Goal: Information Seeking & Learning: Learn about a topic

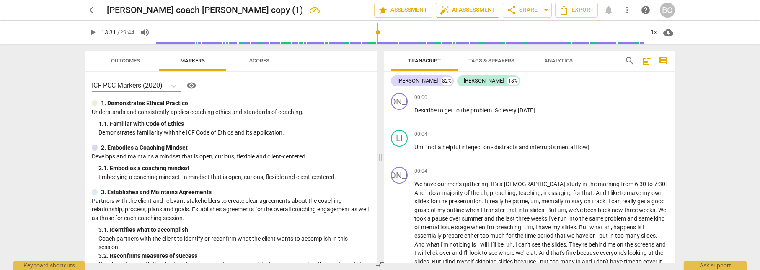
scroll to position [4054, 0]
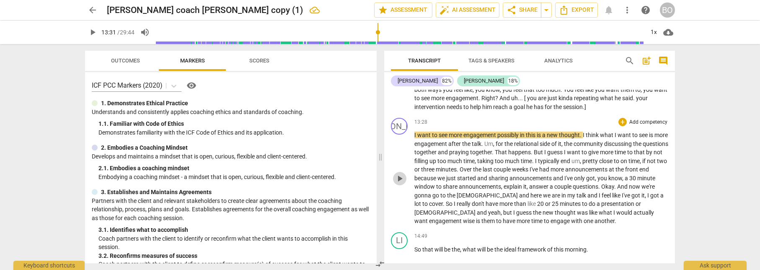
click at [401, 180] on span "play_arrow" at bounding box center [400, 179] width 10 height 10
click at [419, 136] on span "want" at bounding box center [425, 135] width 15 height 7
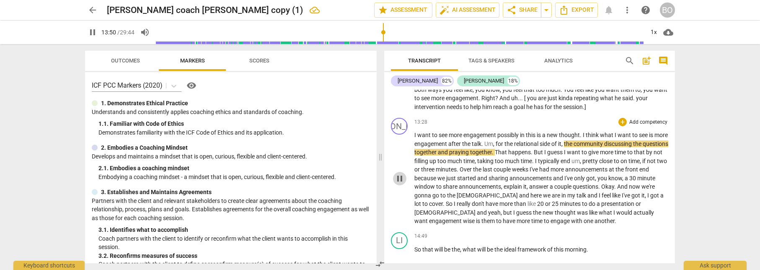
click at [398, 177] on span "pause" at bounding box center [400, 179] width 10 height 10
type input "831"
drag, startPoint x: 452, startPoint y: 135, endPoint x: 498, endPoint y: 135, distance: 45.3
click at [498, 135] on p "I want to see more engagement possibly in this is a new thought . I think what …" at bounding box center [542, 178] width 254 height 95
click at [516, 126] on icon "button" at bounding box center [515, 125] width 3 height 3
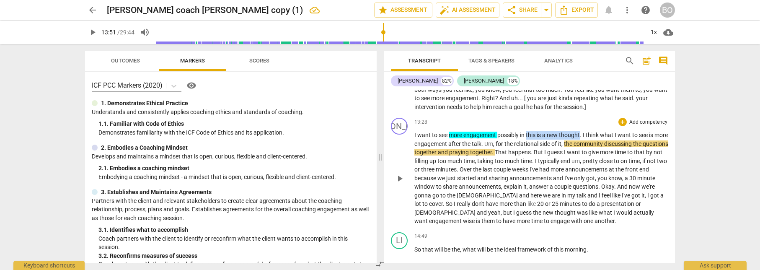
drag, startPoint x: 528, startPoint y: 135, endPoint x: 582, endPoint y: 137, distance: 53.7
click at [582, 137] on p "I want to see more engagement possibly in this is a new thought . I think what …" at bounding box center [542, 178] width 254 height 95
click at [599, 122] on icon "button" at bounding box center [601, 124] width 8 height 10
click at [583, 133] on span "." at bounding box center [581, 135] width 3 height 7
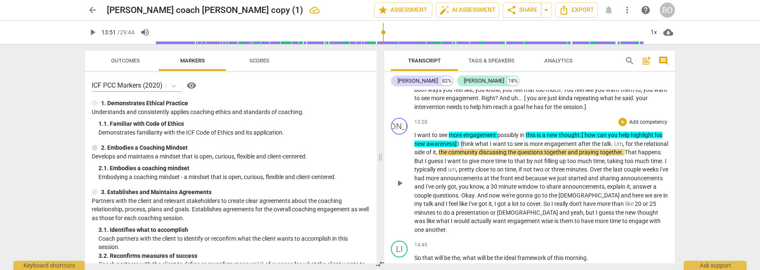
click at [462, 145] on span "think" at bounding box center [468, 143] width 14 height 7
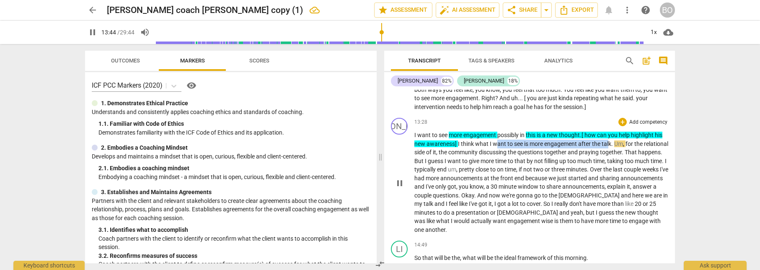
drag, startPoint x: 496, startPoint y: 144, endPoint x: 609, endPoint y: 142, distance: 112.4
click at [609, 142] on p "I want to see more engagement possibly in this is a new thought .[ how can you …" at bounding box center [542, 182] width 254 height 103
click at [629, 133] on icon "button" at bounding box center [632, 133] width 8 height 10
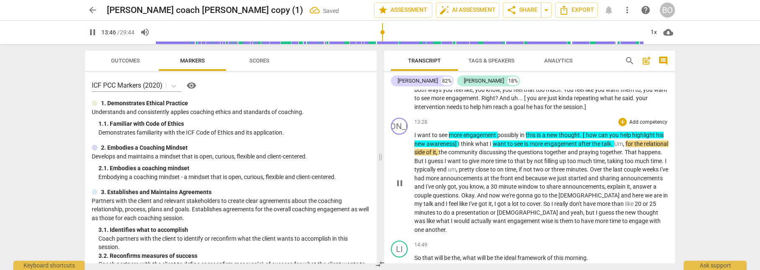
click at [623, 144] on span "Um" at bounding box center [619, 143] width 9 height 7
type input "829"
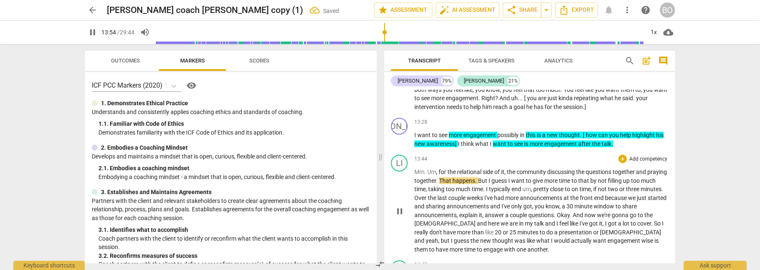
click at [428, 170] on span "Um" at bounding box center [432, 172] width 9 height 7
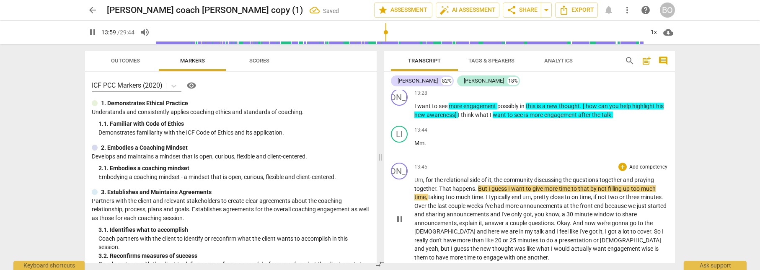
scroll to position [4096, 0]
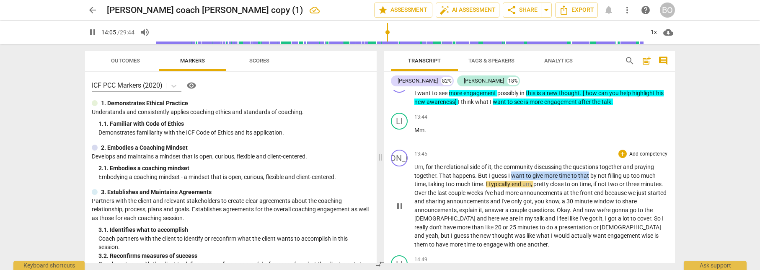
drag, startPoint x: 513, startPoint y: 176, endPoint x: 589, endPoint y: 176, distance: 76.3
click at [589, 176] on p "Um , for the relational side of it , the community discussing the questions tog…" at bounding box center [542, 206] width 254 height 86
click at [608, 164] on icon "button" at bounding box center [609, 164] width 5 height 6
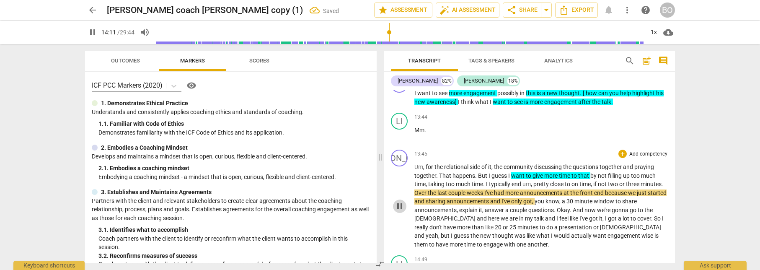
click at [402, 204] on span "pause" at bounding box center [400, 206] width 10 height 10
drag, startPoint x: 591, startPoint y: 174, endPoint x: 427, endPoint y: 181, distance: 164.9
click at [427, 181] on p "Um , for the relational side of it , the community discussing the questions tog…" at bounding box center [542, 206] width 254 height 86
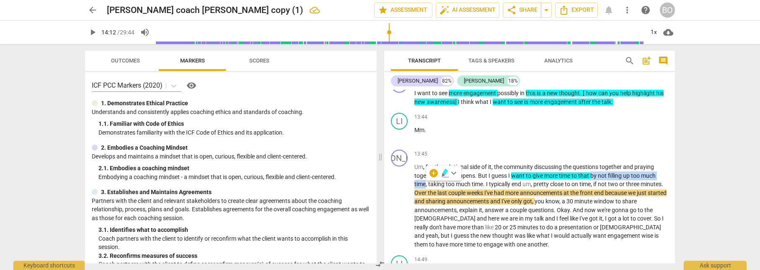
click at [444, 172] on icon "button" at bounding box center [445, 173] width 8 height 10
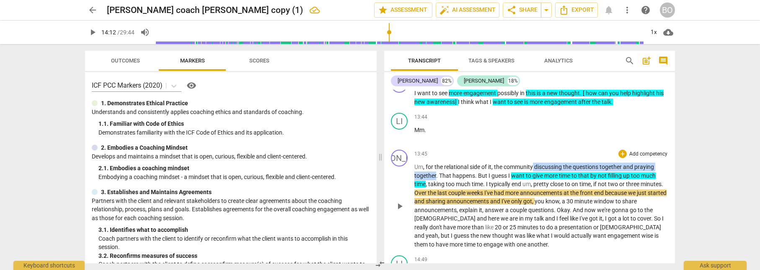
drag, startPoint x: 535, startPoint y: 165, endPoint x: 436, endPoint y: 172, distance: 99.2
click at [436, 172] on p "Um , for the relational side of it , the community discussing the questions tog…" at bounding box center [542, 206] width 254 height 86
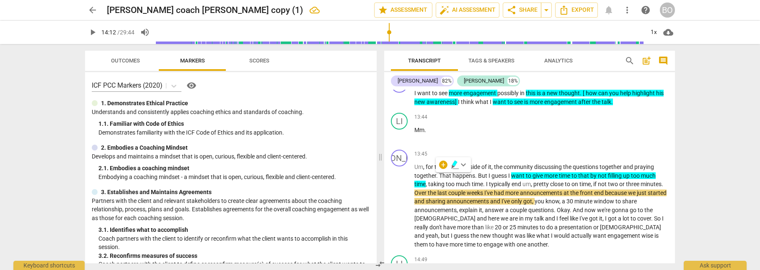
click at [449, 165] on div "+ keyboard_arrow_down" at bounding box center [453, 164] width 35 height 15
click at [454, 165] on icon "button" at bounding box center [454, 164] width 5 height 6
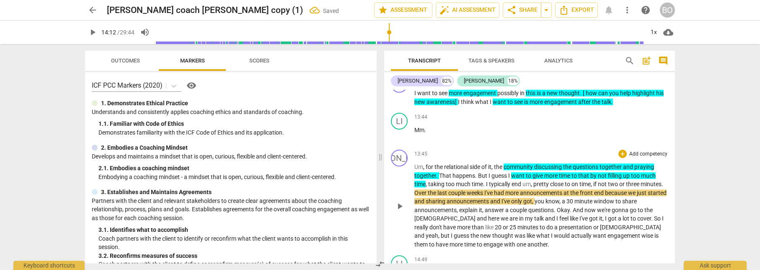
click at [428, 192] on span "Over" at bounding box center [421, 192] width 13 height 7
click at [641, 187] on span "minutes" at bounding box center [651, 184] width 21 height 7
click at [662, 187] on span "." at bounding box center [663, 184] width 2 height 7
type input "853"
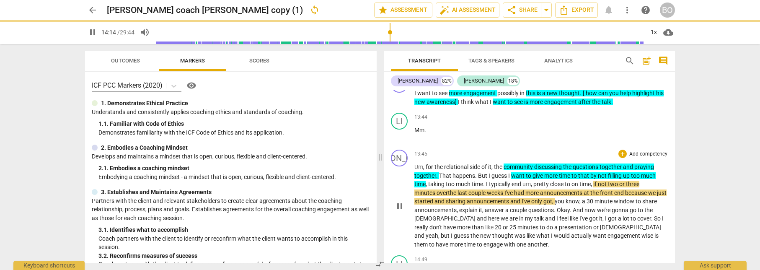
click at [447, 192] on span "over" at bounding box center [442, 192] width 11 height 7
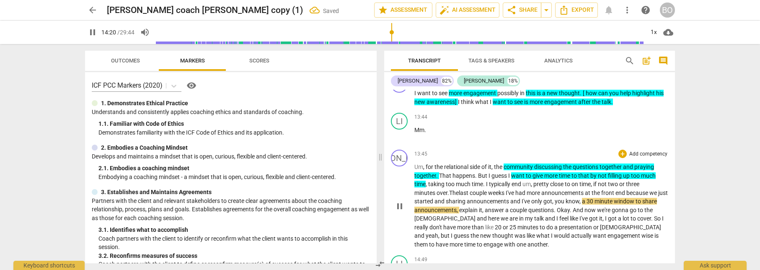
click at [400, 208] on span "pause" at bounding box center [400, 206] width 10 height 10
type input "861"
click at [428, 194] on span "The" at bounding box center [433, 192] width 11 height 7
click at [428, 192] on span ". Mm" at bounding box center [431, 192] width 12 height 7
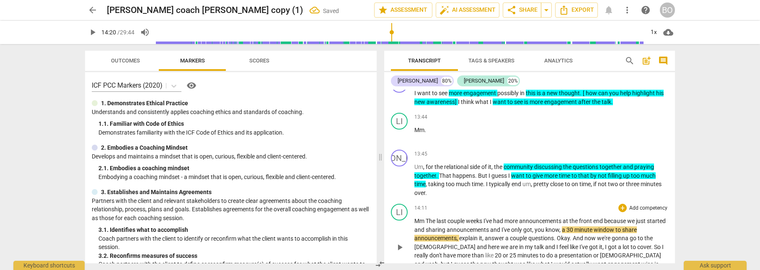
click at [427, 219] on span "The" at bounding box center [431, 221] width 11 height 7
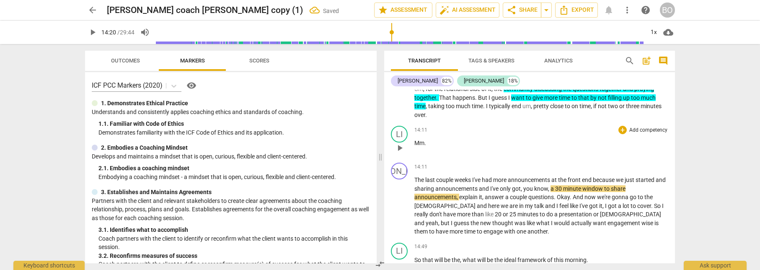
scroll to position [4180, 0]
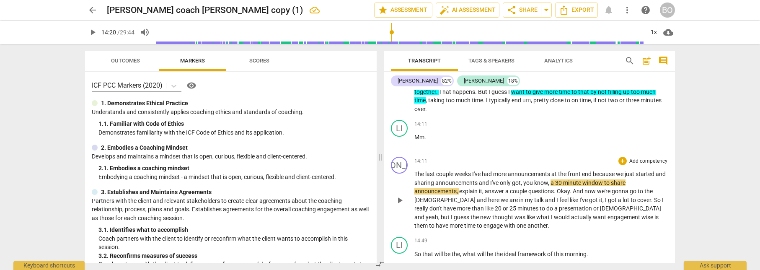
click at [455, 172] on span "couple" at bounding box center [445, 174] width 18 height 7
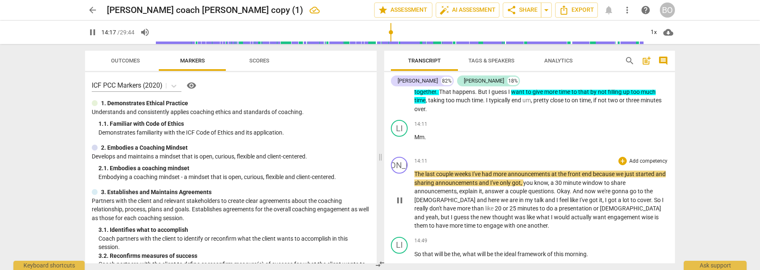
click at [656, 177] on span "and" at bounding box center [661, 174] width 10 height 7
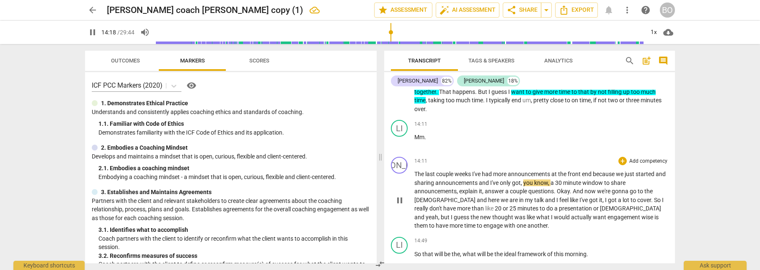
type input "859"
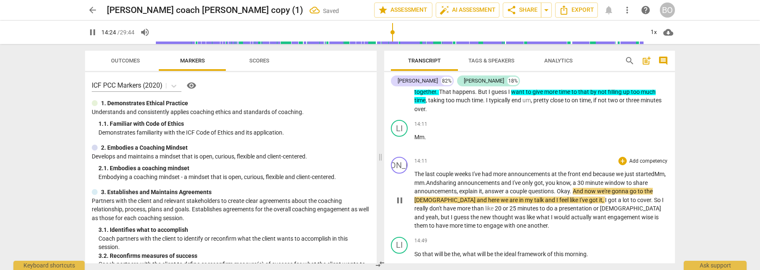
click at [435, 183] on span "started Mm, mm." at bounding box center [541, 179] width 252 height 16
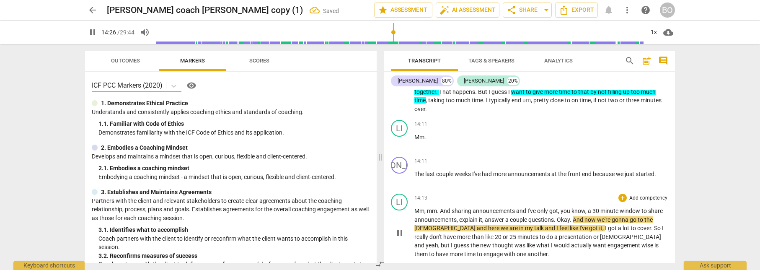
click at [441, 209] on span "And" at bounding box center [446, 210] width 12 height 7
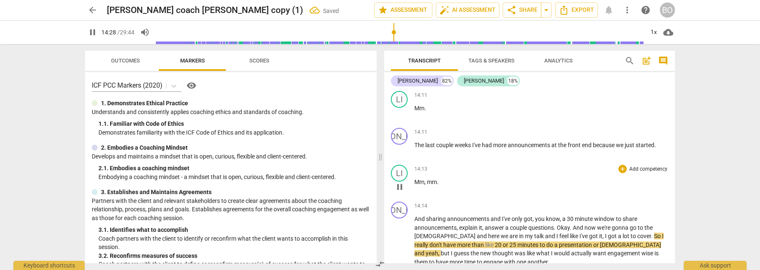
scroll to position [4264, 0]
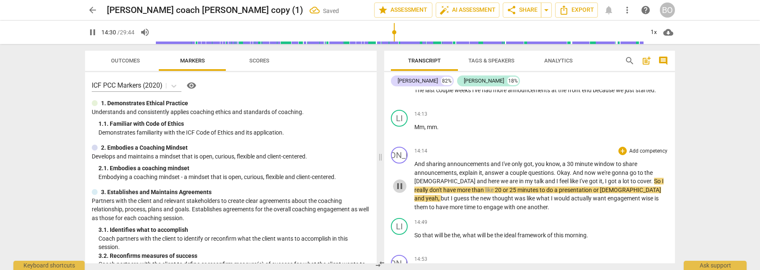
click at [401, 184] on span "pause" at bounding box center [400, 186] width 10 height 10
type input "871"
click at [651, 181] on span "." at bounding box center [652, 181] width 3 height 7
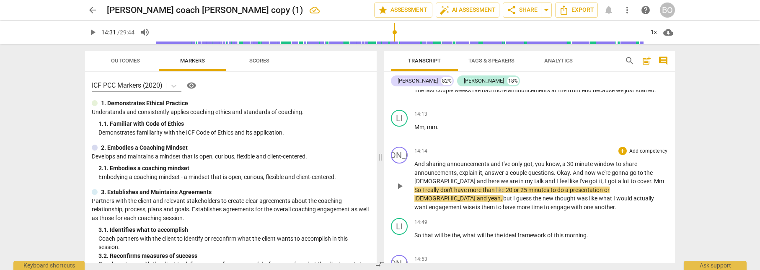
click at [651, 181] on span ". Mm" at bounding box center [657, 181] width 13 height 7
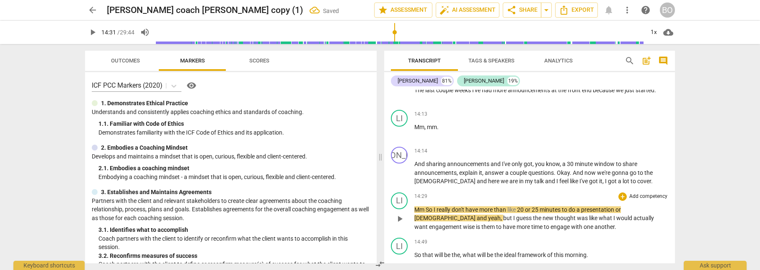
click at [427, 207] on span "So" at bounding box center [430, 209] width 8 height 7
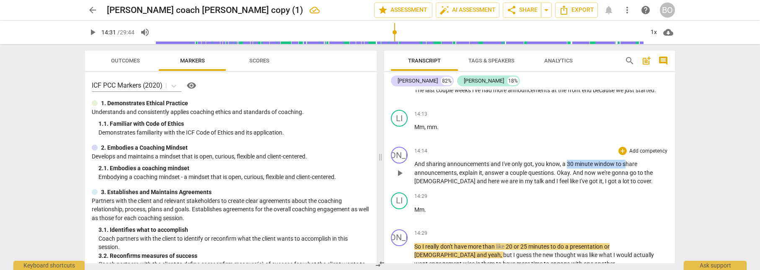
drag, startPoint x: 567, startPoint y: 163, endPoint x: 625, endPoint y: 165, distance: 57.9
click at [625, 165] on p "And sharing announcements and I've only got , you know , a 30 minute window to …" at bounding box center [542, 173] width 254 height 26
click at [654, 150] on icon "button" at bounding box center [657, 153] width 8 height 10
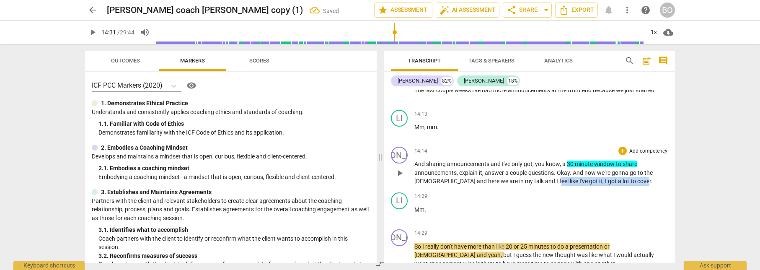
drag, startPoint x: 516, startPoint y: 180, endPoint x: 605, endPoint y: 179, distance: 89.7
click at [605, 179] on p "And sharing announcements and I've only got , you know , a 30 minute window to …" at bounding box center [542, 173] width 254 height 26
click at [633, 169] on span "keyboard_arrow_down" at bounding box center [634, 170] width 10 height 10
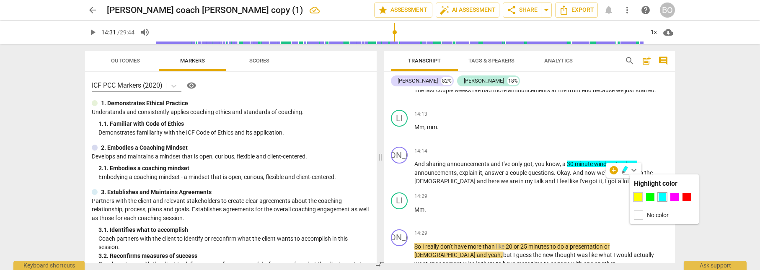
click at [636, 197] on div at bounding box center [638, 197] width 8 height 8
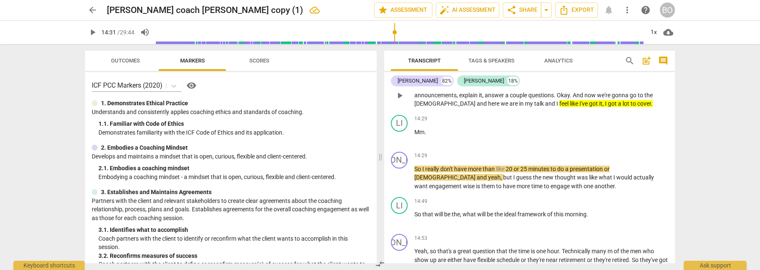
scroll to position [4348, 0]
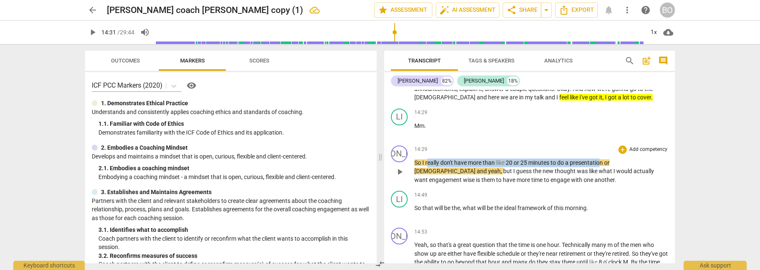
drag, startPoint x: 428, startPoint y: 162, endPoint x: 602, endPoint y: 161, distance: 173.1
click at [602, 161] on p "So I really don't have more than like 20 or 25 minutes to do a presentation or …" at bounding box center [542, 171] width 254 height 26
click at [631, 151] on span "keyboard_arrow_down" at bounding box center [634, 152] width 10 height 10
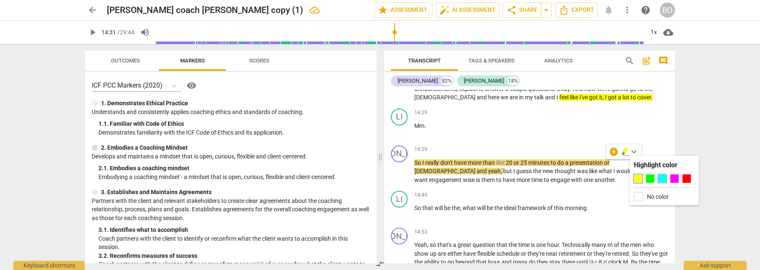
click at [660, 176] on div at bounding box center [663, 178] width 8 height 8
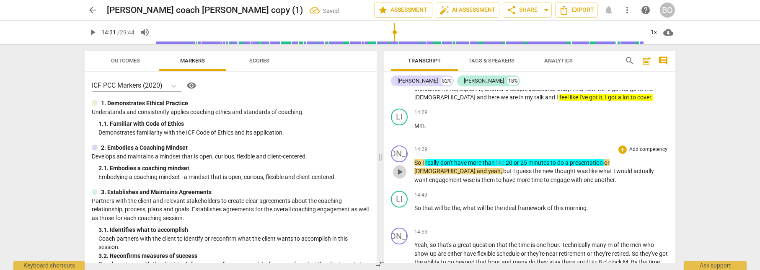
click at [400, 174] on span "play_arrow" at bounding box center [400, 172] width 10 height 10
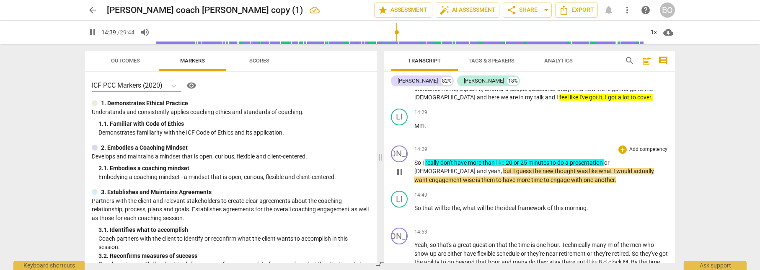
click at [414, 170] on div "play_arrow pause" at bounding box center [403, 172] width 21 height 20
click at [503, 171] on span "but" at bounding box center [508, 171] width 10 height 7
type input "881"
click at [501, 171] on span ", Mm" at bounding box center [506, 171] width 11 height 7
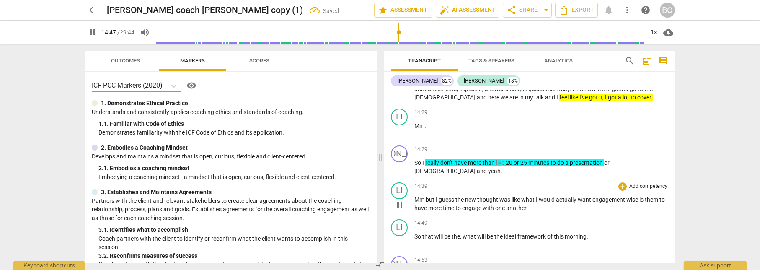
click at [426, 199] on span "but" at bounding box center [431, 199] width 10 height 7
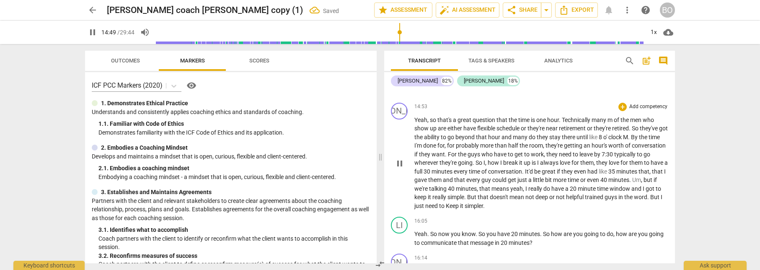
scroll to position [4486, 0]
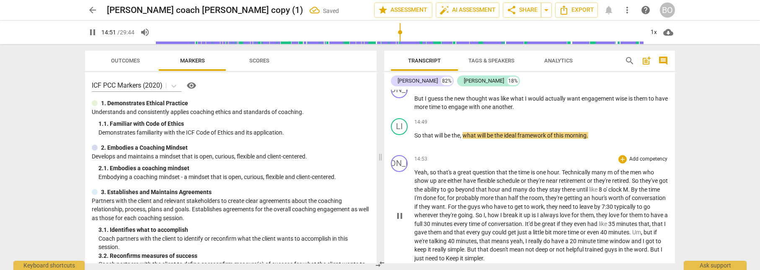
click at [403, 215] on span "pause" at bounding box center [400, 216] width 10 height 10
type input "892"
click at [415, 135] on span "So" at bounding box center [419, 135] width 8 height 7
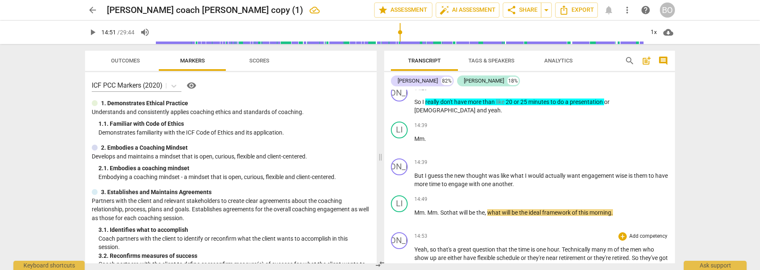
scroll to position [4402, 0]
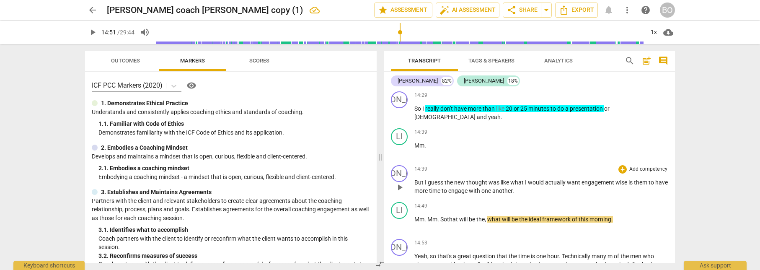
click at [413, 181] on div "JA play_arrow pause" at bounding box center [402, 180] width 23 height 30
click at [414, 181] on div "JA play_arrow pause" at bounding box center [402, 180] width 23 height 30
click at [416, 182] on span "But" at bounding box center [420, 182] width 10 height 7
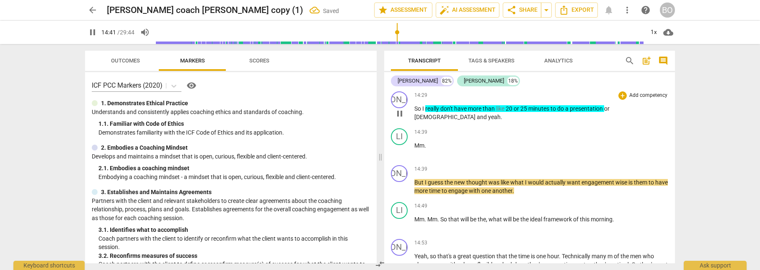
click at [477, 114] on span "[DEMOGRAPHIC_DATA]" at bounding box center [446, 117] width 62 height 7
click at [405, 185] on span "pause" at bounding box center [400, 187] width 10 height 10
type input "882"
click at [415, 183] on span "But" at bounding box center [420, 182] width 10 height 7
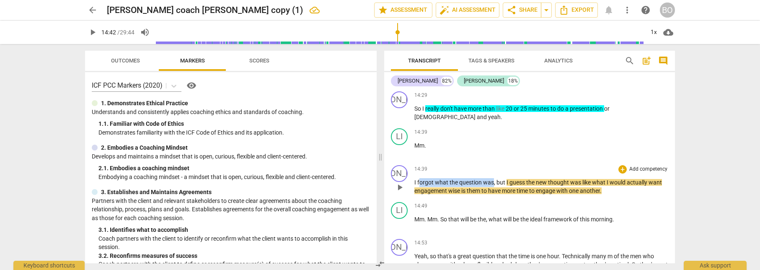
drag, startPoint x: 419, startPoint y: 182, endPoint x: 493, endPoint y: 183, distance: 73.8
click at [493, 183] on span "I forgot what the question was, but" at bounding box center [461, 182] width 92 height 7
click at [531, 173] on span "keyboard_arrow_down" at bounding box center [534, 171] width 10 height 10
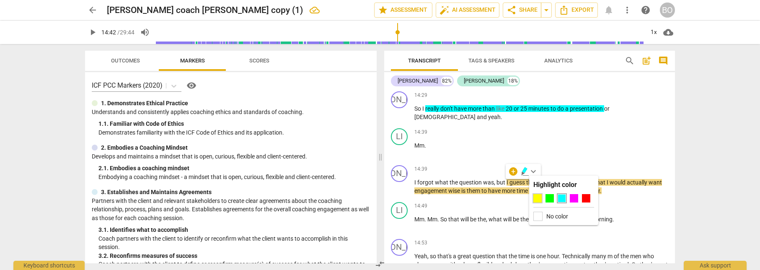
click at [536, 199] on div at bounding box center [538, 198] width 8 height 8
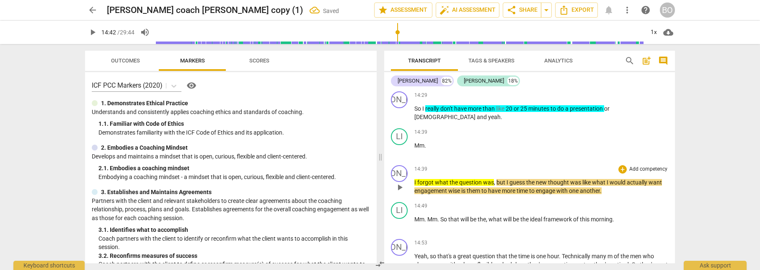
click at [556, 179] on span "thought" at bounding box center [559, 182] width 22 height 7
drag, startPoint x: 530, startPoint y: 182, endPoint x: 579, endPoint y: 183, distance: 49.1
click at [579, 183] on p "I forgot what the question was , but I guess the new thought was like what I wo…" at bounding box center [542, 186] width 254 height 17
click at [609, 170] on span "keyboard_arrow_down" at bounding box center [610, 171] width 10 height 10
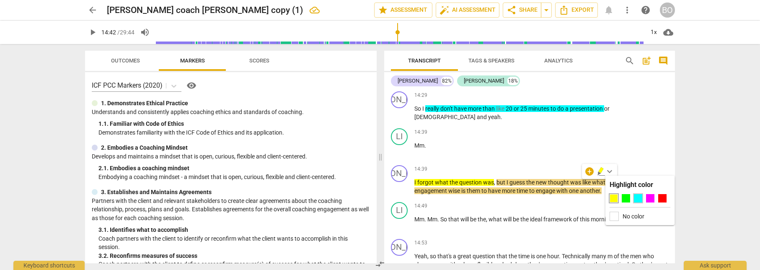
click at [640, 199] on div at bounding box center [638, 198] width 8 height 8
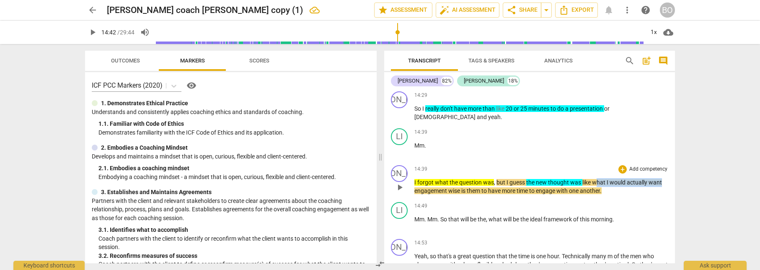
drag, startPoint x: 595, startPoint y: 183, endPoint x: 661, endPoint y: 186, distance: 66.7
click at [661, 186] on p "I forgot what the question was , but I guess the new thought was like what I wo…" at bounding box center [542, 186] width 254 height 17
click at [682, 171] on icon "button" at bounding box center [681, 171] width 8 height 10
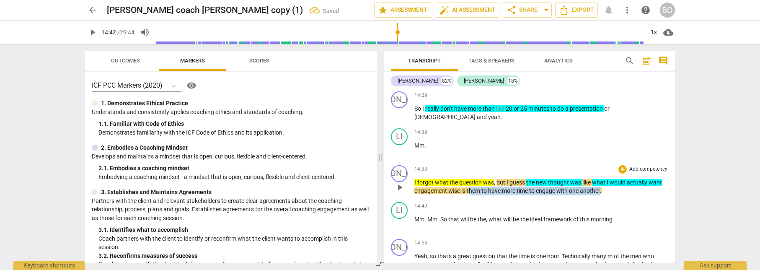
drag, startPoint x: 469, startPoint y: 192, endPoint x: 603, endPoint y: 194, distance: 133.3
click at [603, 194] on p "I forgot what the question was , but I guess the new thought was like what I wo…" at bounding box center [542, 186] width 254 height 17
click at [619, 182] on icon "button" at bounding box center [619, 181] width 3 height 3
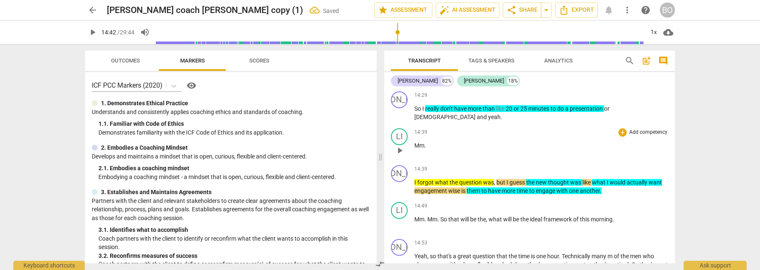
click at [535, 161] on div "LI play_arrow pause 14:39 + Add competency keyboard_arrow_right Mm ." at bounding box center [529, 143] width 291 height 37
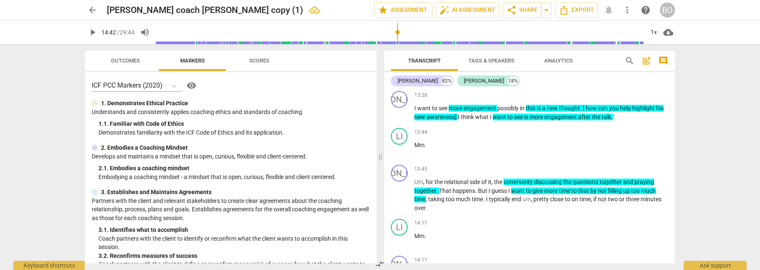
scroll to position [4067, 0]
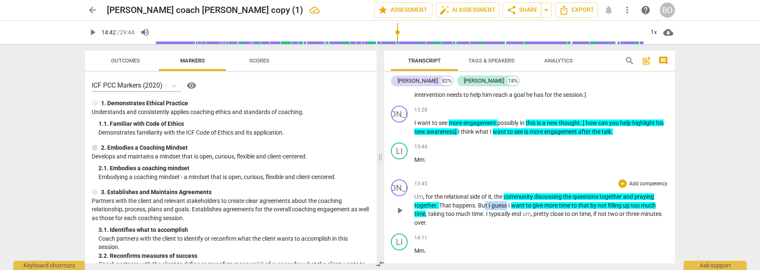
drag, startPoint x: 507, startPoint y: 204, endPoint x: 485, endPoint y: 204, distance: 22.2
click at [485, 204] on p "Um , for the relational side of it , the community discussing the questions tog…" at bounding box center [542, 209] width 254 height 34
click at [536, 195] on span "keyboard_arrow_down" at bounding box center [536, 194] width 10 height 10
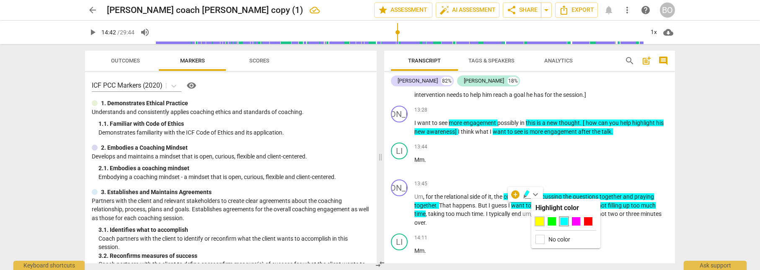
click at [539, 222] on div at bounding box center [540, 221] width 8 height 8
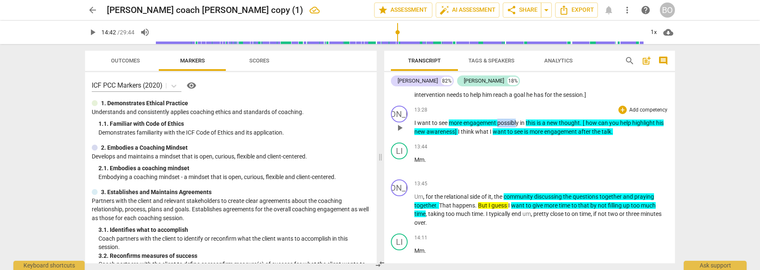
drag, startPoint x: 519, startPoint y: 123, endPoint x: 498, endPoint y: 122, distance: 20.5
click at [498, 122] on span "possibly" at bounding box center [509, 122] width 23 height 7
click at [541, 110] on icon "button" at bounding box center [540, 111] width 5 height 6
drag, startPoint x: 449, startPoint y: 122, endPoint x: 418, endPoint y: 121, distance: 31.5
click at [418, 121] on p "I want to see more engagement possibly in this is a new thought . [ how can you…" at bounding box center [542, 127] width 254 height 17
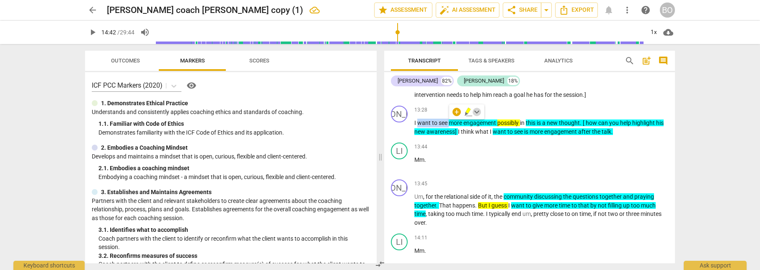
click at [476, 113] on span "keyboard_arrow_down" at bounding box center [477, 112] width 10 height 10
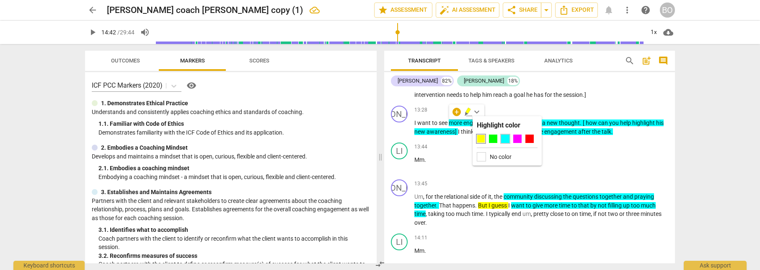
click at [507, 140] on div at bounding box center [505, 139] width 8 height 8
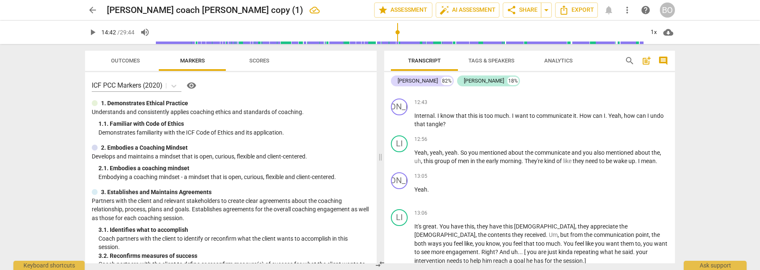
scroll to position [3857, 0]
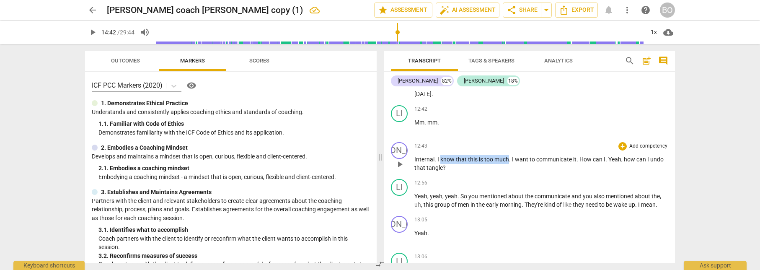
drag, startPoint x: 441, startPoint y: 159, endPoint x: 508, endPoint y: 159, distance: 66.7
click at [508, 159] on p "Internal . I know that this is too much . I want to communicate it . How can I …" at bounding box center [542, 163] width 254 height 17
click at [524, 147] on icon "button" at bounding box center [528, 148] width 8 height 10
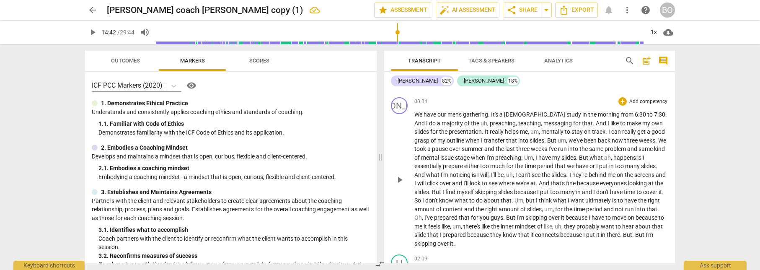
scroll to position [84, 0]
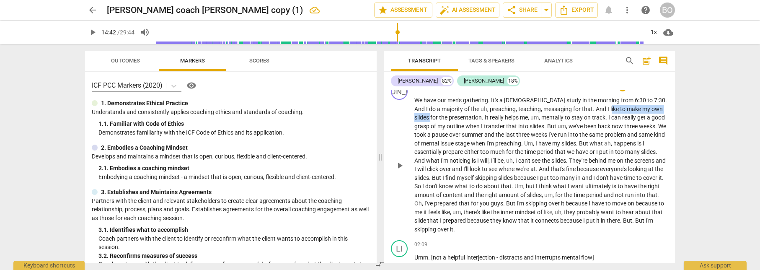
drag, startPoint x: 586, startPoint y: 109, endPoint x: 655, endPoint y: 109, distance: 69.6
click at [655, 109] on p "We have our men's gathering . It's a [DEMOGRAPHIC_DATA] study in the morning fr…" at bounding box center [542, 164] width 254 height 137
click at [671, 97] on icon "button" at bounding box center [674, 98] width 8 height 10
drag, startPoint x: 466, startPoint y: 117, endPoint x: 506, endPoint y: 117, distance: 39.4
click at [506, 117] on p "We have our men's gathering . It's a [DEMOGRAPHIC_DATA] study in the morning fr…" at bounding box center [542, 164] width 254 height 137
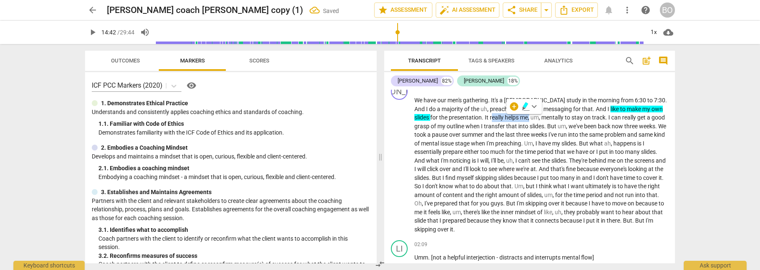
click at [526, 106] on icon "button" at bounding box center [525, 105] width 5 height 6
drag, startPoint x: 543, startPoint y: 118, endPoint x: 583, endPoint y: 118, distance: 39.8
click at [583, 118] on p "We have our men's gathering . It's a [DEMOGRAPHIC_DATA] study in the morning fr…" at bounding box center [542, 164] width 254 height 137
click at [601, 105] on icon "button" at bounding box center [604, 106] width 8 height 10
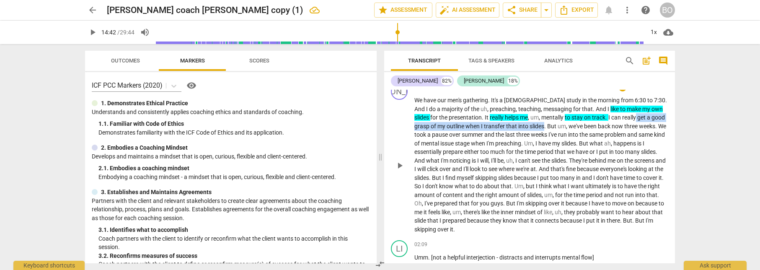
drag, startPoint x: 613, startPoint y: 117, endPoint x: 522, endPoint y: 126, distance: 91.4
click at [522, 126] on p "We have our men's gathering . It's a [DEMOGRAPHIC_DATA] study in the morning fr…" at bounding box center [542, 164] width 254 height 137
click at [538, 113] on icon "button" at bounding box center [541, 115] width 8 height 10
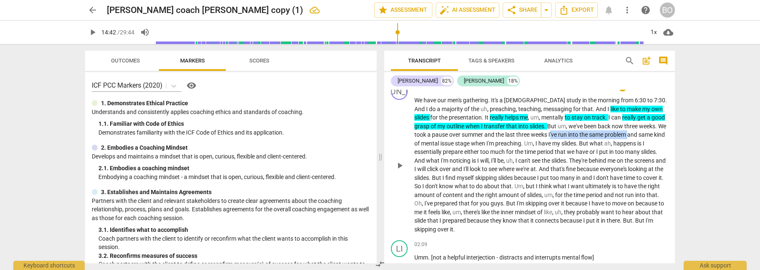
drag, startPoint x: 534, startPoint y: 135, endPoint x: 612, endPoint y: 138, distance: 78.5
click at [612, 138] on p "We have our men's gathering . It's a [DEMOGRAPHIC_DATA] study in the morning fr…" at bounding box center [542, 164] width 254 height 137
click at [639, 122] on span "keyboard_arrow_down" at bounding box center [640, 124] width 10 height 10
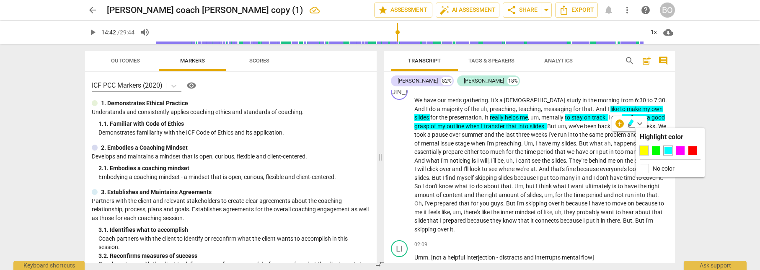
click at [645, 151] on div at bounding box center [644, 150] width 8 height 8
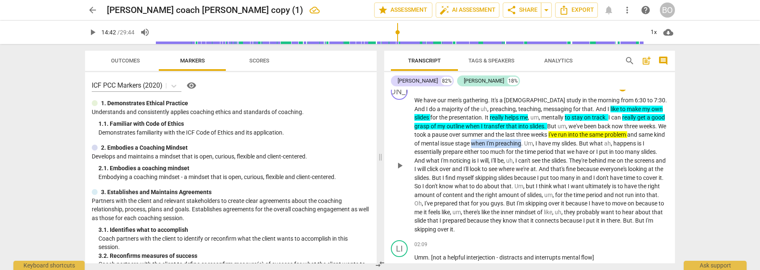
drag, startPoint x: 467, startPoint y: 143, endPoint x: 515, endPoint y: 143, distance: 48.2
click at [515, 143] on p "We have our men's gathering . It's a [DEMOGRAPHIC_DATA] study in the morning fr…" at bounding box center [542, 164] width 254 height 137
click at [534, 134] on icon "button" at bounding box center [533, 134] width 3 height 3
drag, startPoint x: 444, startPoint y: 152, endPoint x: 509, endPoint y: 153, distance: 65.0
click at [509, 153] on p "We have our men's gathering . It's a [DEMOGRAPHIC_DATA] study in the morning fr…" at bounding box center [542, 164] width 254 height 137
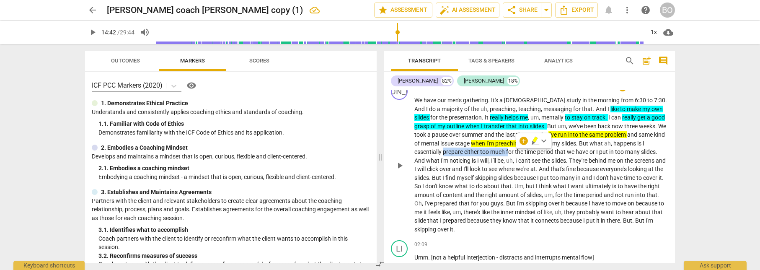
click at [447, 152] on span "prepare" at bounding box center [453, 151] width 21 height 7
drag, startPoint x: 446, startPoint y: 152, endPoint x: 555, endPoint y: 151, distance: 109.4
click at [555, 151] on p "We have our men's gathering . It's a [DEMOGRAPHIC_DATA] study in the morning fr…" at bounding box center [542, 164] width 254 height 137
click at [575, 138] on icon "button" at bounding box center [576, 141] width 8 height 10
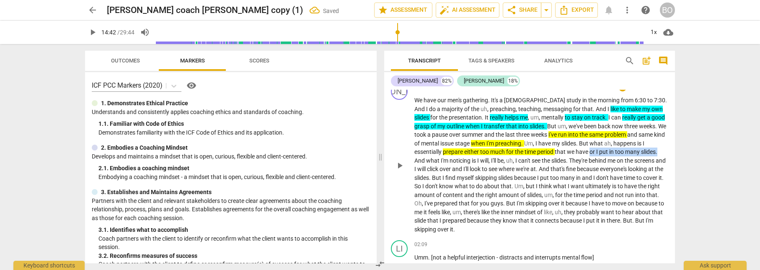
drag, startPoint x: 591, startPoint y: 152, endPoint x: 660, endPoint y: 153, distance: 68.3
click at [660, 153] on p "We have our men's gathering . It's a [DEMOGRAPHIC_DATA] study in the morning fr…" at bounding box center [542, 164] width 254 height 137
click at [681, 140] on icon "button" at bounding box center [679, 141] width 8 height 10
click at [661, 153] on p "We have our men's gathering . It's a [DEMOGRAPHIC_DATA] study in the morning fr…" at bounding box center [542, 164] width 254 height 137
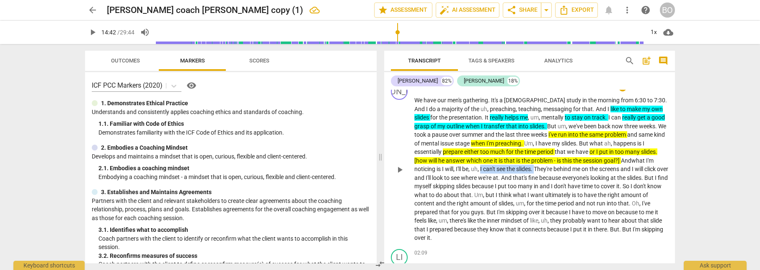
drag, startPoint x: 483, startPoint y: 168, endPoint x: 537, endPoint y: 168, distance: 54.5
click at [537, 168] on p "We have our men's gathering . It's a [DEMOGRAPHIC_DATA] study in the morning fr…" at bounding box center [542, 169] width 254 height 146
click at [554, 158] on icon "button" at bounding box center [557, 158] width 8 height 10
drag, startPoint x: 536, startPoint y: 168, endPoint x: 584, endPoint y: 169, distance: 48.2
click at [584, 169] on p "We have our men's gathering . It's a [DEMOGRAPHIC_DATA] study in the morning fr…" at bounding box center [542, 169] width 254 height 146
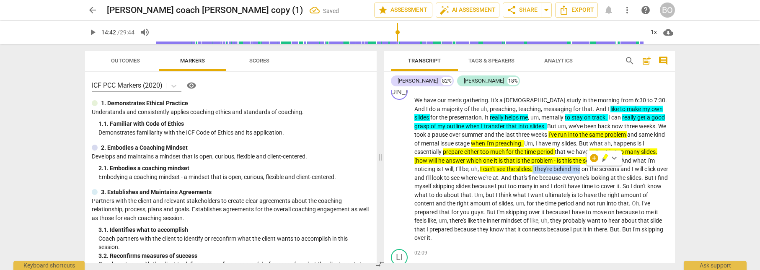
click at [604, 159] on icon "button" at bounding box center [604, 159] width 3 height 3
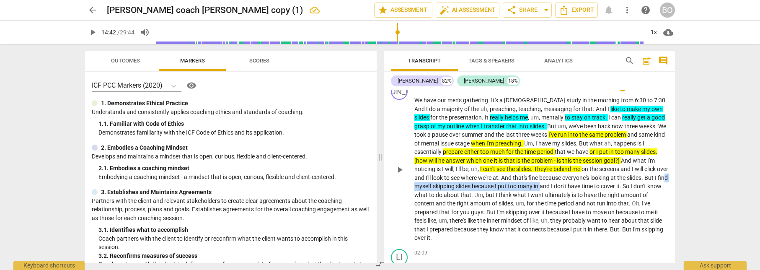
drag, startPoint x: 434, startPoint y: 186, endPoint x: 568, endPoint y: 185, distance: 133.3
click at [568, 185] on p "We have our men's gathering . It's a [DEMOGRAPHIC_DATA] study in the morning fr…" at bounding box center [542, 169] width 254 height 146
click at [587, 175] on icon "button" at bounding box center [586, 175] width 8 height 10
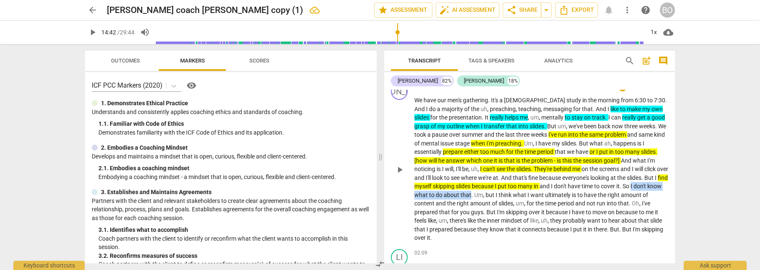
drag, startPoint x: 659, startPoint y: 187, endPoint x: 500, endPoint y: 196, distance: 158.7
click at [500, 196] on p "We have our men's gathering . It's a [DEMOGRAPHIC_DATA] study in the morning fr…" at bounding box center [542, 169] width 254 height 146
click at [529, 182] on span "keyboard_arrow_down" at bounding box center [527, 184] width 10 height 10
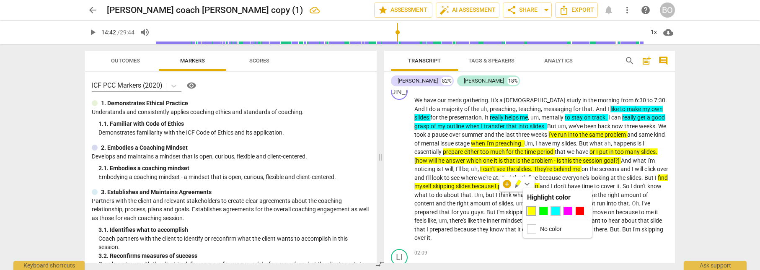
click at [554, 208] on div at bounding box center [556, 211] width 8 height 8
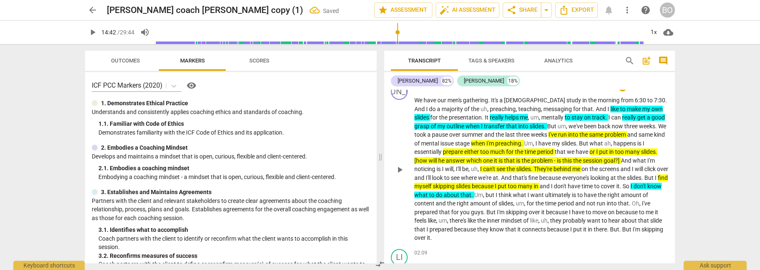
click at [483, 194] on span "Um" at bounding box center [479, 195] width 9 height 7
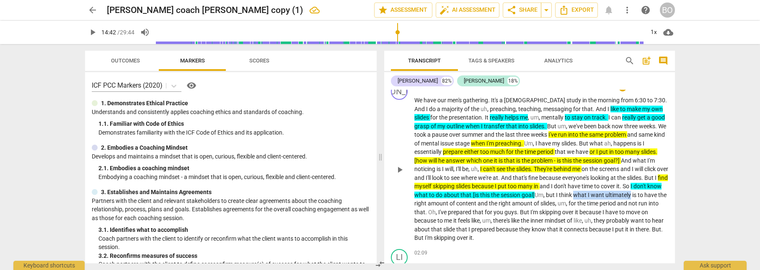
drag, startPoint x: 607, startPoint y: 194, endPoint x: 667, endPoint y: 195, distance: 59.5
click at [667, 195] on div "JA play_arrow pause 00:04 + Add competency keyboard_arrow_right We have our men…" at bounding box center [529, 163] width 291 height 166
click at [680, 185] on icon "button" at bounding box center [680, 185] width 3 height 3
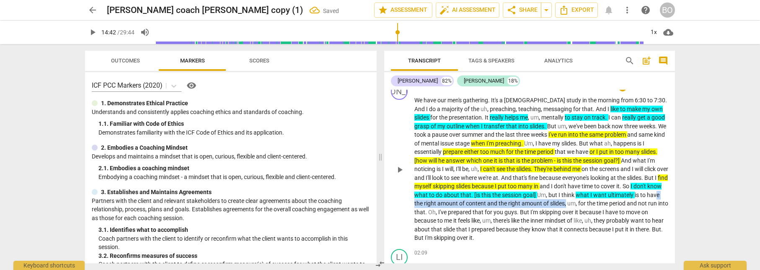
drag, startPoint x: 435, startPoint y: 203, endPoint x: 593, endPoint y: 207, distance: 158.1
click at [593, 207] on p "We have our men's gathering . It's a [DEMOGRAPHIC_DATA] study in the morning fr…" at bounding box center [542, 169] width 254 height 146
click at [611, 192] on icon "button" at bounding box center [613, 192] width 8 height 10
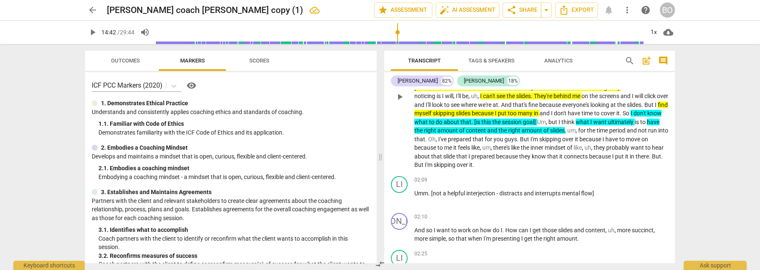
scroll to position [210, 0]
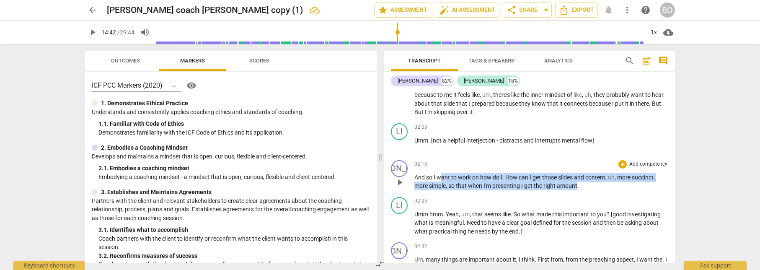
drag, startPoint x: 441, startPoint y: 176, endPoint x: 578, endPoint y: 184, distance: 137.3
click at [578, 184] on p "And so I want to work on how do I . How can I get those slides and content , uh…" at bounding box center [542, 181] width 254 height 17
click at [597, 175] on icon "button" at bounding box center [597, 174] width 5 height 6
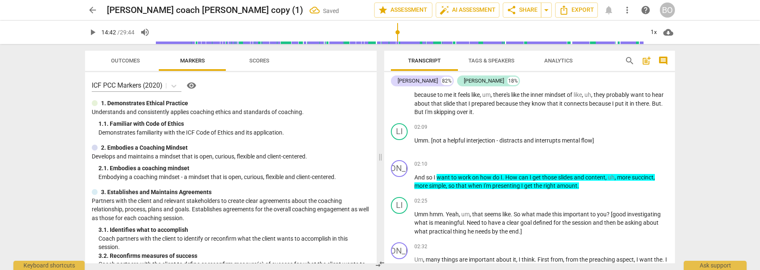
click at [588, 184] on p "And so I want to work on how do I . How can I get those slides and content , uh…" at bounding box center [542, 181] width 254 height 17
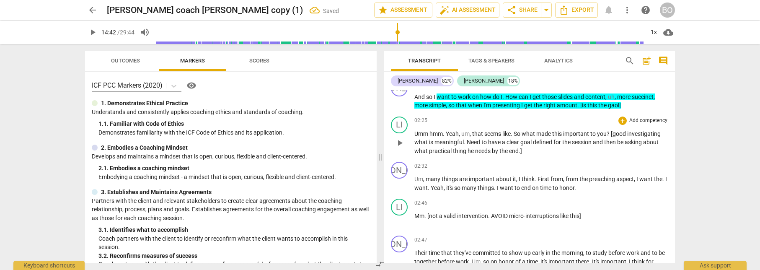
scroll to position [293, 0]
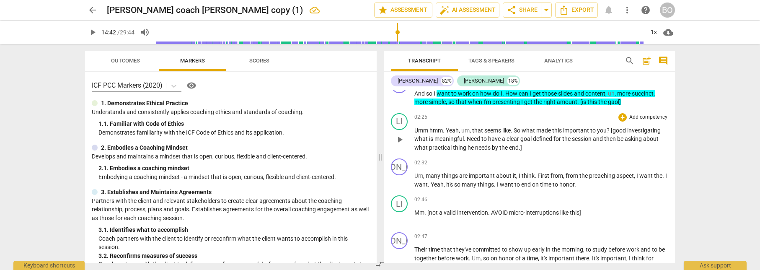
click at [468, 137] on span "Need" at bounding box center [474, 138] width 15 height 7
click at [561, 137] on span "a" at bounding box center [559, 138] width 5 height 7
click at [552, 139] on span "defined" at bounding box center [559, 138] width 21 height 7
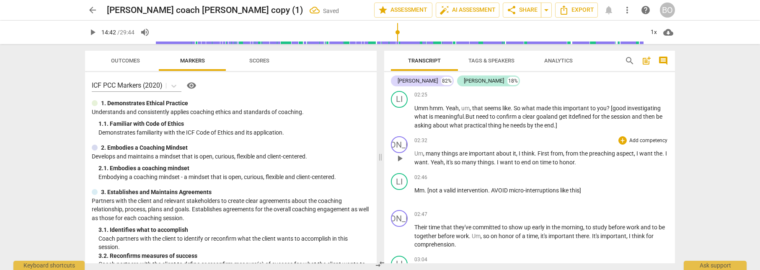
scroll to position [335, 0]
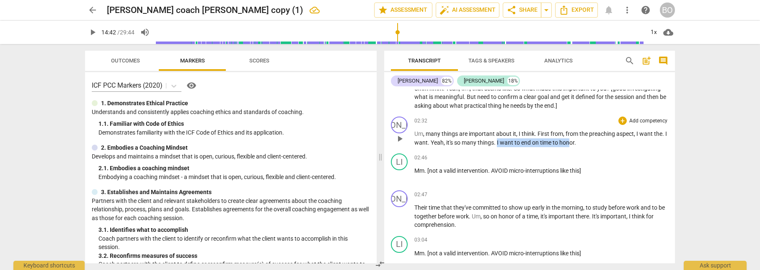
drag, startPoint x: 501, startPoint y: 141, endPoint x: 573, endPoint y: 143, distance: 73.0
click at [573, 143] on p "Um , many things are important about it , I think . First from , from the preac…" at bounding box center [542, 138] width 254 height 17
click at [595, 132] on icon "button" at bounding box center [597, 132] width 8 height 10
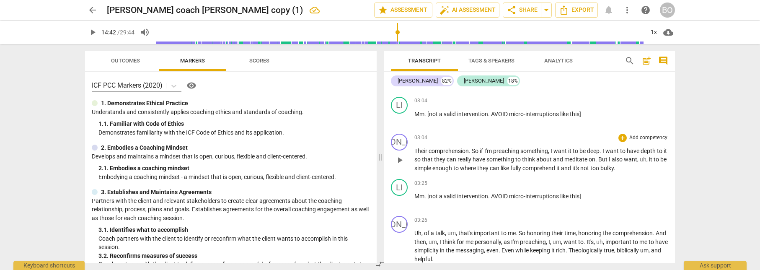
scroll to position [461, 0]
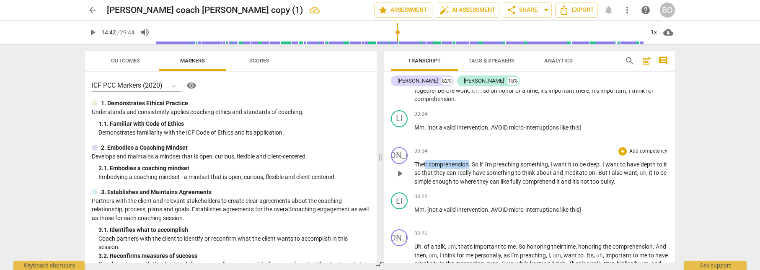
drag, startPoint x: 427, startPoint y: 163, endPoint x: 470, endPoint y: 162, distance: 43.2
click at [470, 162] on p "Their comprehension . So if I'm preaching something , I want it to be deep . I …" at bounding box center [542, 173] width 254 height 26
click at [484, 154] on div "+ keyboard_arrow_down" at bounding box center [487, 153] width 35 height 15
drag, startPoint x: 559, startPoint y: 164, endPoint x: 600, endPoint y: 163, distance: 41.5
click at [600, 163] on p "Their comprehension . So if I'm preaching something , I want it to be deep . I …" at bounding box center [542, 173] width 254 height 26
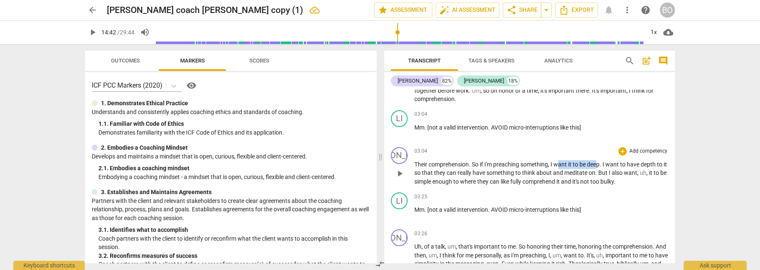
click at [586, 165] on span "be" at bounding box center [584, 164] width 8 height 7
drag, startPoint x: 555, startPoint y: 163, endPoint x: 604, endPoint y: 163, distance: 49.0
click at [604, 163] on p "Their comprehension . So if I'm preaching something , I want it to be deep . I …" at bounding box center [542, 173] width 254 height 26
click at [623, 151] on icon "button" at bounding box center [624, 153] width 8 height 10
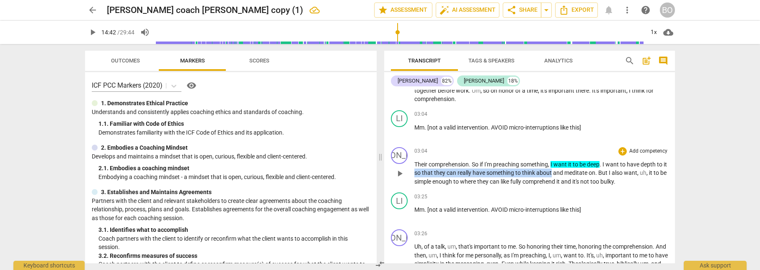
drag, startPoint x: 420, startPoint y: 172, endPoint x: 556, endPoint y: 171, distance: 135.4
click at [556, 171] on p "Their comprehension . So if I'm preaching something , I want it to be deep . I …" at bounding box center [542, 173] width 254 height 26
click at [577, 161] on icon "button" at bounding box center [576, 161] width 5 height 6
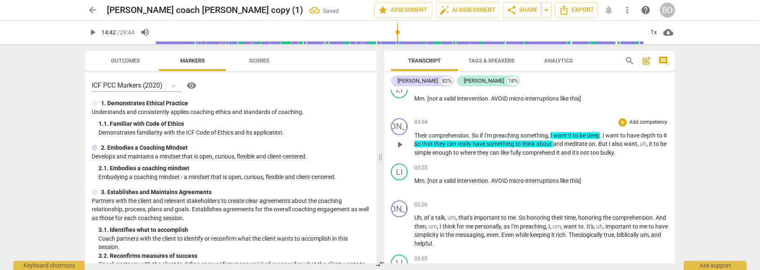
scroll to position [503, 0]
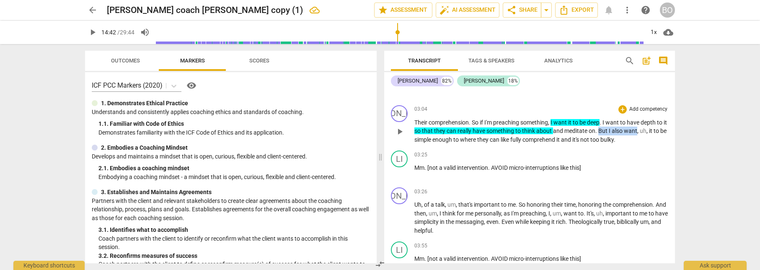
drag, startPoint x: 604, startPoint y: 130, endPoint x: 642, endPoint y: 129, distance: 38.6
click at [642, 129] on p "Their comprehension . So if I'm preaching something , I want it to be deep . I …" at bounding box center [542, 131] width 254 height 26
click at [669, 121] on span "keyboard_arrow_down" at bounding box center [670, 120] width 10 height 10
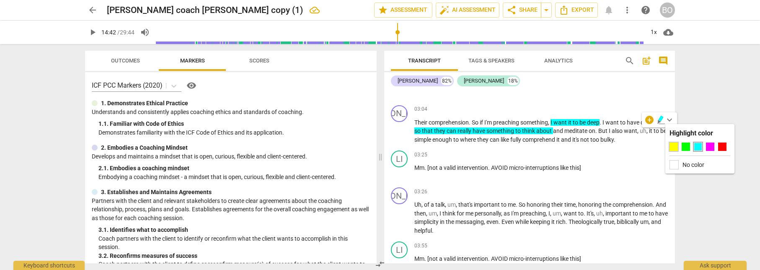
click at [674, 145] on div at bounding box center [674, 147] width 8 height 8
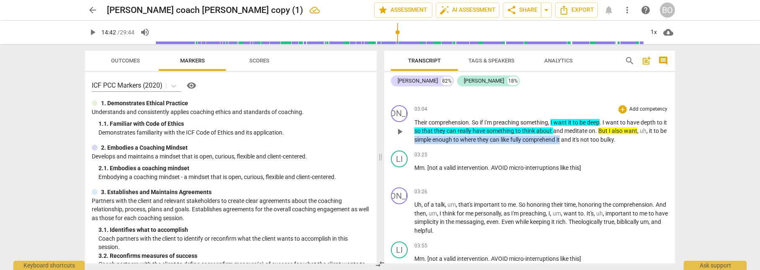
drag, startPoint x: 424, startPoint y: 138, endPoint x: 570, endPoint y: 141, distance: 146.3
click at [570, 141] on p "Their comprehension . So if I'm preaching something , I want it to be deep . I …" at bounding box center [542, 131] width 254 height 26
click at [597, 129] on span "keyboard_arrow_down" at bounding box center [599, 129] width 10 height 10
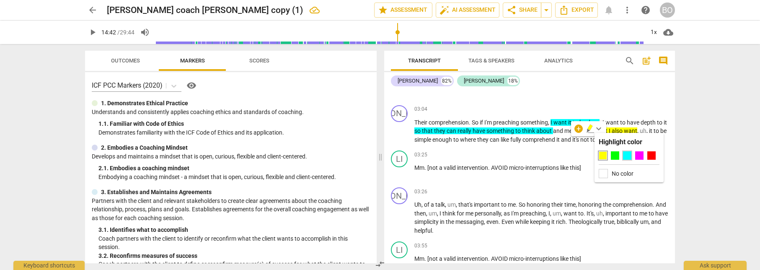
click at [625, 154] on div at bounding box center [627, 155] width 8 height 8
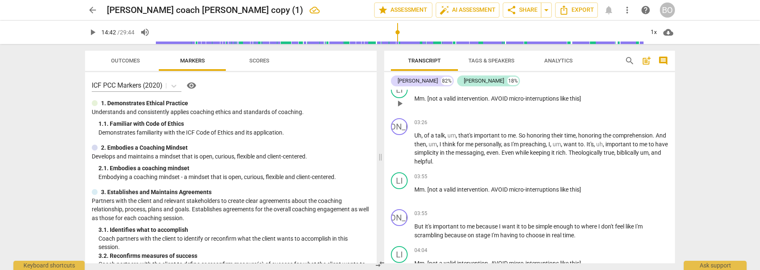
scroll to position [587, 0]
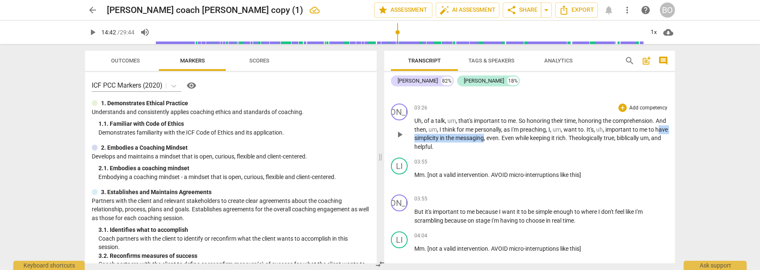
drag, startPoint x: 426, startPoint y: 138, endPoint x: 506, endPoint y: 139, distance: 79.7
click at [506, 139] on p "Uh , of a talk , um , that's important to me . So honoring their time , honorin…" at bounding box center [542, 134] width 254 height 34
click at [523, 126] on icon "button" at bounding box center [524, 126] width 5 height 6
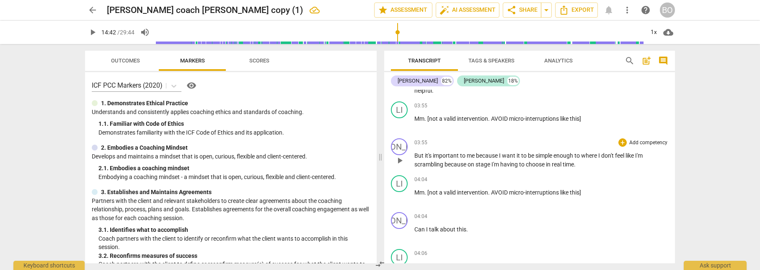
scroll to position [629, 0]
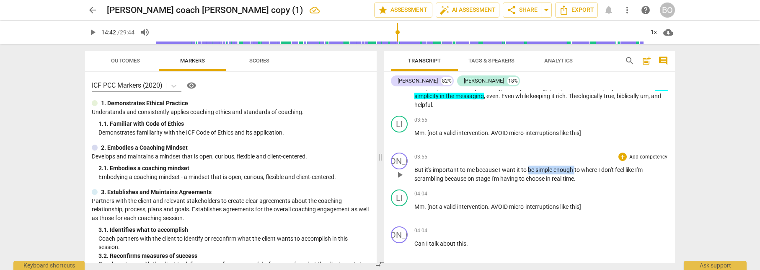
drag, startPoint x: 530, startPoint y: 169, endPoint x: 577, endPoint y: 169, distance: 46.9
click at [577, 169] on p "But it's important to me because I want it to be simple enough to where I don't…" at bounding box center [542, 174] width 254 height 17
click at [595, 157] on icon "button" at bounding box center [595, 158] width 5 height 6
drag, startPoint x: 602, startPoint y: 170, endPoint x: 445, endPoint y: 177, distance: 156.5
click at [445, 177] on p "But it's important to me because I want it to be simple enough to where I don't…" at bounding box center [542, 174] width 254 height 17
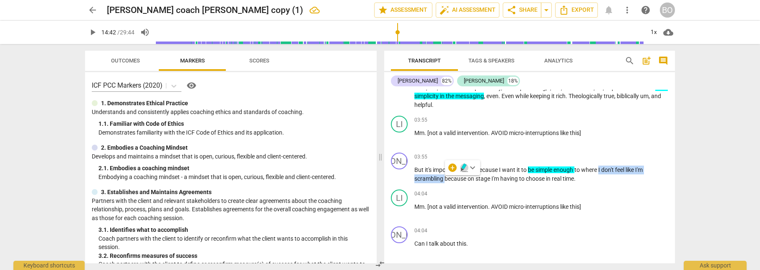
click at [462, 166] on icon "button" at bounding box center [464, 168] width 8 height 10
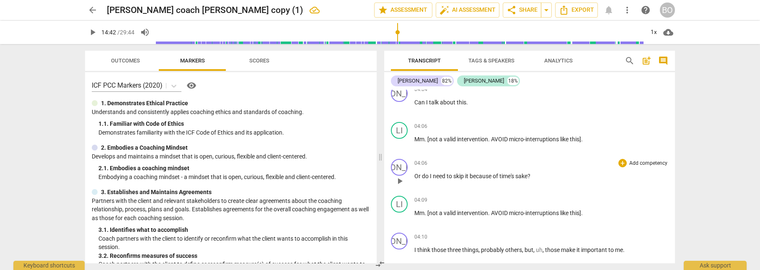
scroll to position [796, 0]
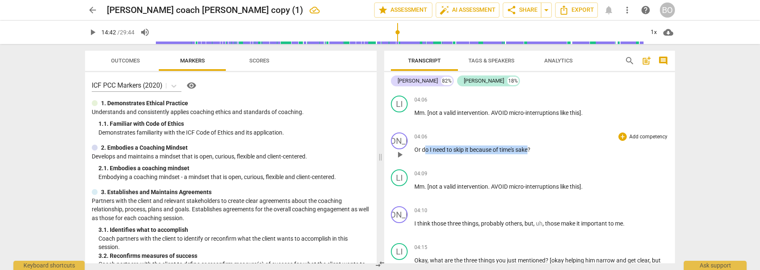
drag, startPoint x: 424, startPoint y: 150, endPoint x: 532, endPoint y: 153, distance: 107.8
click at [532, 153] on p "Or do I need to skip it because of time's sake ?" at bounding box center [542, 149] width 254 height 9
click at [558, 140] on span "keyboard_arrow_down" at bounding box center [558, 139] width 10 height 10
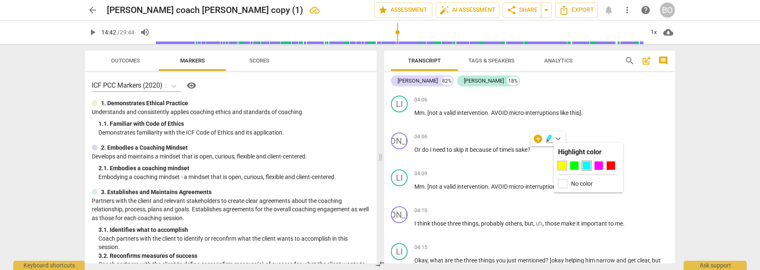
click at [565, 164] on div at bounding box center [562, 165] width 8 height 8
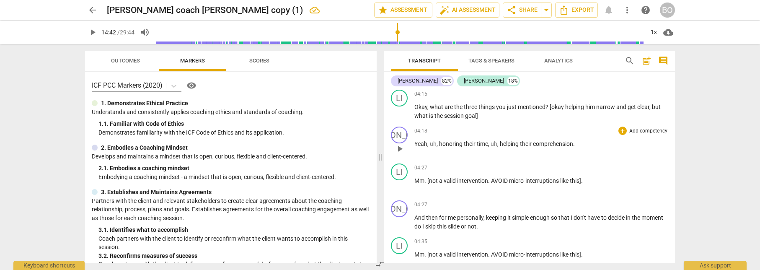
scroll to position [964, 0]
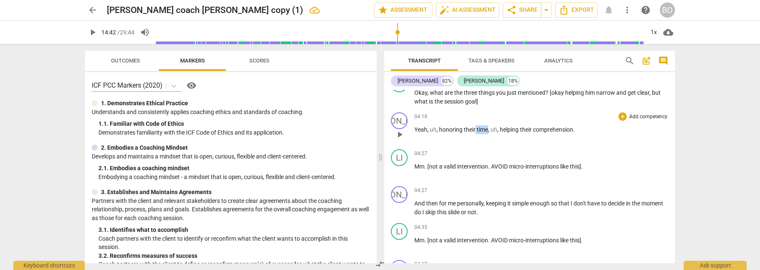
drag, startPoint x: 476, startPoint y: 129, endPoint x: 488, endPoint y: 130, distance: 12.6
click at [488, 130] on p "Yeah , uh , honoring their time , uh , helping their comprehension ." at bounding box center [542, 129] width 254 height 9
click at [515, 118] on span "keyboard_arrow_down" at bounding box center [516, 119] width 10 height 10
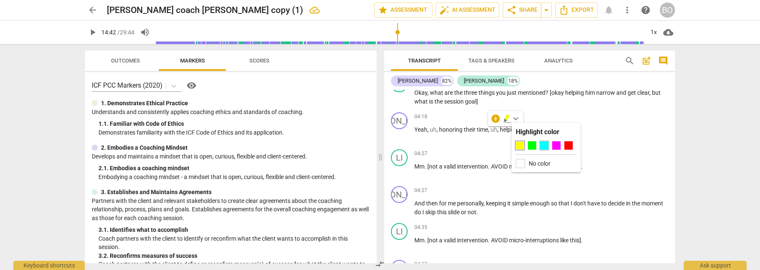
click at [541, 143] on div at bounding box center [544, 145] width 8 height 8
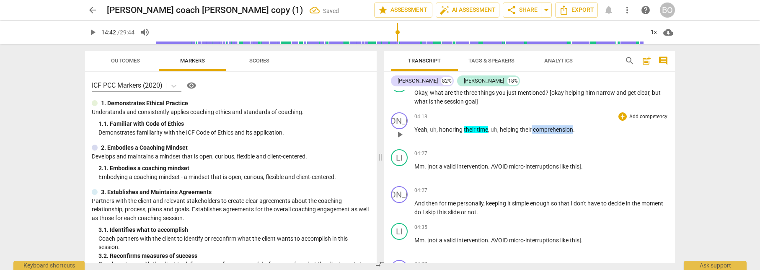
drag, startPoint x: 532, startPoint y: 130, endPoint x: 575, endPoint y: 130, distance: 42.3
click at [575, 130] on p "Yeah , uh , honoring their time , uh , helping their comprehension ." at bounding box center [542, 129] width 254 height 9
click at [591, 118] on icon "button" at bounding box center [593, 117] width 5 height 6
drag, startPoint x: 513, startPoint y: 203, endPoint x: 534, endPoint y: 202, distance: 21.0
click at [534, 202] on p "And then for me personally , keeping it simple enough so that I don't have to d…" at bounding box center [542, 207] width 254 height 17
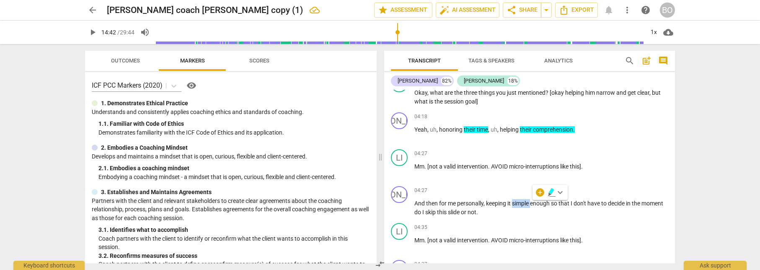
click at [550, 192] on icon "button" at bounding box center [551, 191] width 5 height 6
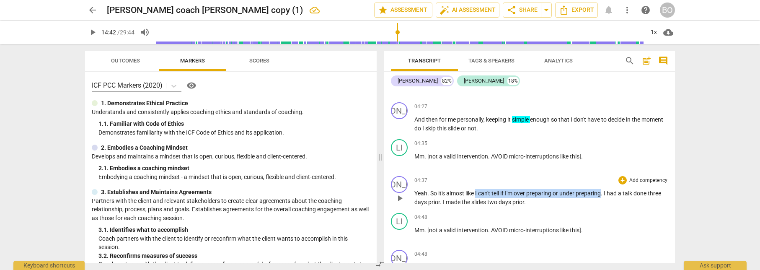
drag, startPoint x: 477, startPoint y: 192, endPoint x: 604, endPoint y: 189, distance: 127.5
click at [604, 189] on p "Yeah . So it's almost like I can't tell if I'm over preparing or under preparin…" at bounding box center [542, 197] width 254 height 17
click at [633, 181] on span "keyboard_arrow_down" at bounding box center [632, 182] width 10 height 10
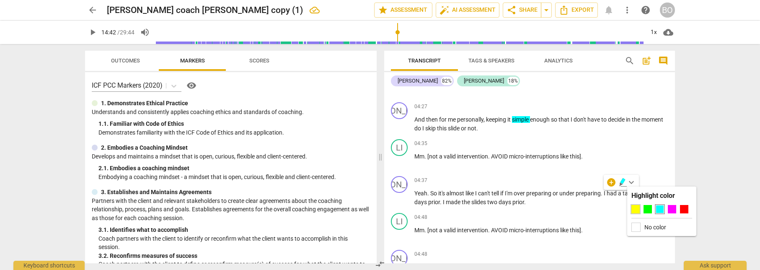
click at [637, 213] on div at bounding box center [636, 209] width 8 height 8
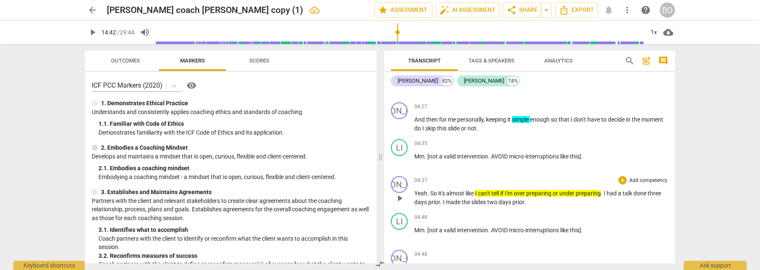
click at [547, 203] on p "Yeah . So it's almost like I can't tell if I'm over preparing or under preparin…" at bounding box center [542, 197] width 254 height 17
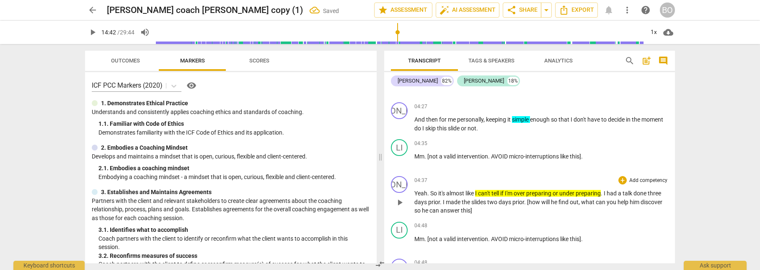
click at [620, 202] on span ". [how will he find out, what can you help him discover so he can answer this]" at bounding box center [539, 207] width 248 height 16
click at [505, 208] on span ". [how will he find out, what can you ask that will help him discover so he can…" at bounding box center [538, 207] width 246 height 16
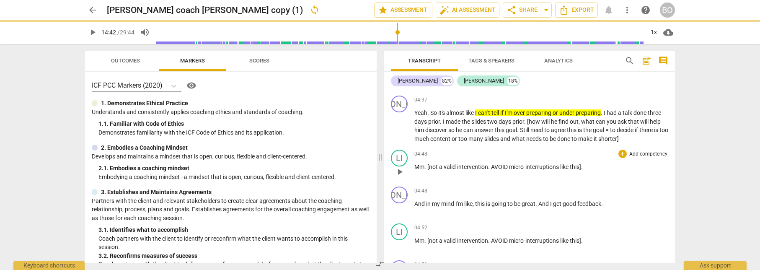
scroll to position [1132, 0]
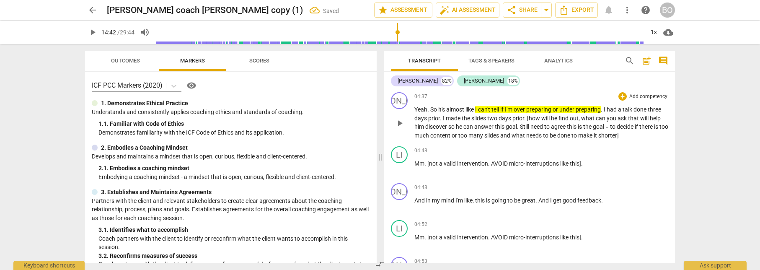
click at [524, 136] on span ". [how will he find out, what can you ask that will help him discover so he can…" at bounding box center [542, 127] width 254 height 24
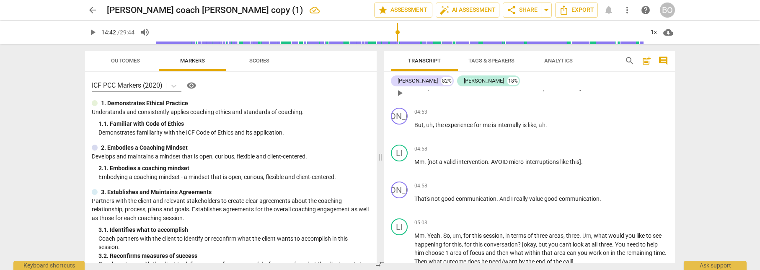
scroll to position [1299, 0]
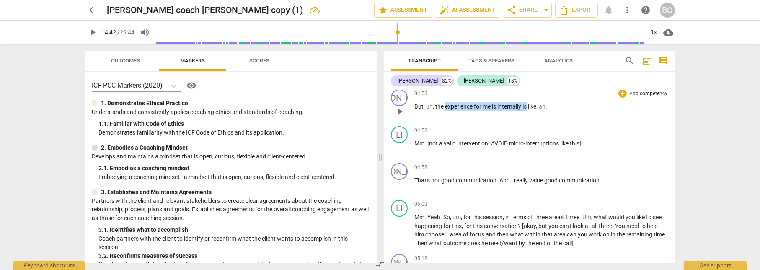
drag, startPoint x: 446, startPoint y: 108, endPoint x: 529, endPoint y: 109, distance: 82.6
click at [529, 109] on p "But , uh , the experience for me is internally is like , ah ." at bounding box center [542, 106] width 254 height 9
click at [548, 95] on icon "button" at bounding box center [549, 94] width 5 height 6
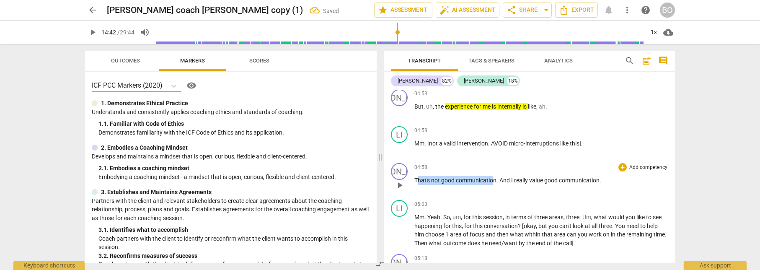
drag, startPoint x: 417, startPoint y: 182, endPoint x: 495, endPoint y: 182, distance: 78.8
click at [495, 182] on p "That's not good communication . And I really value good communication ." at bounding box center [542, 180] width 254 height 9
click at [515, 166] on icon "button" at bounding box center [516, 169] width 8 height 10
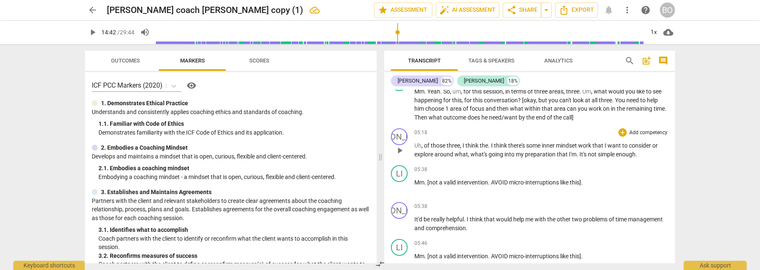
scroll to position [1467, 0]
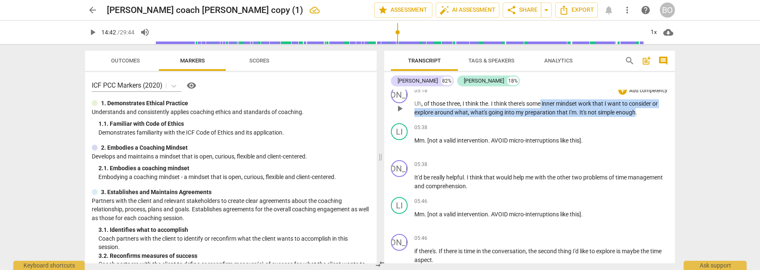
drag, startPoint x: 543, startPoint y: 102, endPoint x: 635, endPoint y: 114, distance: 93.4
click at [635, 114] on p "Uh , of those three , I think the . I think there's some inner mindset work tha…" at bounding box center [542, 107] width 254 height 17
click at [665, 100] on span "keyboard_arrow_down" at bounding box center [664, 101] width 10 height 10
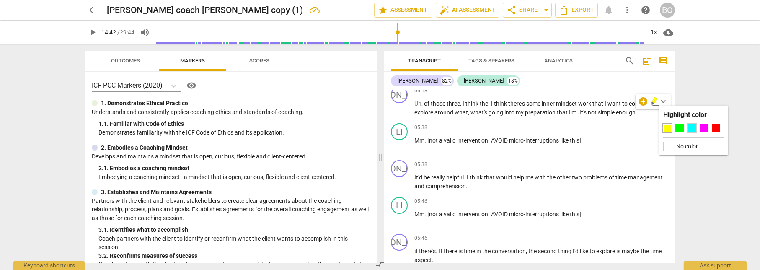
click at [688, 130] on div at bounding box center [692, 128] width 8 height 8
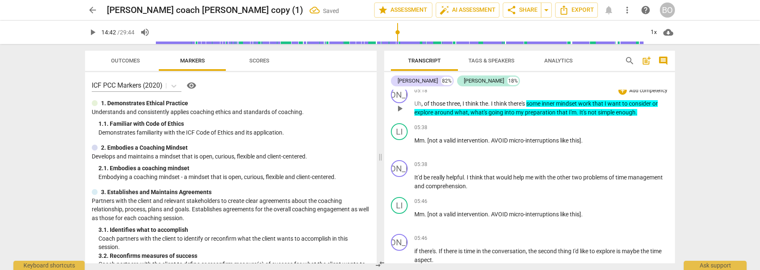
click at [649, 112] on p "Uh , of those three , I think the . I think there's some inner mindset work tha…" at bounding box center [542, 107] width 254 height 17
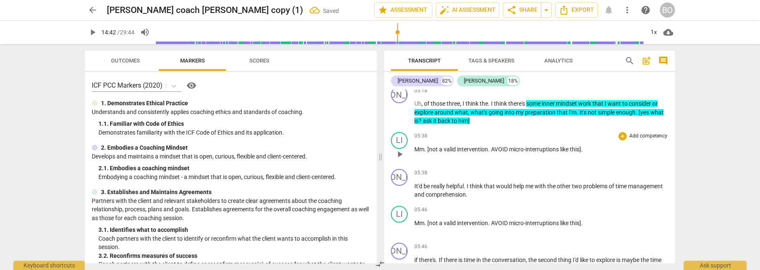
scroll to position [1509, 0]
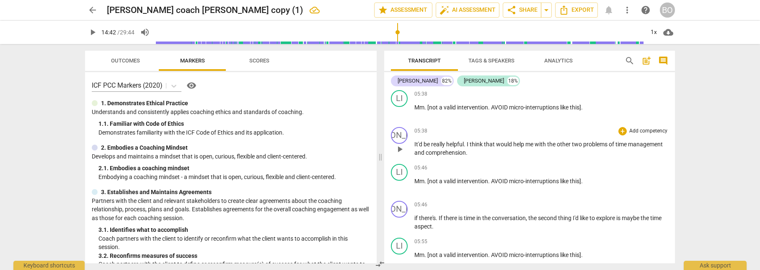
click at [414, 141] on div "JA play_arrow pause" at bounding box center [402, 142] width 23 height 30
drag, startPoint x: 415, startPoint y: 143, endPoint x: 466, endPoint y: 143, distance: 50.7
click at [466, 143] on p "It'd be really helpful . I think that would help me with the other two problems…" at bounding box center [542, 148] width 254 height 17
click at [485, 132] on icon "button" at bounding box center [486, 132] width 5 height 6
drag, startPoint x: 498, startPoint y: 145, endPoint x: 612, endPoint y: 144, distance: 113.2
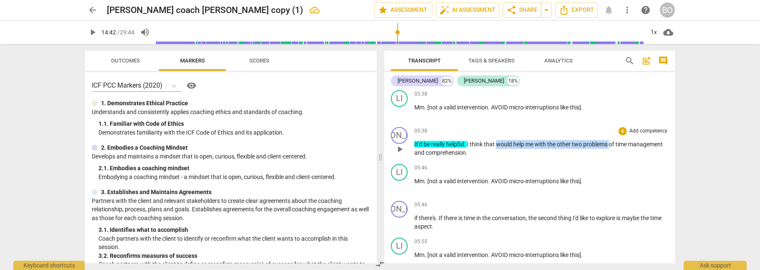
click at [612, 144] on p "It'd be really helpful . I think that would help me with the other two problems…" at bounding box center [542, 148] width 254 height 17
click at [629, 134] on icon "button" at bounding box center [629, 132] width 5 height 6
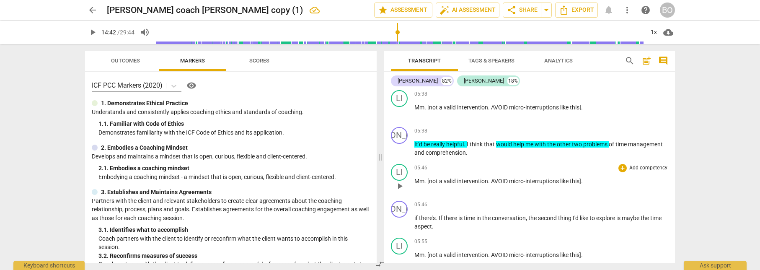
scroll to position [1467, 0]
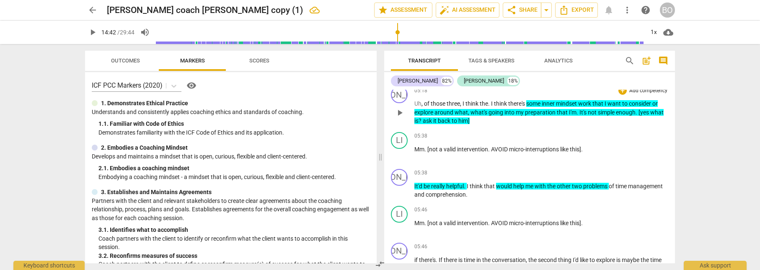
click at [468, 121] on span "him]" at bounding box center [464, 120] width 11 height 7
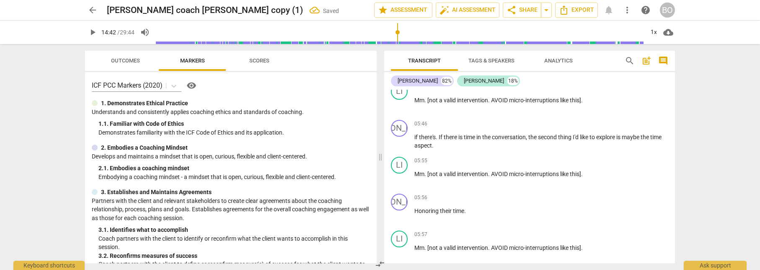
scroll to position [1593, 0]
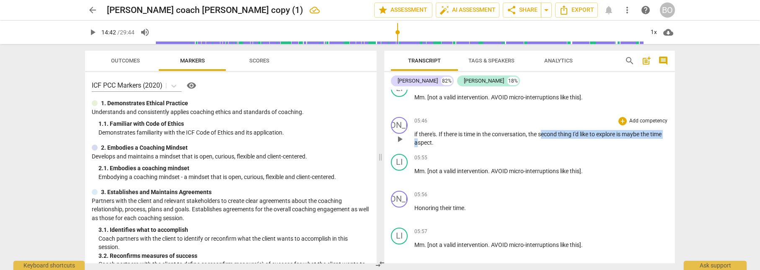
drag, startPoint x: 543, startPoint y: 135, endPoint x: 430, endPoint y: 141, distance: 112.9
click at [430, 141] on p "if there's . If there is time in the conversation , the second thing I'd like t…" at bounding box center [542, 138] width 254 height 17
click at [462, 131] on icon "button" at bounding box center [464, 130] width 5 height 6
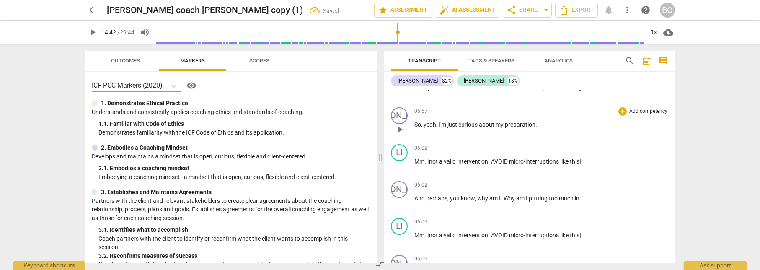
scroll to position [1761, 0]
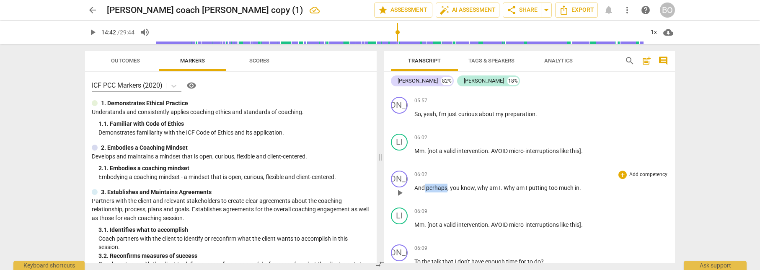
drag, startPoint x: 447, startPoint y: 186, endPoint x: 424, endPoint y: 186, distance: 23.1
click at [424, 186] on p "And perhaps , you know , why am I . Why am I putting too much in ." at bounding box center [542, 188] width 254 height 9
click at [473, 176] on span "keyboard_arrow_down" at bounding box center [475, 177] width 10 height 10
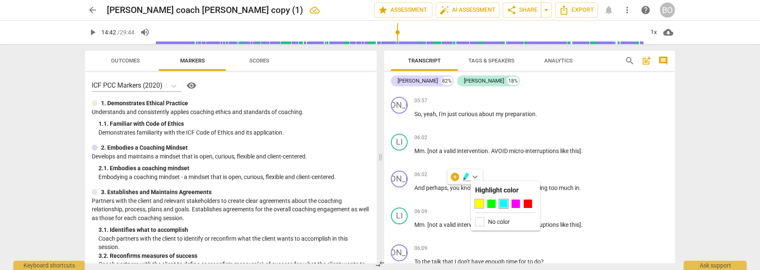
click at [481, 205] on div at bounding box center [479, 204] width 8 height 8
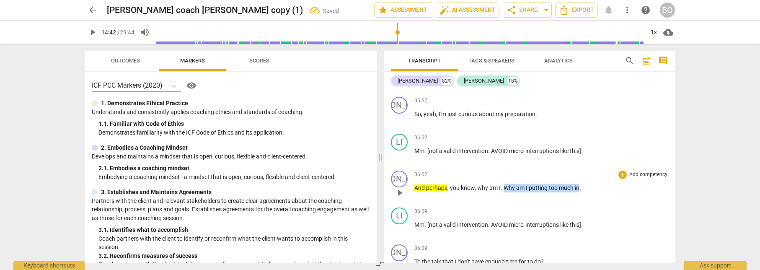
drag, startPoint x: 505, startPoint y: 187, endPoint x: 579, endPoint y: 186, distance: 74.2
click at [579, 186] on p "And perhaps , you know , why am I . Why am I putting too much in ." at bounding box center [542, 188] width 254 height 9
click at [609, 175] on span "keyboard_arrow_down" at bounding box center [607, 177] width 10 height 10
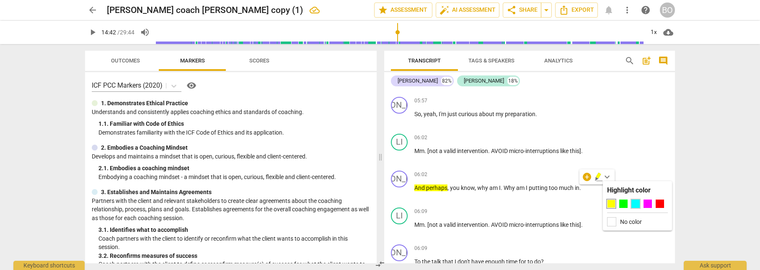
click at [634, 205] on div at bounding box center [636, 204] width 8 height 8
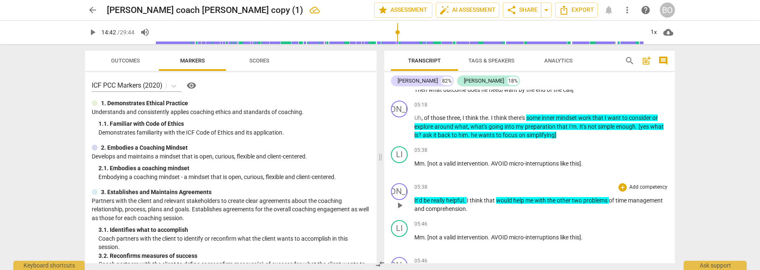
scroll to position [1425, 0]
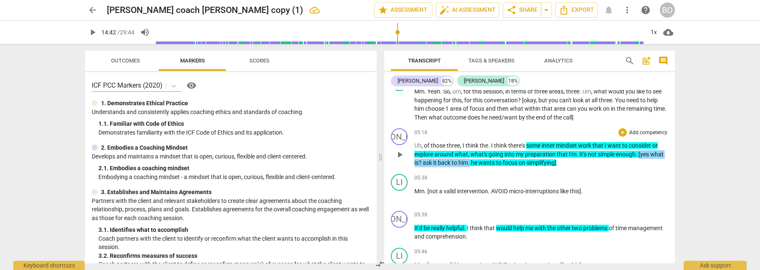
drag, startPoint x: 639, startPoint y: 155, endPoint x: 471, endPoint y: 160, distance: 168.2
click at [471, 160] on p "Uh , of those three , I think the . I think there's some inner mindset work tha…" at bounding box center [542, 154] width 254 height 26
copy p "[yes what is ? ask it back to him ."
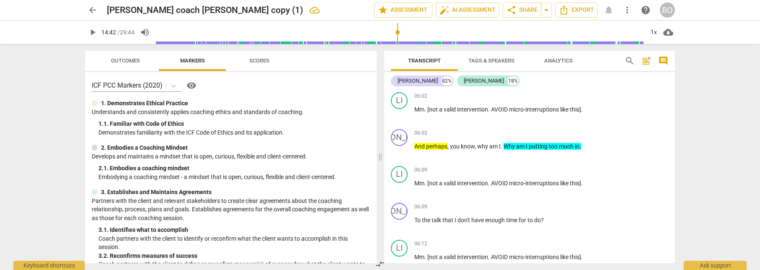
scroll to position [1803, 0]
click at [591, 147] on p "And perhaps , you know , why am I . Why am I putting too much in ." at bounding box center [542, 146] width 254 height 9
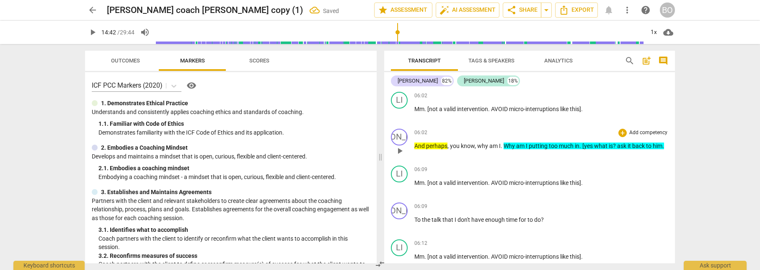
click at [616, 146] on span ". [yes what is? ask it back to him." at bounding box center [622, 146] width 85 height 7
type input "882"
click at [645, 145] on p "And perhaps , you know , why am I . Why am I putting too much in . [yes. Ask it…" at bounding box center [542, 146] width 254 height 9
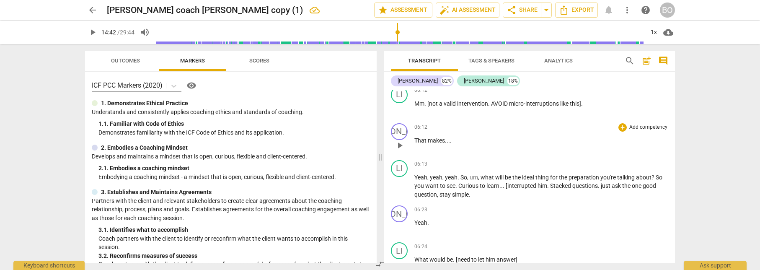
scroll to position [1970, 0]
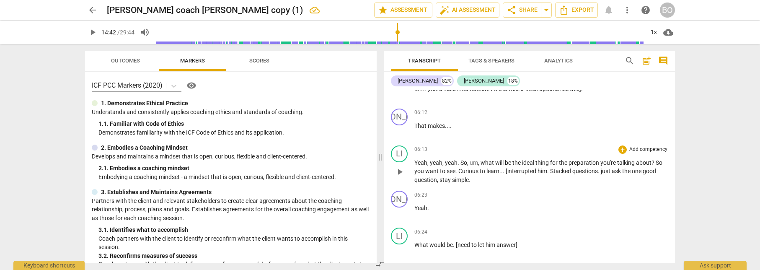
click at [657, 169] on p "Yeah , yeah , yeah . So , um , what will be the ideal thing for the preparation…" at bounding box center [542, 171] width 254 height 26
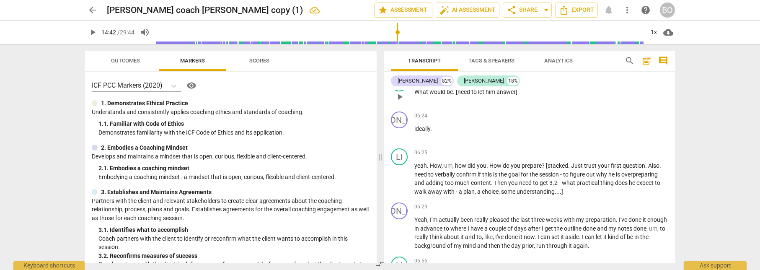
scroll to position [2138, 0]
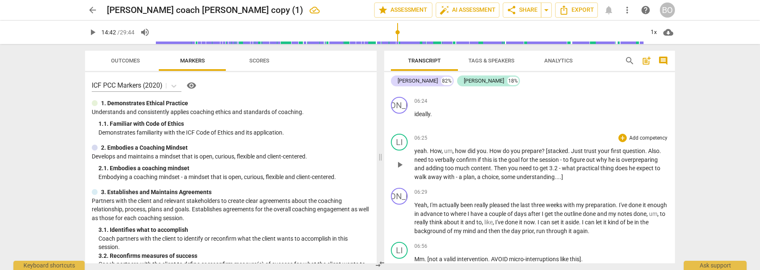
click at [572, 150] on span "Just" at bounding box center [577, 151] width 13 height 7
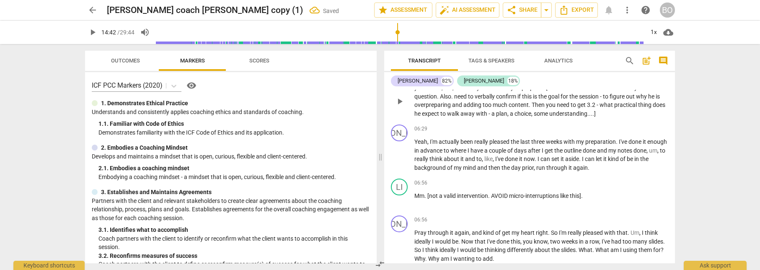
scroll to position [2222, 0]
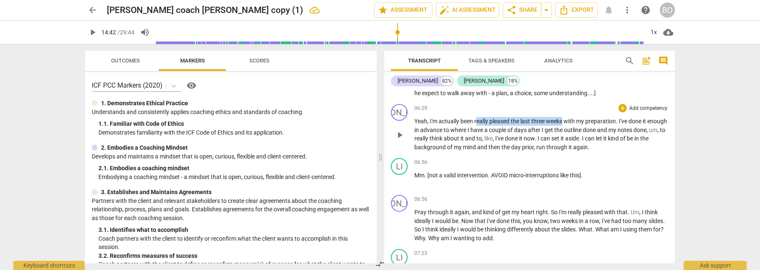
drag, startPoint x: 477, startPoint y: 121, endPoint x: 564, endPoint y: 123, distance: 86.8
click at [564, 123] on p "Yeah , I'm actually been really pleased the last three weeks with my preparatio…" at bounding box center [542, 134] width 254 height 34
click at [584, 109] on icon "button" at bounding box center [584, 109] width 5 height 6
drag, startPoint x: 631, startPoint y: 122, endPoint x: 464, endPoint y: 128, distance: 166.9
click at [464, 128] on p "Yeah , I'm actually been really pleased the last three weeks with my preparatio…" at bounding box center [542, 134] width 254 height 34
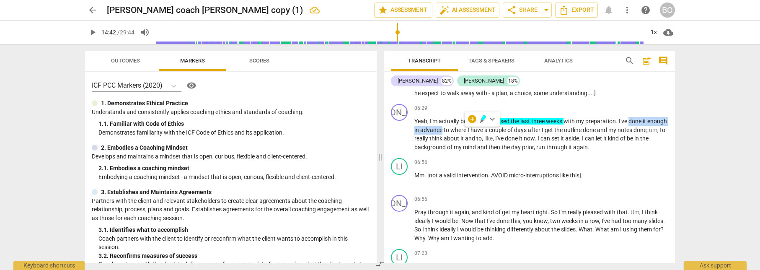
click at [484, 119] on icon "button" at bounding box center [483, 118] width 5 height 6
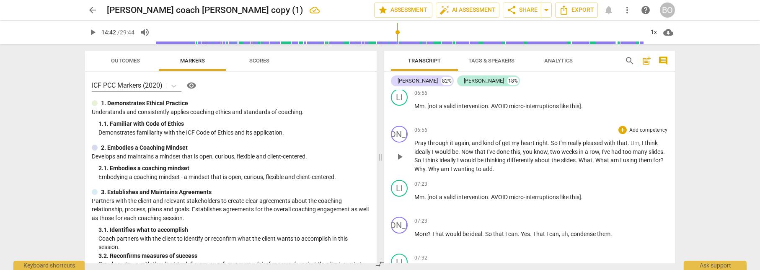
scroll to position [2306, 0]
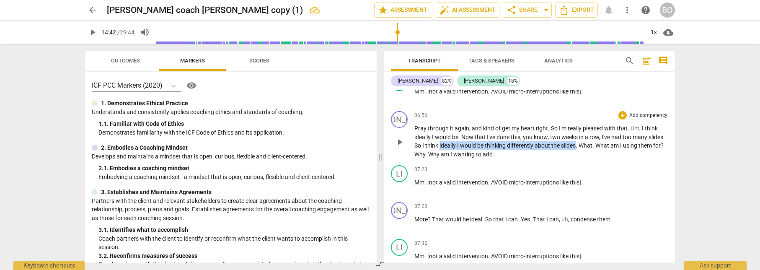
drag, startPoint x: 459, startPoint y: 145, endPoint x: 597, endPoint y: 145, distance: 137.5
click at [597, 145] on p "Pray through it again , and kind of get my heart right . So I'm really pleased …" at bounding box center [542, 141] width 254 height 34
click at [613, 132] on icon "button" at bounding box center [615, 135] width 8 height 10
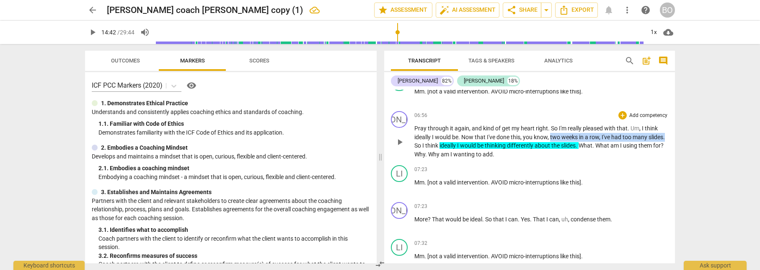
drag, startPoint x: 552, startPoint y: 137, endPoint x: 432, endPoint y: 143, distance: 120.5
click at [432, 143] on p "Pray through it again , and kind of get my heart right . So I'm really pleased …" at bounding box center [542, 141] width 254 height 34
click at [461, 130] on span "keyboard_arrow_down" at bounding box center [461, 135] width 10 height 10
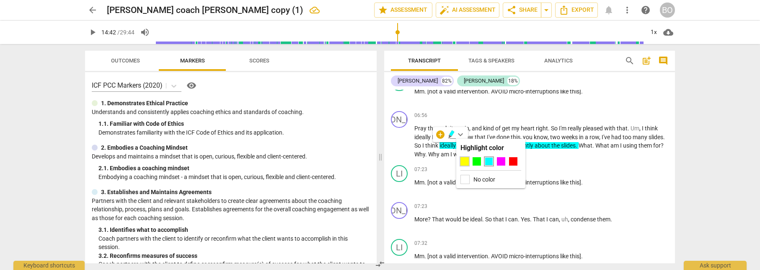
click at [462, 158] on div at bounding box center [465, 161] width 8 height 8
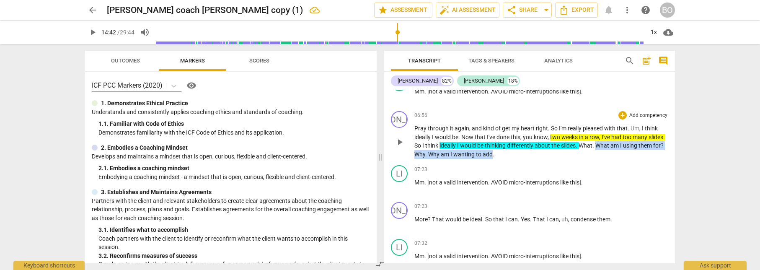
drag, startPoint x: 617, startPoint y: 146, endPoint x: 519, endPoint y: 153, distance: 97.9
click at [519, 153] on p "Pray through it again , and kind of get my heart right . So I'm really pleased …" at bounding box center [542, 141] width 254 height 34
click at [548, 143] on span "keyboard_arrow_down" at bounding box center [547, 143] width 10 height 10
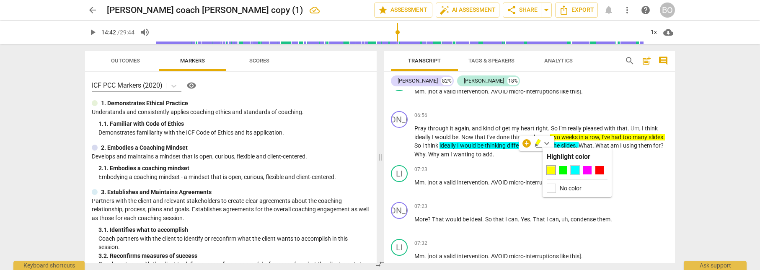
click at [576, 168] on div at bounding box center [575, 170] width 8 height 8
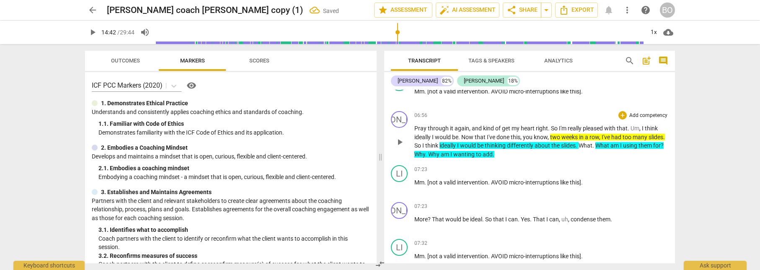
click at [545, 157] on p "Pray through it again , and kind of get my heart right . So I'm really pleased …" at bounding box center [542, 141] width 254 height 34
click at [616, 153] on p "Pray through it again , and kind of get my heart right . So I'm really pleased …" at bounding box center [542, 141] width 254 height 34
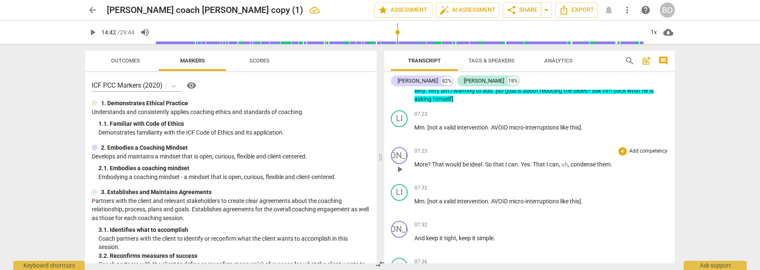
scroll to position [2389, 0]
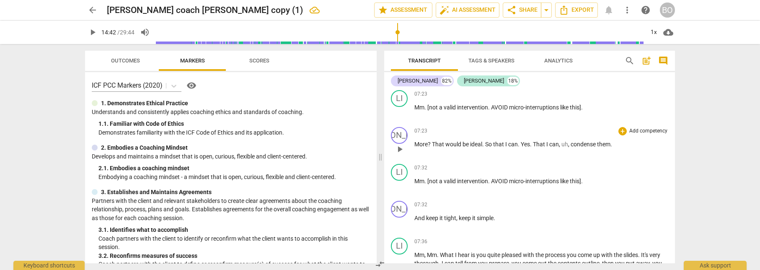
click at [612, 145] on span "." at bounding box center [612, 144] width 2 height 7
drag, startPoint x: 572, startPoint y: 143, endPoint x: 611, endPoint y: 143, distance: 39.0
click at [611, 143] on p "More ? That would be ideal . So that I can . Yes . That I can , uh , condense t…" at bounding box center [542, 144] width 254 height 9
click at [628, 130] on icon "button" at bounding box center [631, 133] width 8 height 10
drag, startPoint x: 488, startPoint y: 143, endPoint x: 507, endPoint y: 143, distance: 19.3
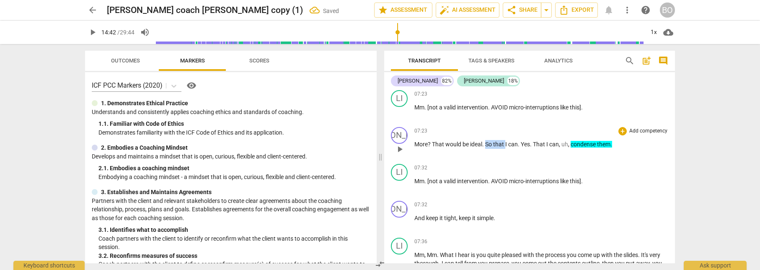
click at [507, 143] on p "More ? That would be ideal . So that I can . Yes . That I can , uh , condense t…" at bounding box center [542, 144] width 254 height 9
click at [524, 135] on icon "button" at bounding box center [525, 133] width 8 height 10
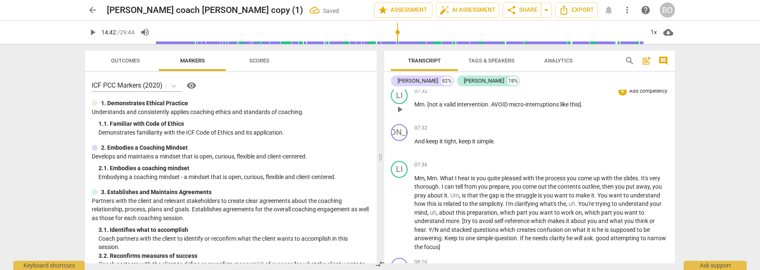
scroll to position [2473, 0]
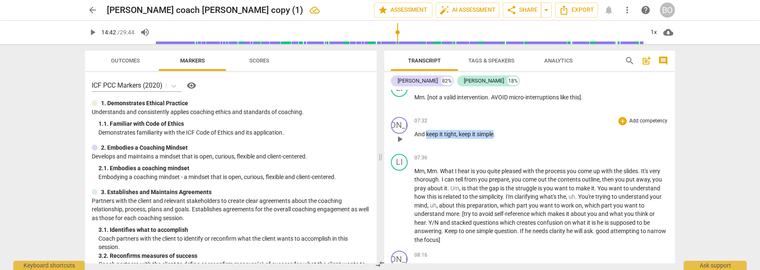
drag, startPoint x: 427, startPoint y: 133, endPoint x: 495, endPoint y: 135, distance: 68.8
click at [495, 135] on p "And keep it tight , keep it simple ." at bounding box center [542, 134] width 254 height 9
click at [515, 125] on icon "button" at bounding box center [515, 123] width 8 height 10
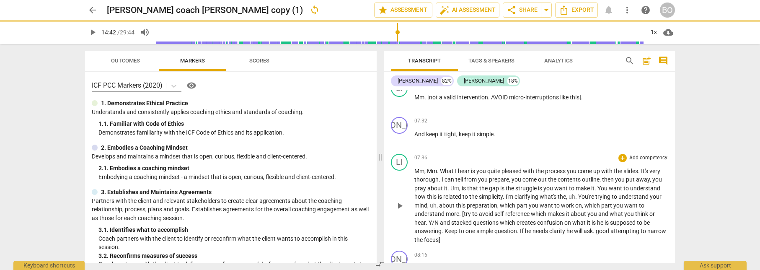
click at [508, 174] on span "pleased" at bounding box center [512, 171] width 21 height 7
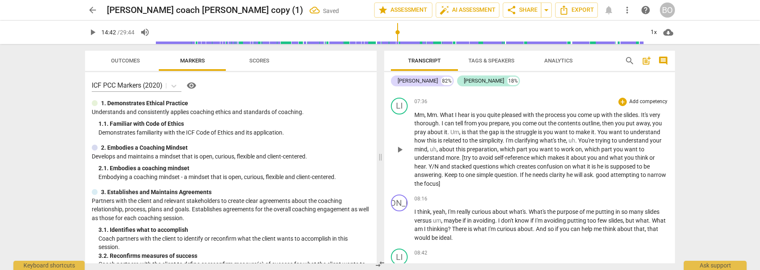
scroll to position [2515, 0]
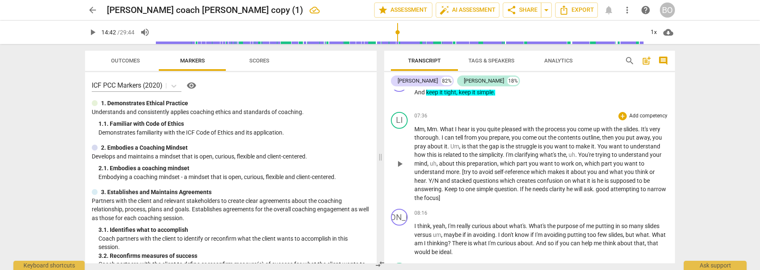
click at [429, 179] on span "Y/N" at bounding box center [434, 180] width 11 height 7
click at [599, 190] on span "." at bounding box center [597, 189] width 3 height 7
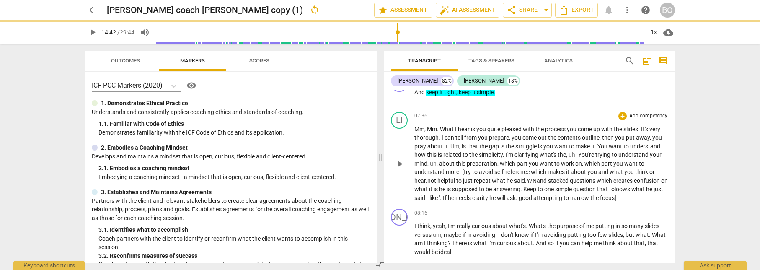
click at [443, 196] on span "." at bounding box center [441, 198] width 3 height 7
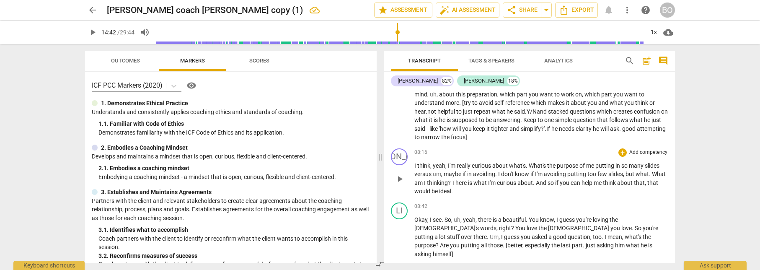
scroll to position [2599, 0]
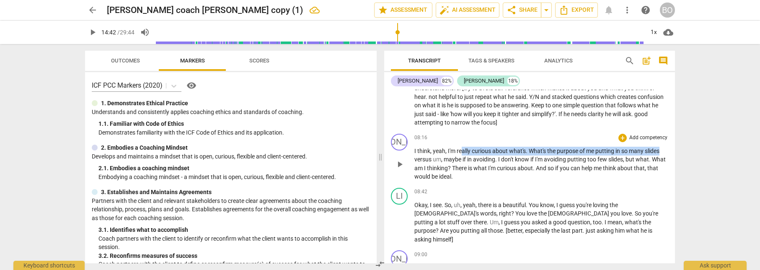
drag, startPoint x: 463, startPoint y: 150, endPoint x: 661, endPoint y: 149, distance: 198.7
click at [661, 149] on p "I think , yeah , I'm really curious about what's . What's the purpose of me put…" at bounding box center [542, 164] width 254 height 34
click at [678, 140] on icon "button" at bounding box center [681, 140] width 8 height 10
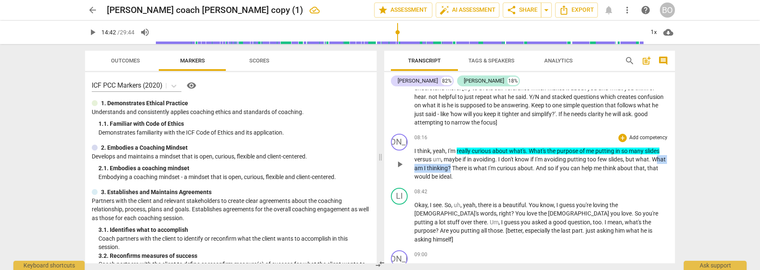
drag, startPoint x: 419, startPoint y: 169, endPoint x: 465, endPoint y: 169, distance: 46.1
click at [465, 169] on p "I think , yeah , I'm really curious about what's . What's the purpose of me put…" at bounding box center [542, 164] width 254 height 34
click at [484, 157] on icon "button" at bounding box center [486, 157] width 8 height 10
drag, startPoint x: 599, startPoint y: 167, endPoint x: 664, endPoint y: 168, distance: 64.6
click at [664, 168] on p "I think , yeah , I'm really curious about what's . What's the purpose of me put…" at bounding box center [542, 164] width 254 height 34
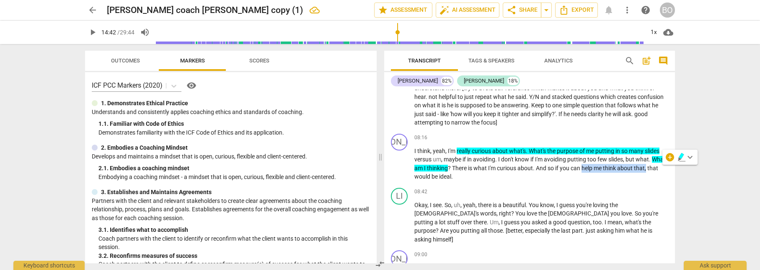
click at [682, 153] on icon "button" at bounding box center [681, 156] width 5 height 6
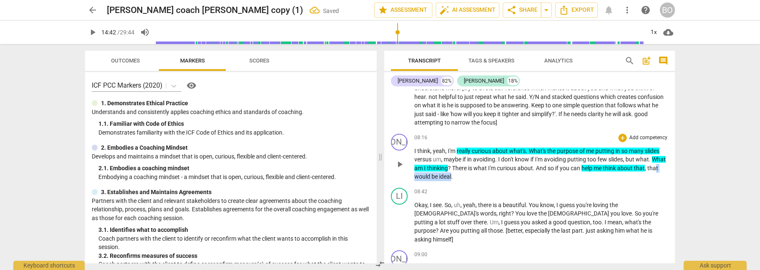
drag, startPoint x: 422, startPoint y: 176, endPoint x: 464, endPoint y: 178, distance: 42.8
click at [464, 178] on p "I think , yeah , I'm really curious about what's . What's the purpose of me put…" at bounding box center [542, 164] width 254 height 34
click at [480, 166] on icon "button" at bounding box center [483, 166] width 8 height 10
click at [485, 187] on div "LI play_arrow pause 08:42 + Add competency keyboard_arrow_right Okay , I see . …" at bounding box center [529, 215] width 291 height 63
click at [489, 176] on p "I think , yeah , I'm really curious about what's . What's the purpose of me put…" at bounding box center [542, 164] width 254 height 34
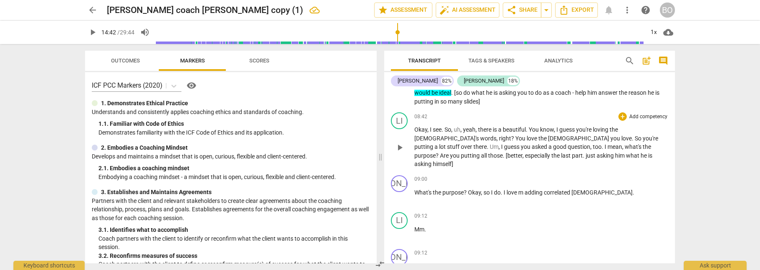
scroll to position [2725, 0]
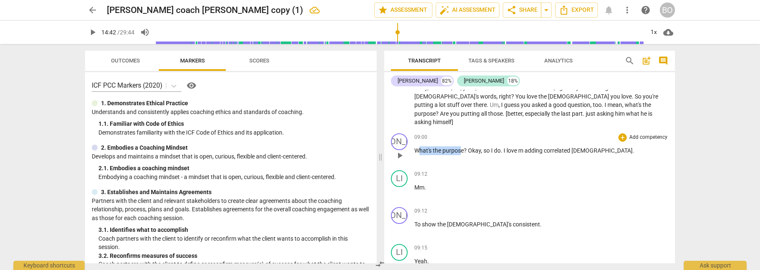
drag, startPoint x: 419, startPoint y: 141, endPoint x: 460, endPoint y: 142, distance: 41.1
click at [460, 146] on p "What's the purpose ? Okay , so I do . I love m adding correlated scriptures ." at bounding box center [542, 150] width 254 height 9
click at [479, 134] on div "+ keyboard_arrow_down" at bounding box center [481, 130] width 35 height 15
click at [484, 131] on icon "button" at bounding box center [483, 130] width 5 height 6
drag, startPoint x: 507, startPoint y: 141, endPoint x: 599, endPoint y: 141, distance: 92.2
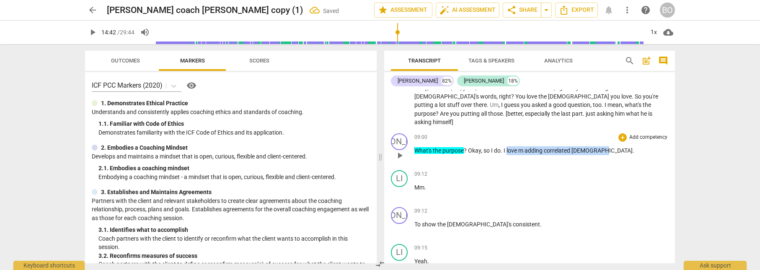
click at [599, 146] on p "What's the purpose ? Okay , so I do . I love m adding correlated scriptures ." at bounding box center [542, 150] width 254 height 9
click at [615, 130] on icon "button" at bounding box center [619, 131] width 8 height 10
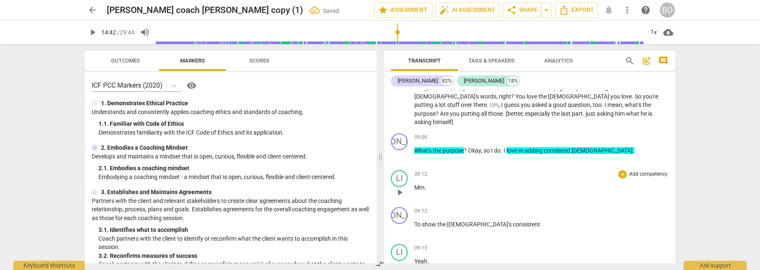
click at [517, 170] on div "09:12 + Add competency keyboard_arrow_right" at bounding box center [542, 174] width 254 height 8
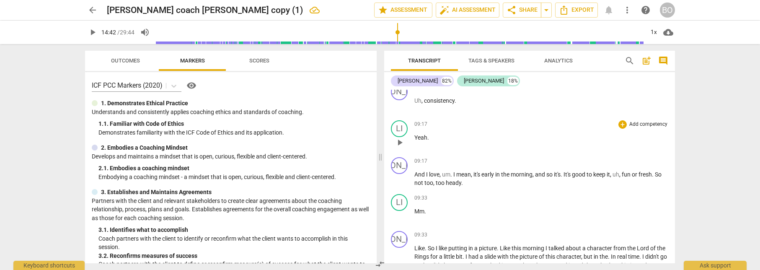
scroll to position [2934, 0]
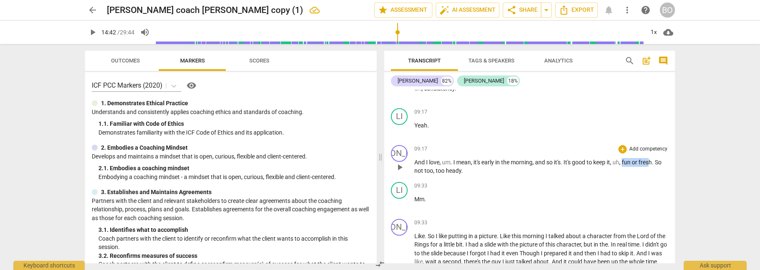
drag, startPoint x: 625, startPoint y: 153, endPoint x: 654, endPoint y: 156, distance: 28.3
click at [654, 158] on p "And I love , um . I mean , it's early in the morning , and so it's . It's good …" at bounding box center [542, 166] width 254 height 17
click at [676, 138] on icon "button" at bounding box center [675, 142] width 8 height 10
drag, startPoint x: 575, startPoint y: 153, endPoint x: 615, endPoint y: 153, distance: 40.2
click at [615, 158] on p "And I love , um . I mean , it's early in the morning , and so it's . It's good …" at bounding box center [542, 166] width 254 height 17
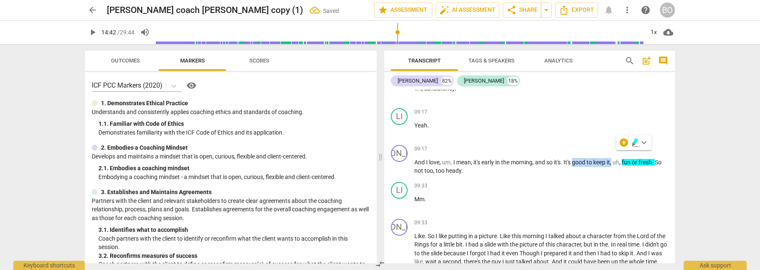
click at [635, 143] on icon "button" at bounding box center [635, 141] width 5 height 6
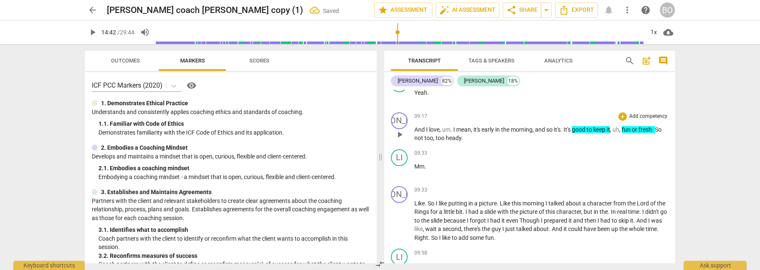
scroll to position [3060, 0]
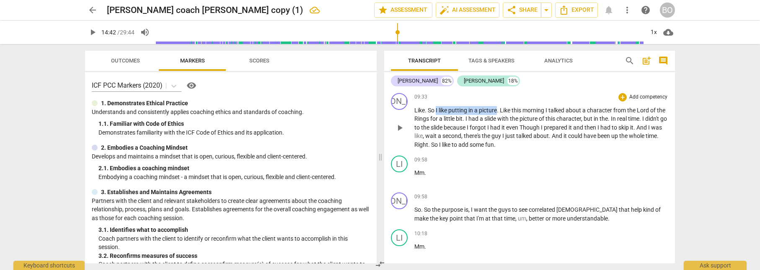
drag, startPoint x: 436, startPoint y: 101, endPoint x: 497, endPoint y: 102, distance: 60.8
click at [497, 106] on p "Like . So I like putting in a picture . Like this morning I talked about a char…" at bounding box center [542, 127] width 254 height 43
click at [516, 93] on icon "button" at bounding box center [515, 92] width 3 height 3
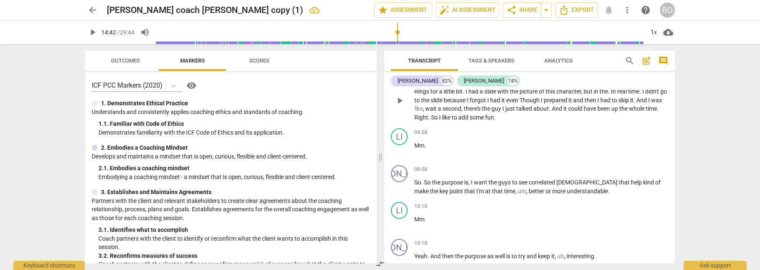
scroll to position [3102, 0]
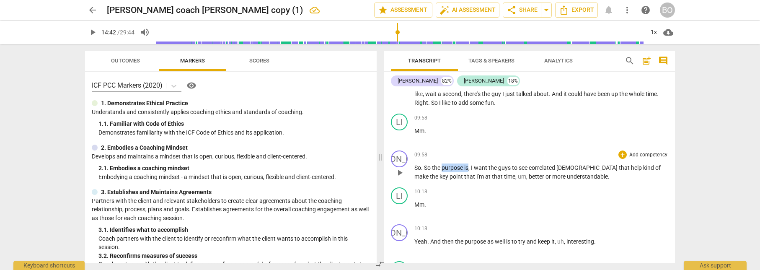
drag, startPoint x: 443, startPoint y: 160, endPoint x: 469, endPoint y: 161, distance: 26.0
click at [469, 163] on p "So . So the purpose is , I want the guys to see correlated scriptures that help…" at bounding box center [542, 171] width 254 height 17
click at [489, 148] on icon "button" at bounding box center [488, 147] width 5 height 6
drag, startPoint x: 476, startPoint y: 159, endPoint x: 584, endPoint y: 159, distance: 108.2
click at [584, 163] on p "So . So the purpose is , I want the guys to see correlated scriptures that help…" at bounding box center [542, 171] width 254 height 17
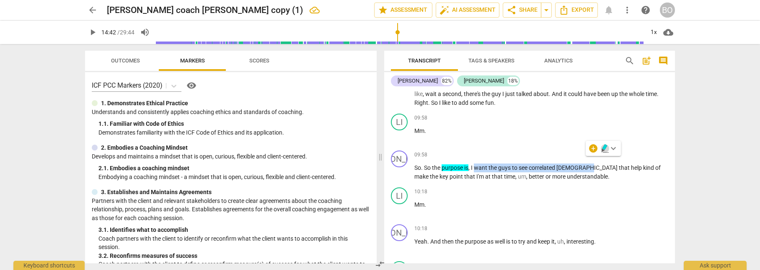
click at [602, 147] on icon "button" at bounding box center [605, 148] width 8 height 10
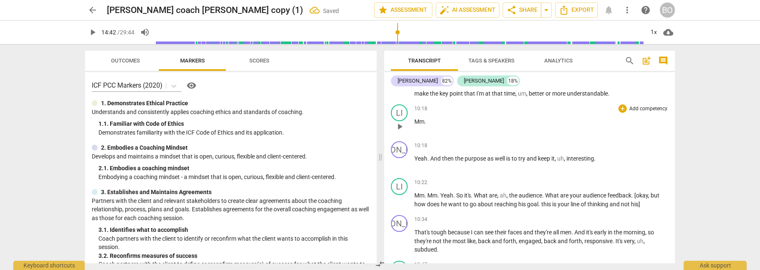
scroll to position [3186, 0]
drag, startPoint x: 530, startPoint y: 149, endPoint x: 595, endPoint y: 148, distance: 64.6
click at [595, 153] on p "Yeah . And then the purpose as well is to try and keep it , uh , interesting ." at bounding box center [542, 157] width 254 height 9
click at [615, 137] on icon "button" at bounding box center [614, 137] width 5 height 6
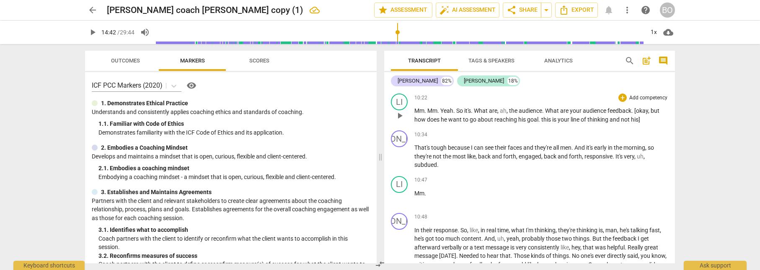
scroll to position [3228, 0]
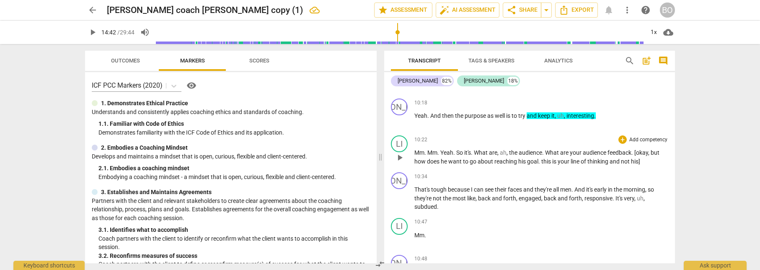
click at [640, 158] on span "his]" at bounding box center [635, 161] width 9 height 7
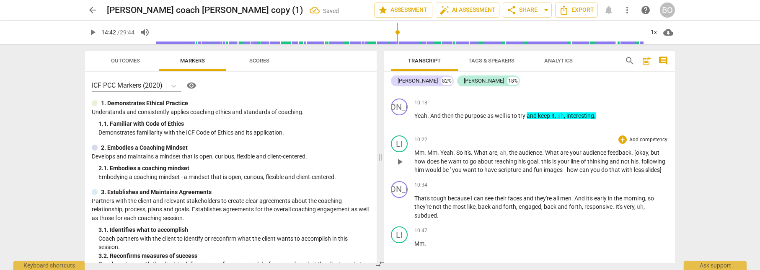
click at [628, 161] on span "his. following him would be ' you want to have scripture and fun images - how c…" at bounding box center [540, 166] width 251 height 16
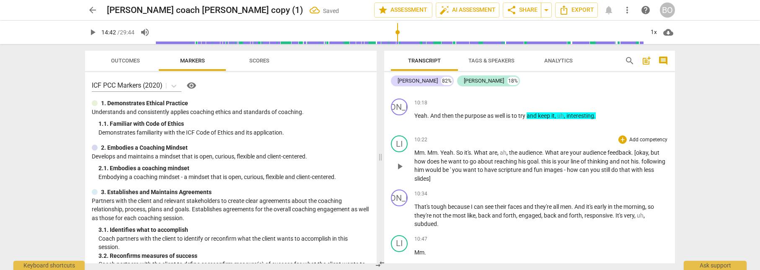
click at [454, 169] on span "his. following him would be ' you want to have scripture and fun images - how c…" at bounding box center [540, 170] width 251 height 24
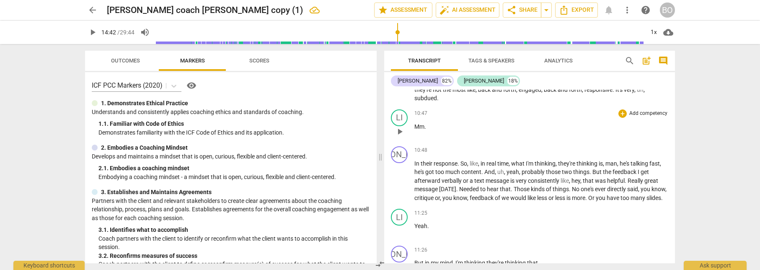
scroll to position [3312, 0]
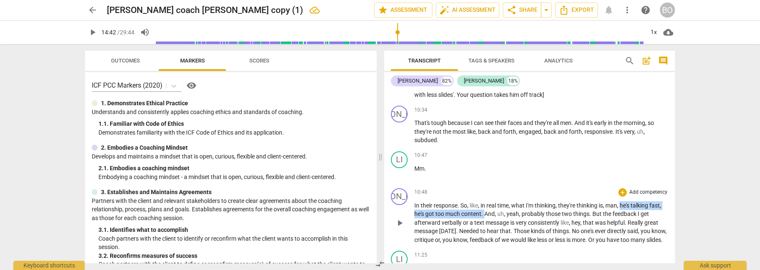
drag, startPoint x: 623, startPoint y: 196, endPoint x: 486, endPoint y: 203, distance: 137.7
click at [486, 203] on p "In their response . So , like , in real time , what I'm thinking , they're thin…" at bounding box center [542, 222] width 254 height 43
click at [505, 195] on icon "button" at bounding box center [504, 193] width 5 height 6
drag, startPoint x: 622, startPoint y: 197, endPoint x: 486, endPoint y: 204, distance: 136.4
click at [486, 204] on p "In their response . So , like , in real time , what I'm thinking , they're thin…" at bounding box center [542, 222] width 254 height 43
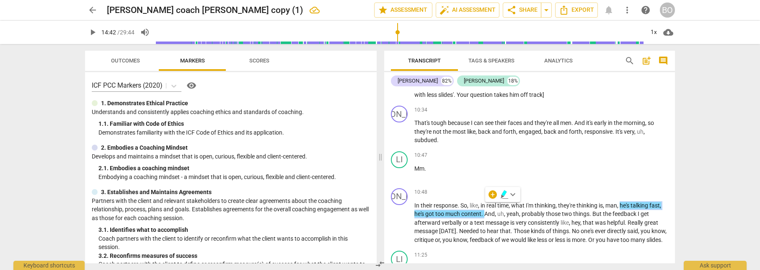
click at [512, 193] on span "keyboard_arrow_down" at bounding box center [513, 194] width 10 height 10
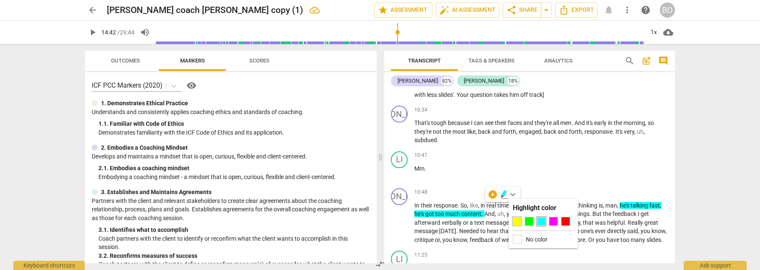
click at [519, 219] on div at bounding box center [517, 221] width 8 height 8
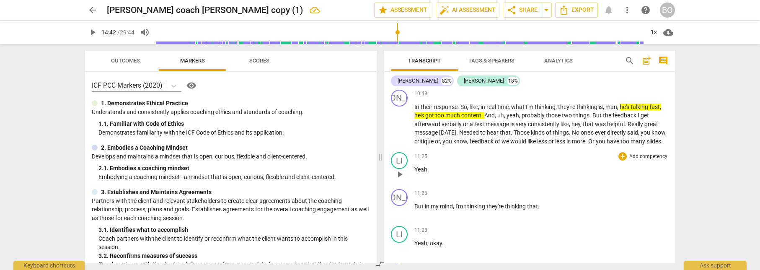
scroll to position [3395, 0]
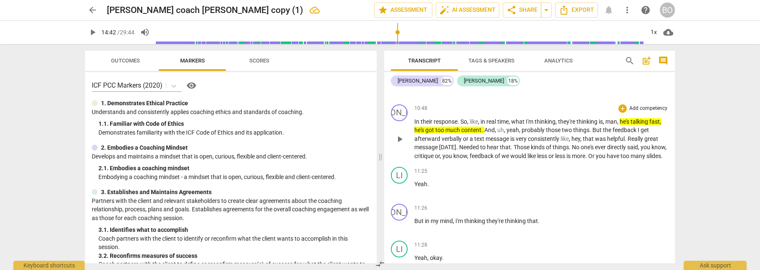
click at [456, 158] on p "In their response . So , like , in real time , what I'm thinking , they're thin…" at bounding box center [542, 138] width 254 height 43
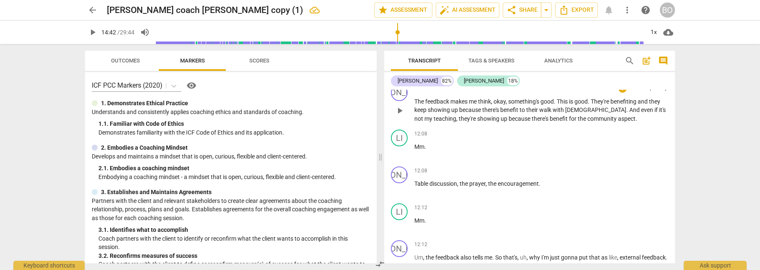
scroll to position [3689, 0]
click at [480, 115] on span "showing" at bounding box center [488, 118] width 23 height 7
drag, startPoint x: 450, startPoint y: 109, endPoint x: 616, endPoint y: 109, distance: 166.4
click at [616, 109] on p "The feedback makes me think , okay , something's good . This is good . They're …" at bounding box center [542, 110] width 254 height 26
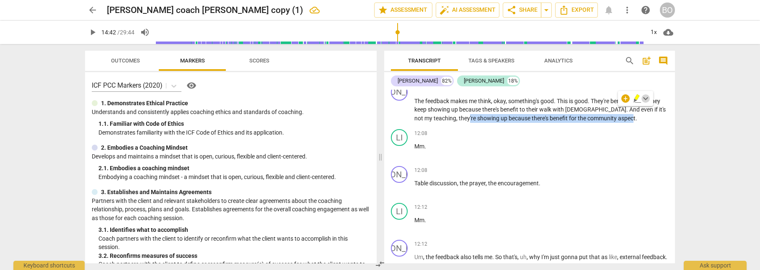
click at [645, 97] on span "keyboard_arrow_down" at bounding box center [646, 98] width 10 height 10
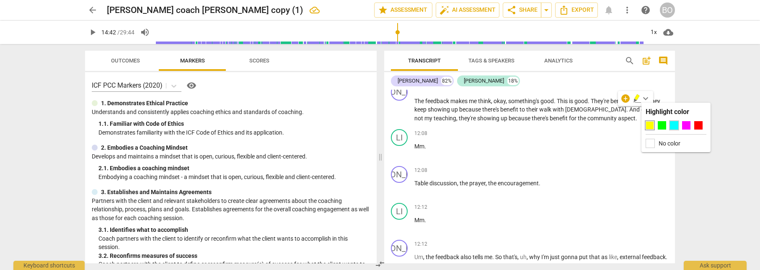
click at [673, 126] on div at bounding box center [674, 125] width 8 height 8
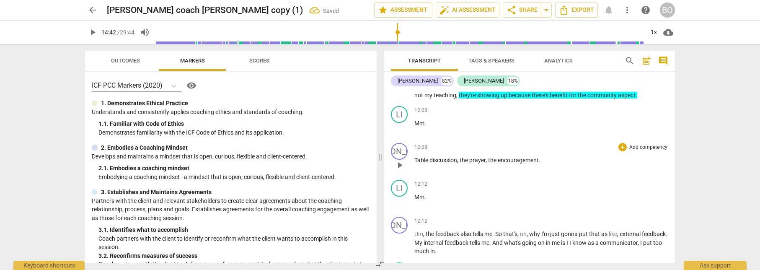
scroll to position [3731, 0]
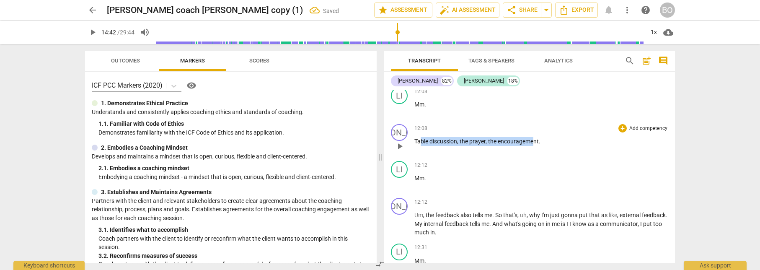
drag, startPoint x: 422, startPoint y: 132, endPoint x: 536, endPoint y: 135, distance: 114.1
click at [536, 137] on p "Table discussion , the prayer , the encouragement ." at bounding box center [542, 141] width 254 height 9
click at [556, 125] on icon "button" at bounding box center [557, 123] width 3 height 3
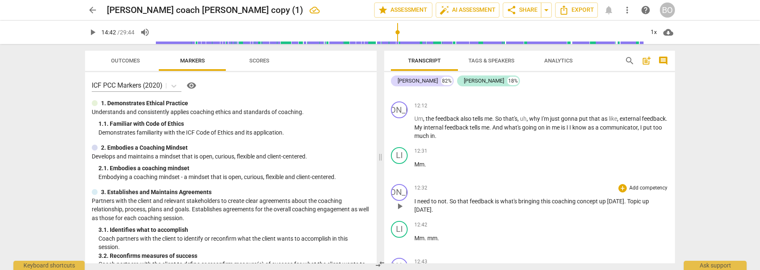
scroll to position [3815, 0]
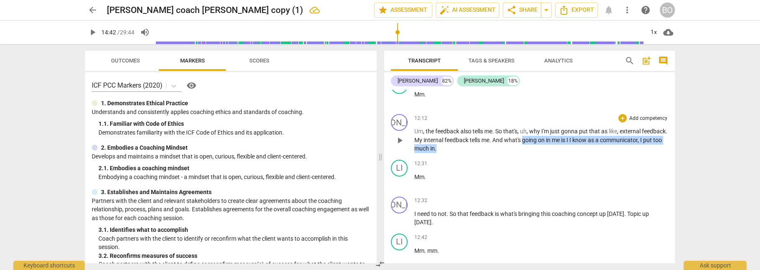
drag, startPoint x: 552, startPoint y: 132, endPoint x: 508, endPoint y: 143, distance: 45.3
click at [508, 143] on p "Um , the feedback also tells me . So that's , uh , why I'm just gonna put that …" at bounding box center [542, 140] width 254 height 26
click at [526, 130] on span "keyboard_arrow_down" at bounding box center [528, 129] width 10 height 10
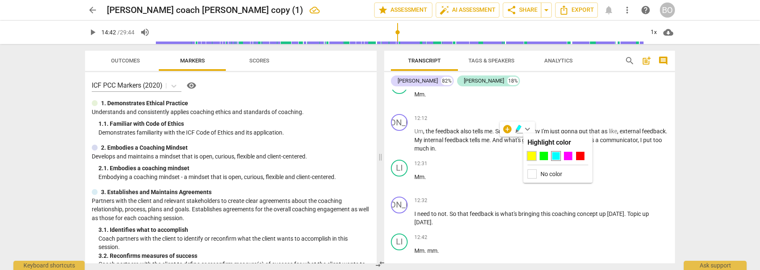
click at [529, 158] on div at bounding box center [532, 156] width 8 height 8
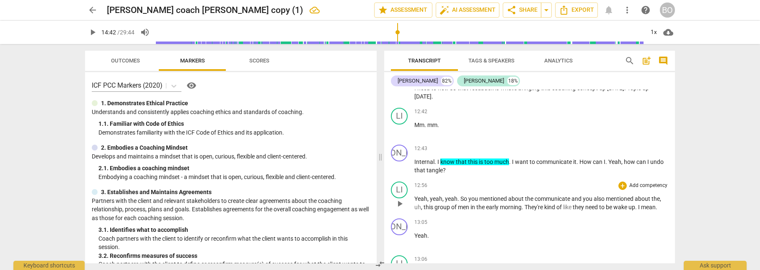
scroll to position [3982, 0]
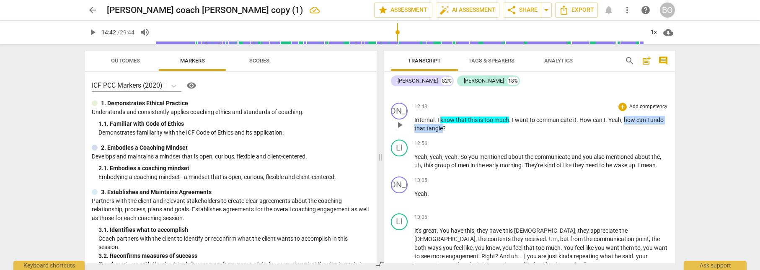
drag, startPoint x: 625, startPoint y: 111, endPoint x: 442, endPoint y: 121, distance: 183.5
click at [442, 121] on p "Internal . I know that this is too much . I want to communicate it . How can I …" at bounding box center [542, 124] width 254 height 17
click at [469, 109] on span "keyboard_arrow_down" at bounding box center [470, 109] width 10 height 10
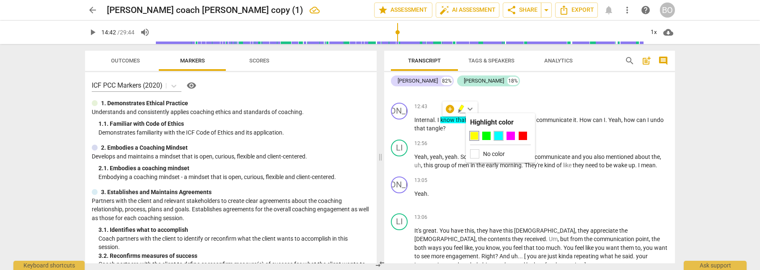
click at [499, 134] on div at bounding box center [499, 136] width 8 height 8
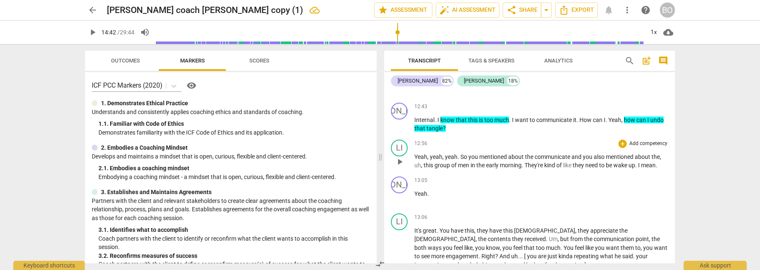
click at [662, 158] on p "Yeah , yeah , yeah . So you mentioned about the communicate and you also mentio…" at bounding box center [542, 161] width 254 height 17
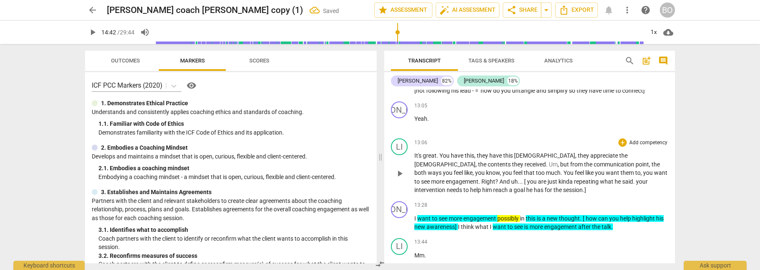
scroll to position [4066, 0]
click at [622, 178] on span "said" at bounding box center [627, 181] width 11 height 7
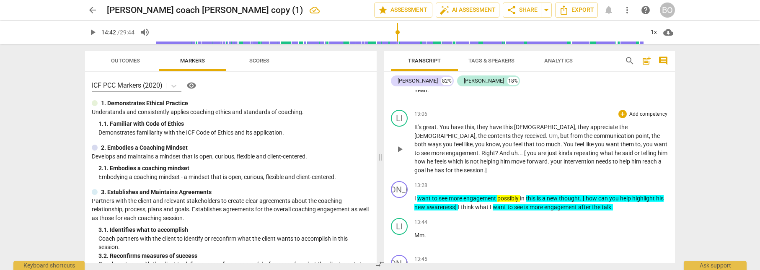
scroll to position [4108, 0]
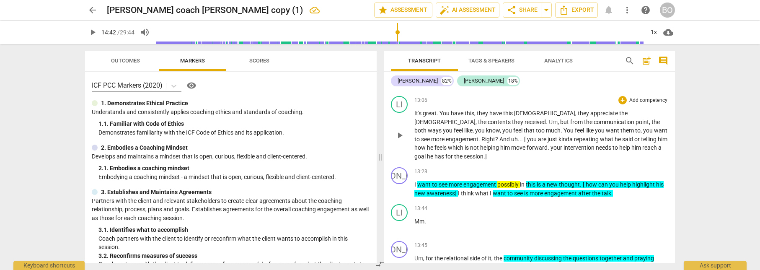
click at [484, 153] on span "session" at bounding box center [474, 156] width 20 height 7
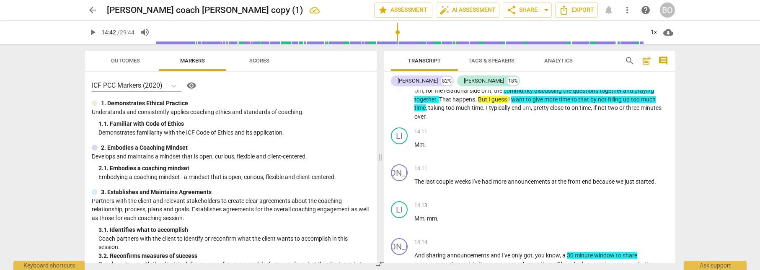
scroll to position [4234, 0]
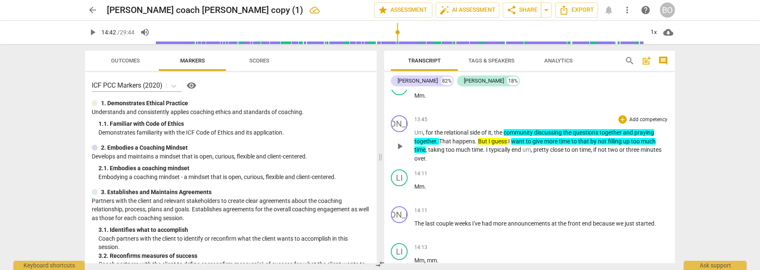
click at [451, 151] on p "Um , for the relational side of it , the community discussing the questions tog…" at bounding box center [542, 145] width 254 height 34
click at [492, 155] on span ". [how can he - what doe she need to do]" at bounding box center [477, 158] width 104 height 7
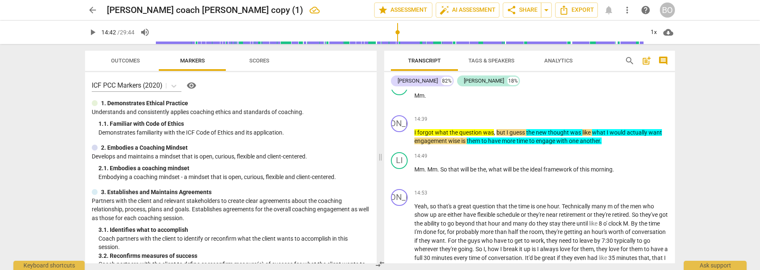
scroll to position [4569, 0]
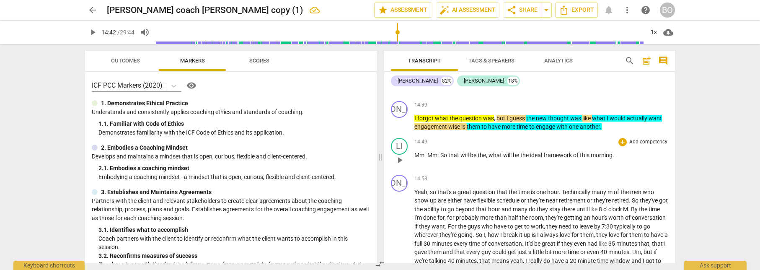
click at [630, 151] on p "Mm . Mm . So that will be the , what will be the ideal framework of this mornin…" at bounding box center [542, 155] width 254 height 9
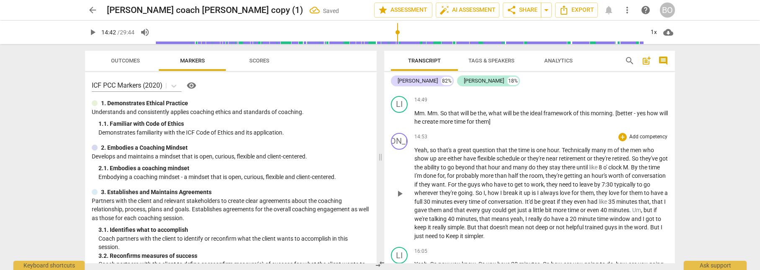
click at [418, 147] on span "Yeah" at bounding box center [421, 150] width 13 height 7
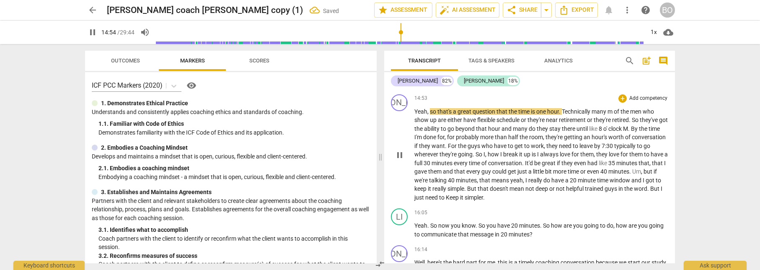
scroll to position [4653, 0]
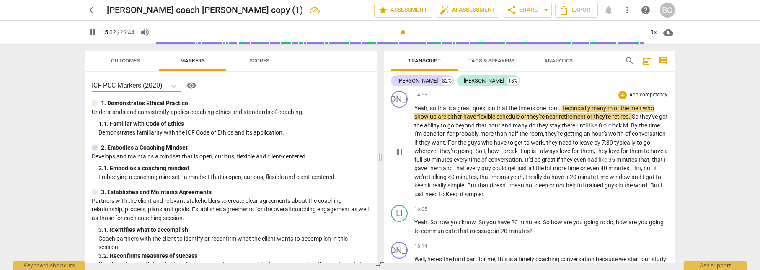
click at [614, 105] on span "m" at bounding box center [611, 108] width 6 height 7
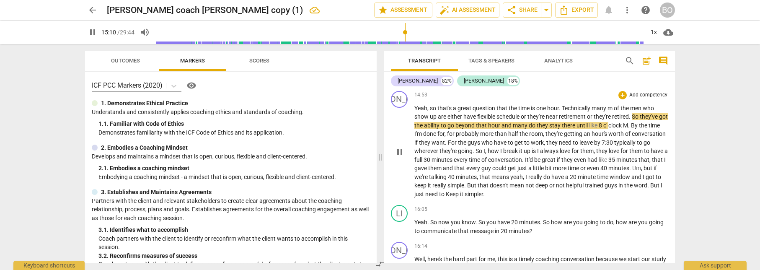
type input "911"
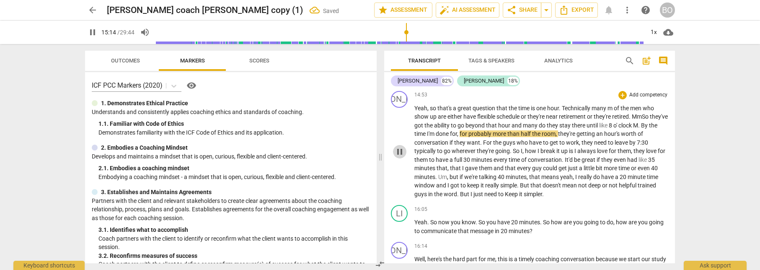
click at [397, 147] on span "pause" at bounding box center [400, 152] width 10 height 10
type input "915"
click at [645, 113] on span "MmSo" at bounding box center [641, 116] width 18 height 7
click at [610, 105] on span "m" at bounding box center [611, 108] width 6 height 7
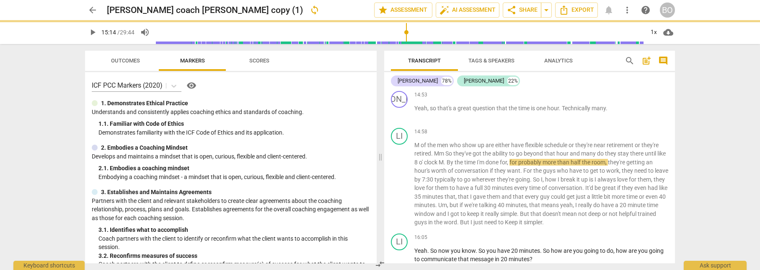
scroll to position [4681, 0]
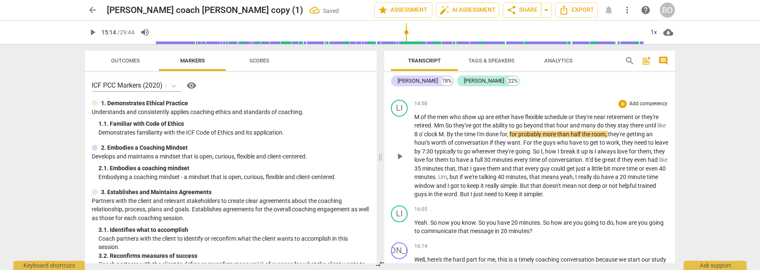
click at [422, 114] on span "of" at bounding box center [424, 117] width 7 height 7
click at [433, 122] on span "." at bounding box center [432, 125] width 3 height 7
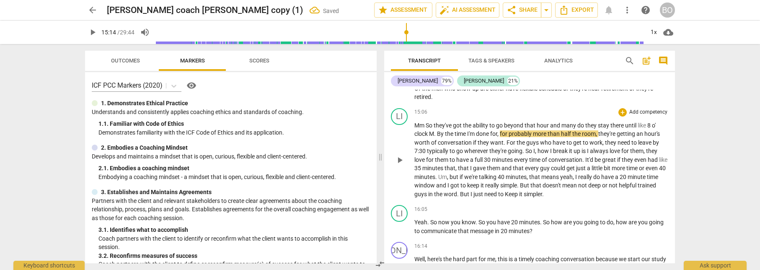
click at [427, 122] on span "So" at bounding box center [430, 125] width 8 height 7
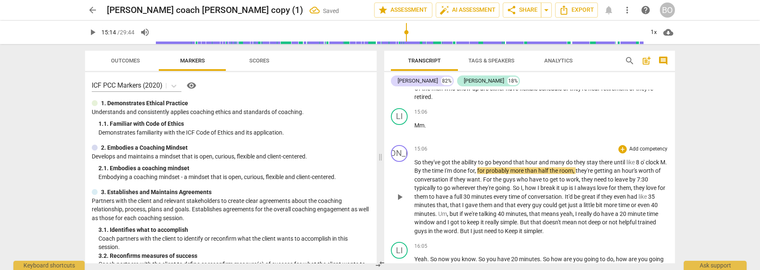
click at [661, 161] on span "M" at bounding box center [663, 162] width 5 height 7
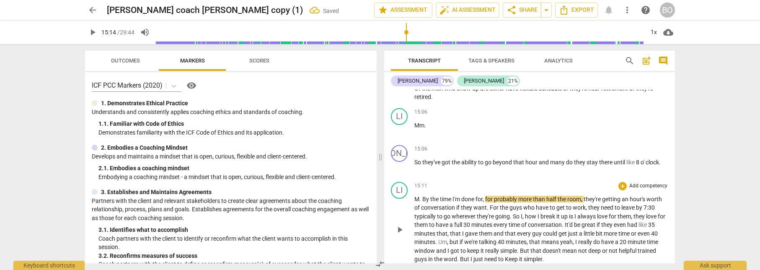
click at [424, 196] on span "By" at bounding box center [427, 199] width 8 height 7
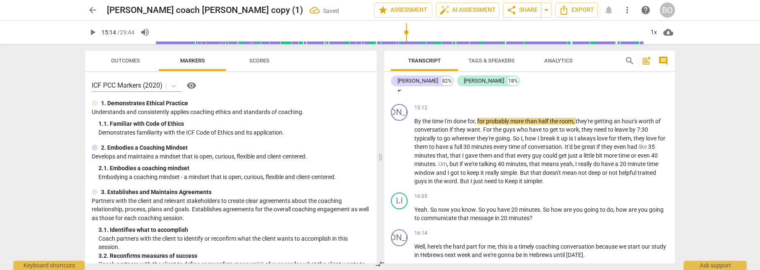
scroll to position [4872, 0]
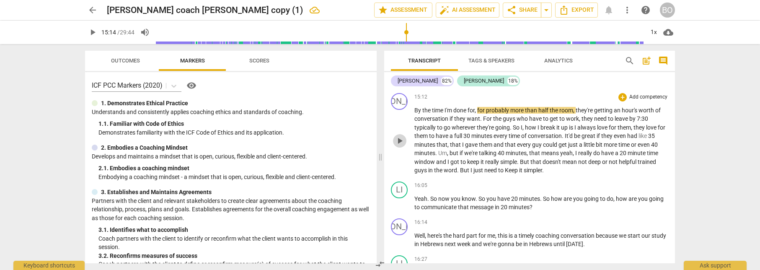
click at [396, 136] on span "play_arrow" at bounding box center [400, 141] width 10 height 10
click at [402, 136] on span "pause" at bounding box center [400, 141] width 10 height 10
type input "927"
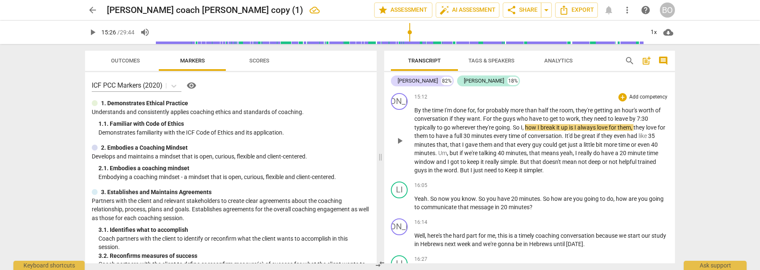
click at [438, 124] on span "to" at bounding box center [440, 127] width 7 height 7
click at [438, 124] on span "typically Mm" at bounding box center [430, 127] width 31 height 7
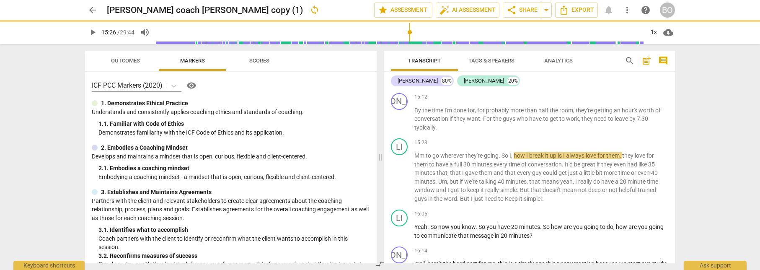
scroll to position [4901, 0]
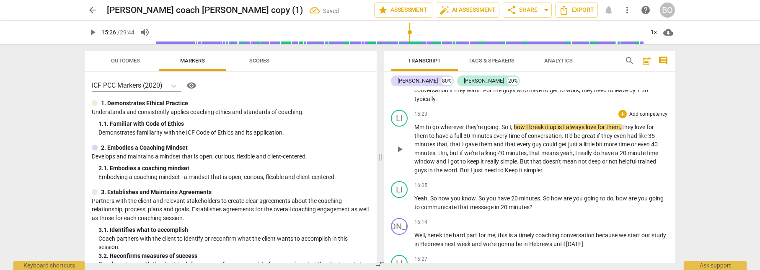
click at [426, 124] on span "to" at bounding box center [429, 127] width 7 height 7
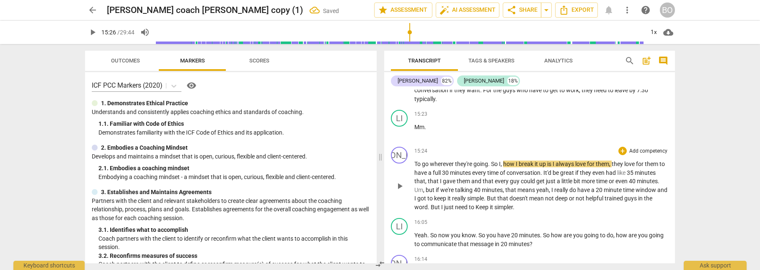
click at [402, 181] on span "play_arrow" at bounding box center [400, 186] width 10 height 10
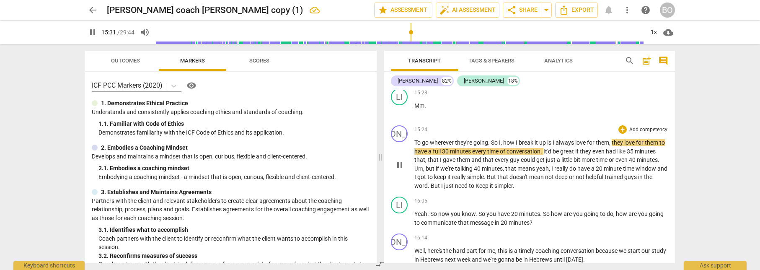
scroll to position [4943, 0]
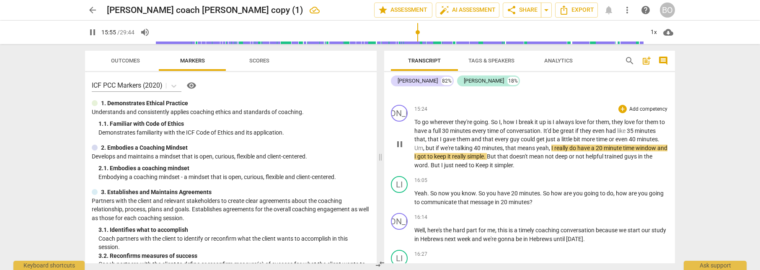
click at [398, 139] on span "pause" at bounding box center [400, 144] width 10 height 10
type input "956"
click at [658, 148] on span "and" at bounding box center [663, 148] width 10 height 7
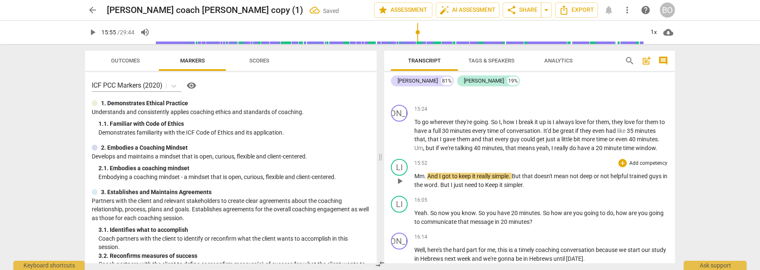
click at [428, 173] on span "And" at bounding box center [434, 176] width 12 height 7
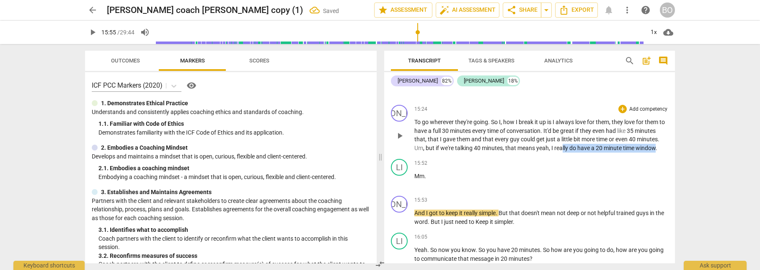
drag, startPoint x: 563, startPoint y: 140, endPoint x: 658, endPoint y: 143, distance: 95.2
click at [658, 143] on p "To go wherever they're going . So I , how I break it up is I always love for th…" at bounding box center [542, 135] width 254 height 34
click at [675, 127] on icon "button" at bounding box center [676, 127] width 5 height 6
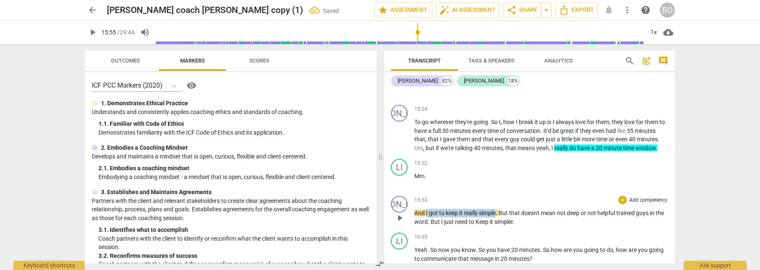
drag, startPoint x: 426, startPoint y: 205, endPoint x: 497, endPoint y: 203, distance: 70.5
click at [497, 209] on p "And I got to keep it really simple . But that doesn't mean not deep or not help…" at bounding box center [542, 217] width 254 height 17
click at [516, 193] on icon "button" at bounding box center [516, 192] width 5 height 6
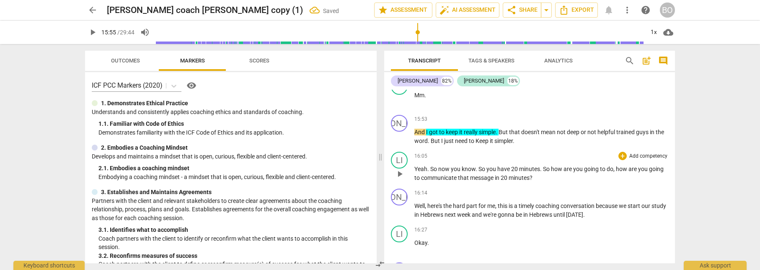
scroll to position [5026, 0]
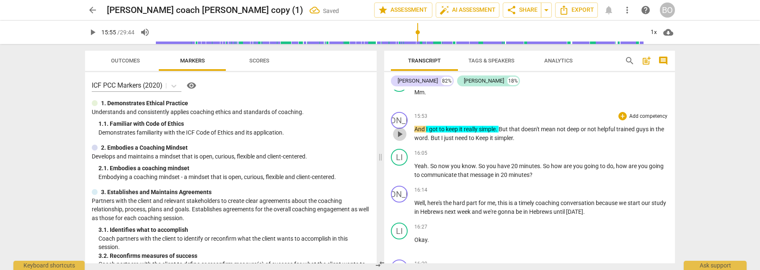
click at [399, 129] on span "play_arrow" at bounding box center [400, 134] width 10 height 10
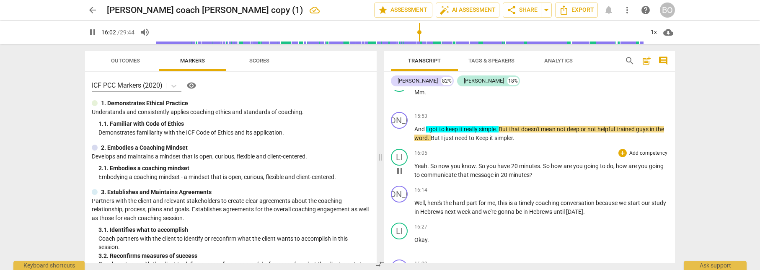
click at [401, 166] on span "pause" at bounding box center [400, 171] width 10 height 10
type input "963"
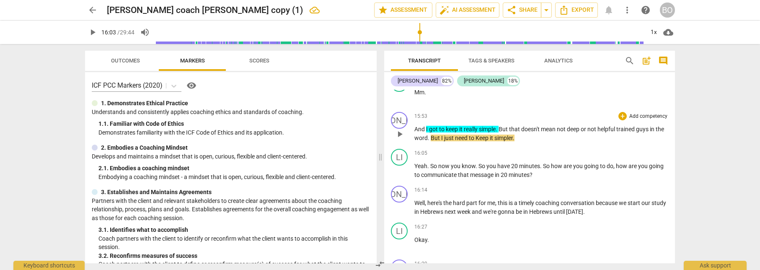
click at [620, 126] on span "trained" at bounding box center [627, 129] width 20 height 7
click at [620, 126] on span "helpful Mm." at bounding box center [612, 129] width 29 height 7
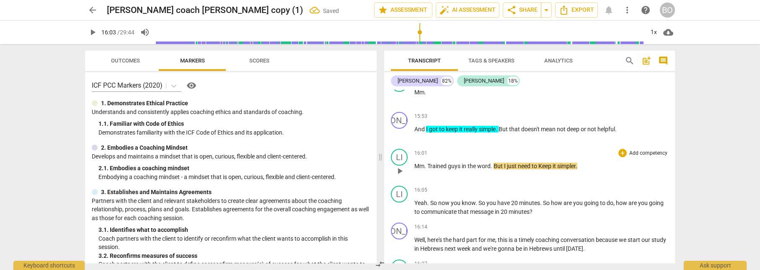
click at [428, 163] on span "Trained" at bounding box center [438, 166] width 21 height 7
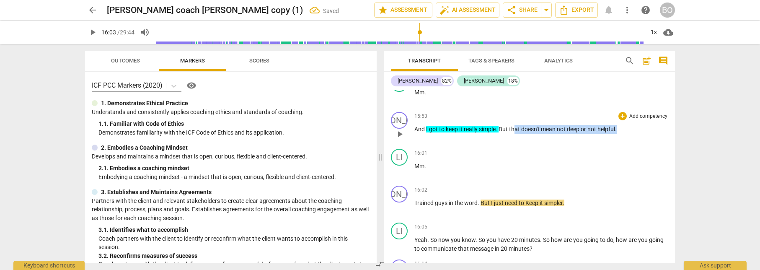
drag, startPoint x: 516, startPoint y: 120, endPoint x: 619, endPoint y: 120, distance: 102.7
click at [619, 125] on p "And I got to keep it really simple . But that doesn't mean not deep or not help…" at bounding box center [542, 129] width 254 height 9
click at [634, 111] on div "+ keyboard_arrow_down" at bounding box center [636, 109] width 35 height 15
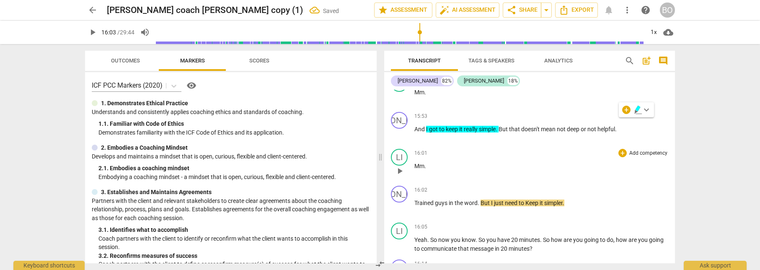
click at [565, 149] on div "16:01 + Add competency keyboard_arrow_right" at bounding box center [542, 153] width 254 height 8
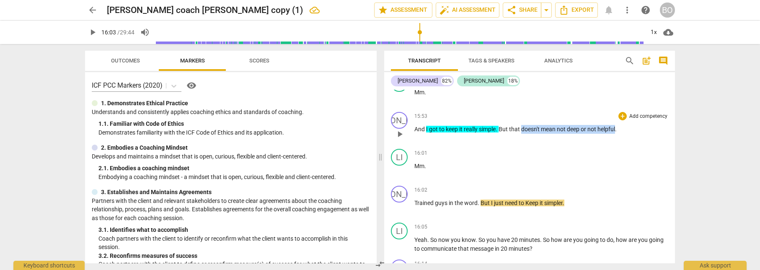
drag, startPoint x: 524, startPoint y: 120, endPoint x: 618, endPoint y: 119, distance: 94.7
click at [618, 125] on p "And I got to keep it really simple . But that doesn't mean not deep or not help…" at bounding box center [542, 129] width 254 height 9
click at [635, 109] on icon "button" at bounding box center [636, 109] width 5 height 6
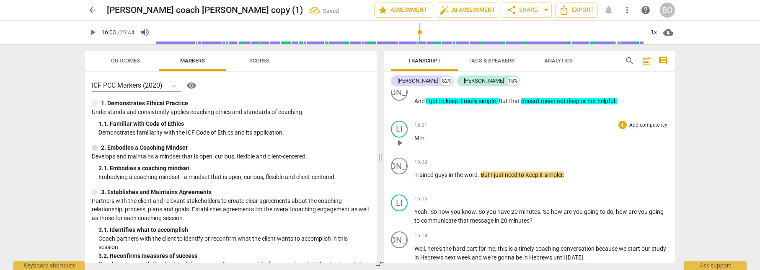
scroll to position [5110, 0]
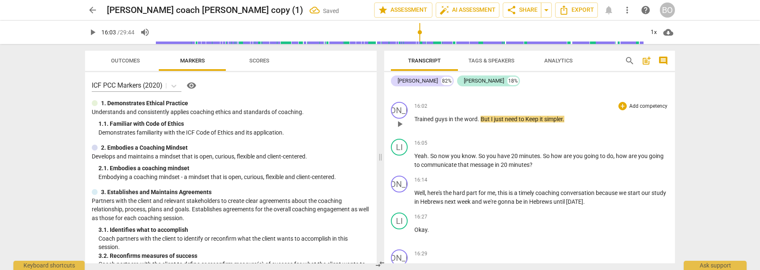
click at [398, 119] on span "play_arrow" at bounding box center [400, 124] width 10 height 10
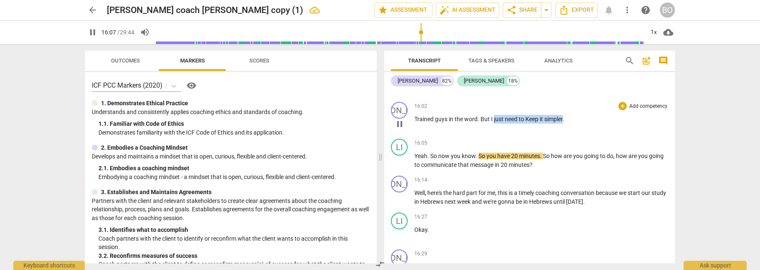
drag, startPoint x: 495, startPoint y: 110, endPoint x: 565, endPoint y: 111, distance: 70.4
click at [565, 115] on p "Trained guys in the word . But I just need to Keep it simpler ." at bounding box center [542, 119] width 254 height 9
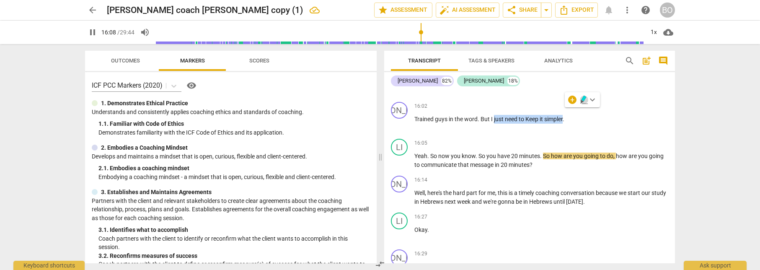
click at [582, 101] on icon "button" at bounding box center [582, 101] width 3 height 3
click at [486, 153] on span "So" at bounding box center [483, 156] width 8 height 7
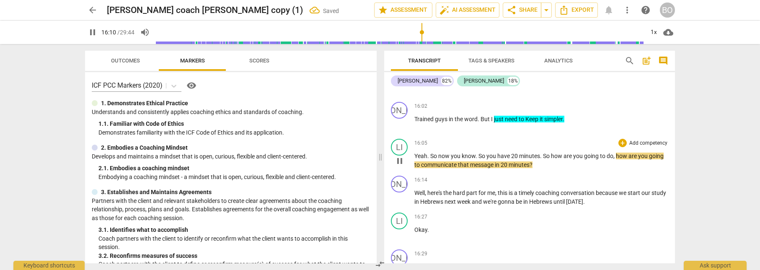
click at [416, 153] on span "Yeah" at bounding box center [421, 156] width 13 height 7
type input "972"
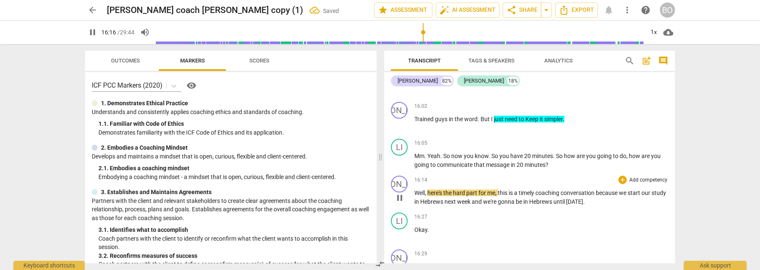
click at [398, 193] on span "pause" at bounding box center [400, 198] width 10 height 10
type input "977"
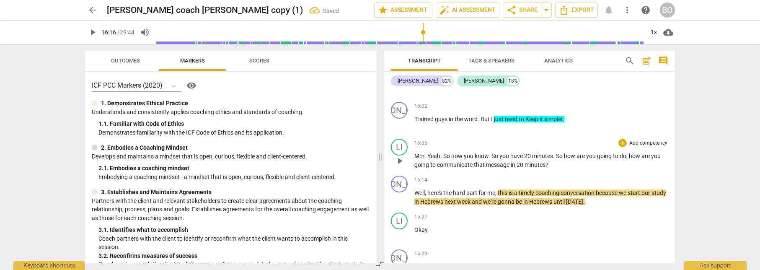
click at [558, 155] on p "Mm . Yeah . So now you know . So you have 20 minutes . So how are you going to …" at bounding box center [542, 160] width 254 height 17
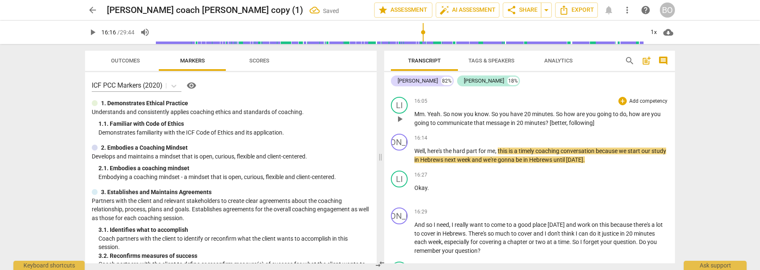
click at [594, 119] on span "? [better, following]" at bounding box center [570, 122] width 49 height 7
click at [398, 151] on span "play_arrow" at bounding box center [400, 156] width 10 height 10
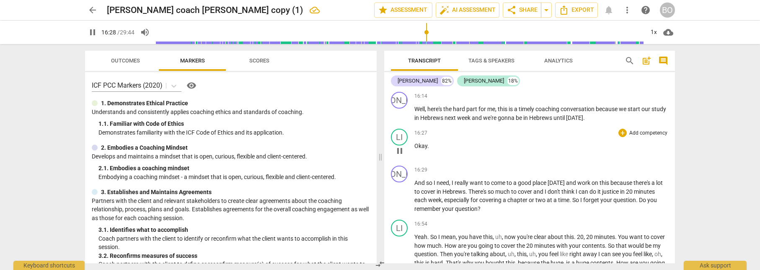
scroll to position [5236, 0]
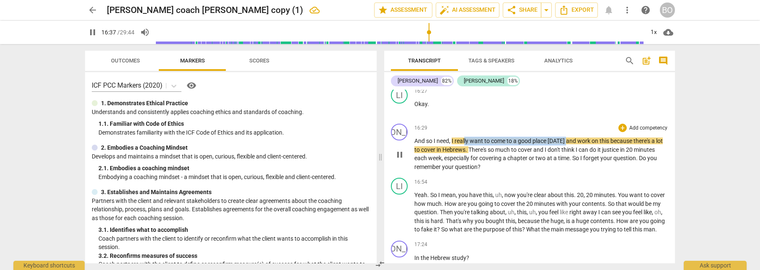
drag, startPoint x: 466, startPoint y: 133, endPoint x: 567, endPoint y: 132, distance: 101.0
click at [567, 137] on p "And so I need , I really want to come to a good place [DATE] and work on this b…" at bounding box center [542, 154] width 254 height 34
click at [583, 124] on icon "button" at bounding box center [583, 123] width 3 height 3
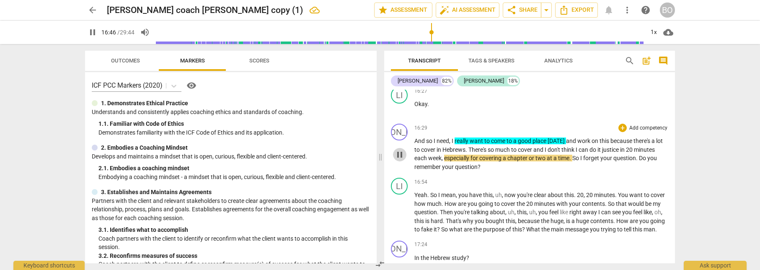
click at [399, 150] on span "pause" at bounding box center [400, 155] width 10 height 10
type input "1007"
click at [414, 148] on div "play_arrow pause" at bounding box center [403, 154] width 21 height 28
click at [415, 155] on span "each" at bounding box center [422, 158] width 14 height 7
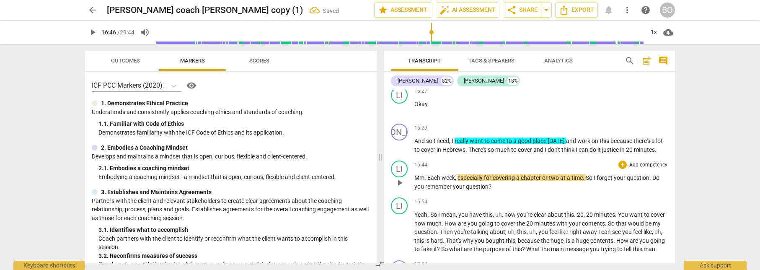
click at [428, 174] on span "Each" at bounding box center [435, 177] width 14 height 7
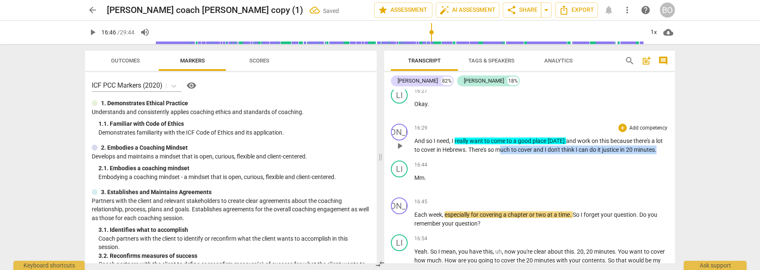
drag, startPoint x: 502, startPoint y: 140, endPoint x: 661, endPoint y: 140, distance: 159.3
click at [661, 140] on p "And so I need , I really want to come to a good place [DATE] and work on this b…" at bounding box center [542, 145] width 254 height 17
click at [687, 129] on span "keyboard_arrow_down" at bounding box center [688, 130] width 10 height 10
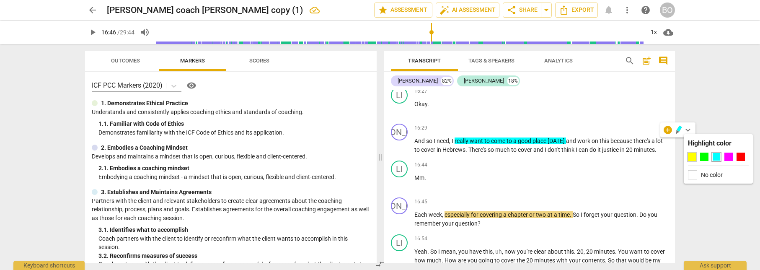
click at [694, 157] on div at bounding box center [692, 157] width 8 height 8
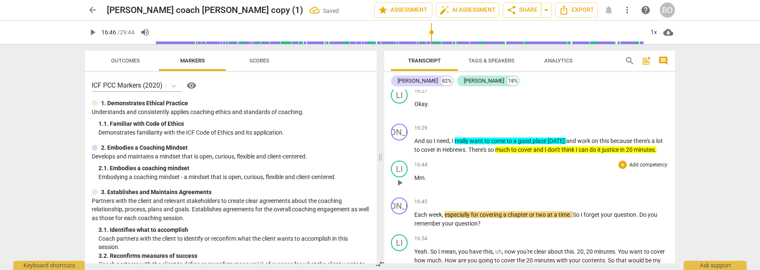
click at [573, 174] on p "Mm ." at bounding box center [542, 178] width 254 height 9
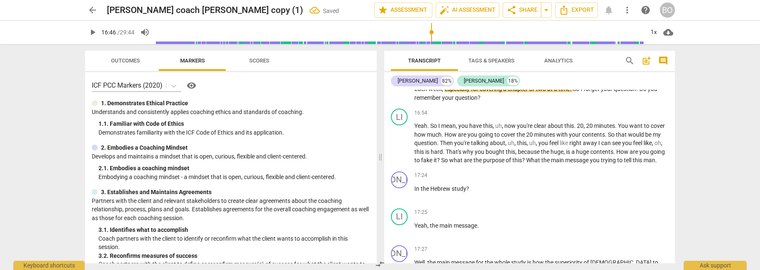
scroll to position [5320, 0]
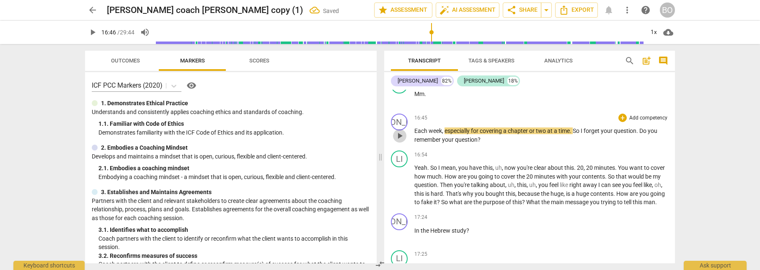
click at [401, 131] on span "play_arrow" at bounding box center [400, 136] width 10 height 10
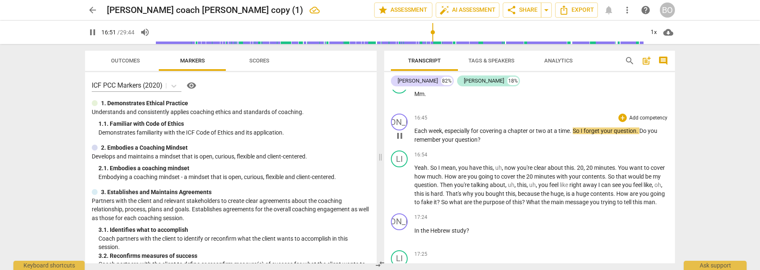
type input "1011"
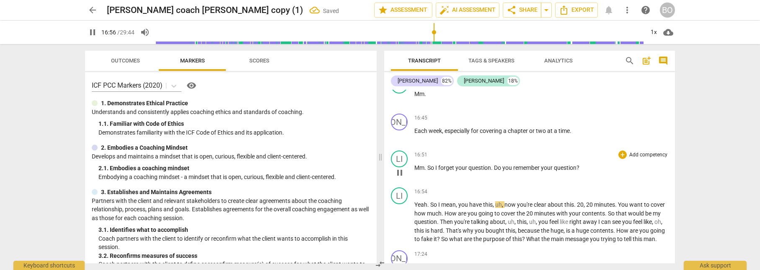
click at [428, 164] on span "So" at bounding box center [432, 167] width 8 height 7
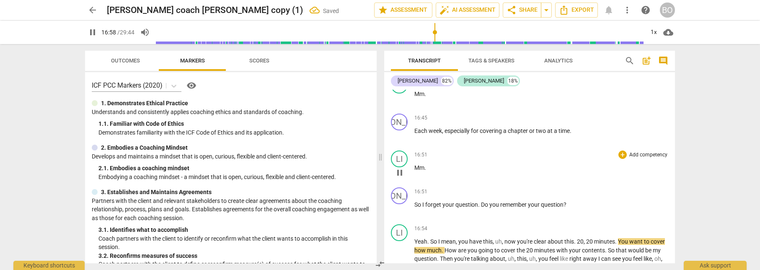
scroll to position [5362, 0]
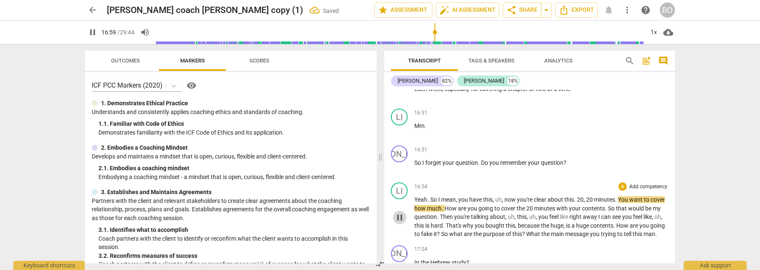
click at [398, 217] on span "pause" at bounding box center [400, 218] width 10 height 10
type input "1019"
click at [574, 158] on p "So I forget your question . Do you remember your question ?" at bounding box center [542, 162] width 254 height 9
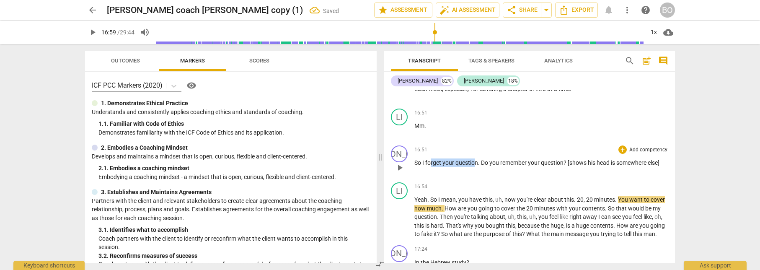
drag, startPoint x: 431, startPoint y: 154, endPoint x: 477, endPoint y: 154, distance: 45.3
click at [477, 158] on p "So I forget your question . Do you remember your question ? [shows his head is …" at bounding box center [542, 162] width 254 height 9
click at [497, 141] on icon "button" at bounding box center [497, 142] width 5 height 6
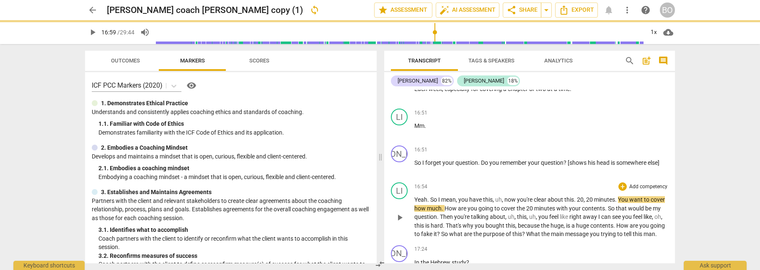
click at [488, 179] on div "LI play_arrow pause 16:54 + Add competency keyboard_arrow_right Yeah . So I mea…" at bounding box center [529, 210] width 291 height 63
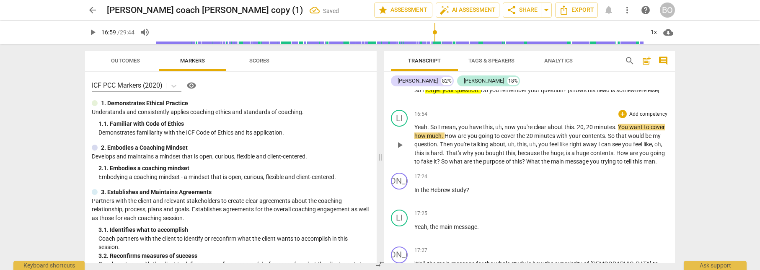
scroll to position [5446, 0]
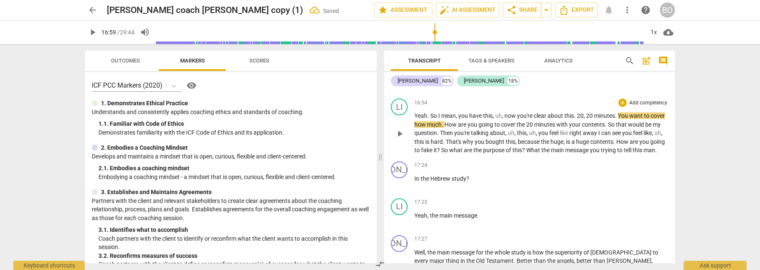
click at [396, 129] on span "play_arrow" at bounding box center [400, 134] width 10 height 10
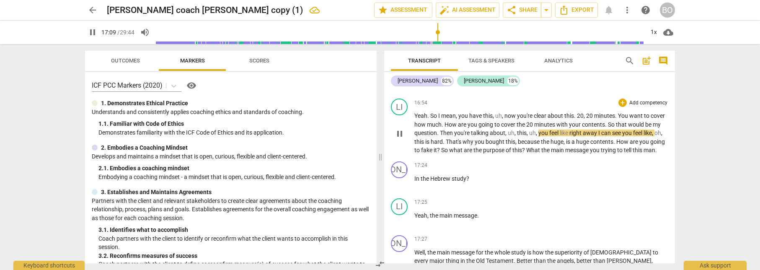
click at [609, 121] on span "So" at bounding box center [612, 124] width 8 height 7
type input "1031"
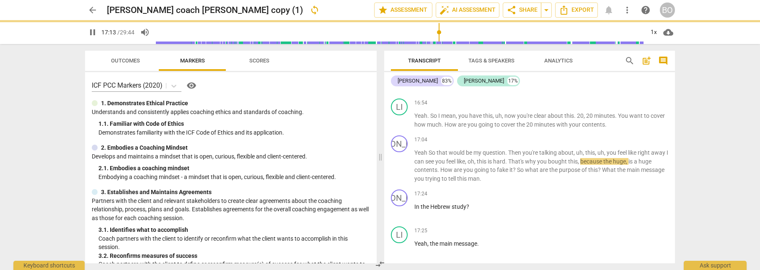
scroll to position [5465, 0]
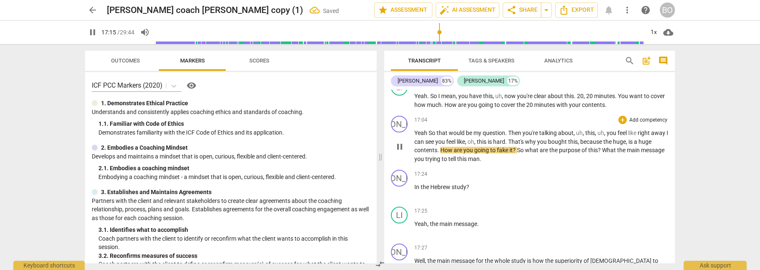
click at [429, 130] on span "So" at bounding box center [433, 133] width 8 height 7
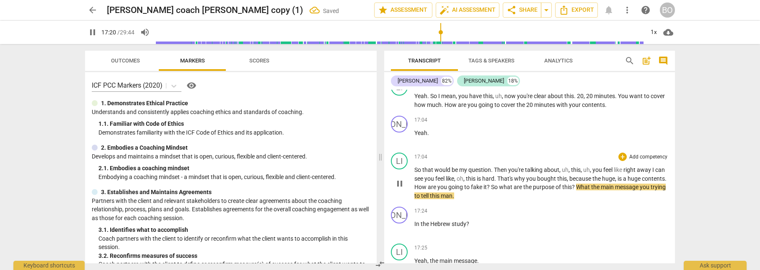
click at [642, 177] on span "contents" at bounding box center [653, 178] width 23 height 7
click at [484, 184] on span "fake" at bounding box center [477, 187] width 13 height 7
type input "1041"
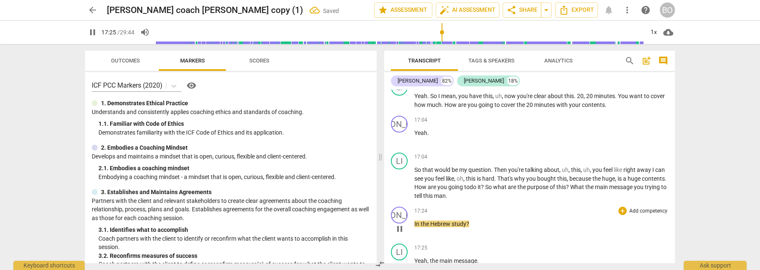
click at [399, 224] on span "pause" at bounding box center [400, 229] width 10 height 10
type input "1046"
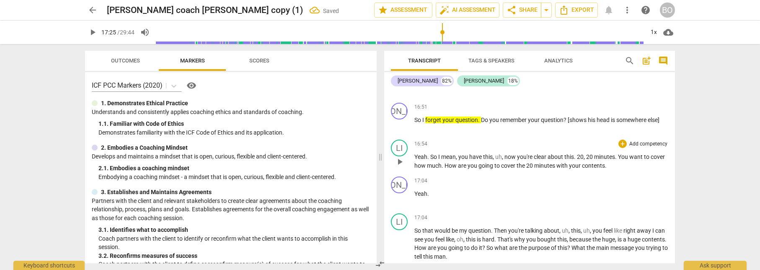
scroll to position [5423, 0]
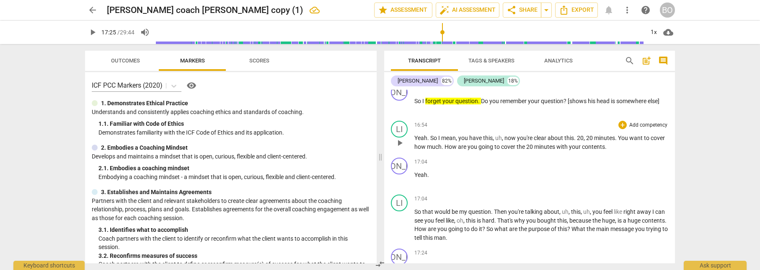
click at [615, 139] on p "Yeah . So I mean , you have this , uh , now you're clear about this . 20 , 20 m…" at bounding box center [542, 142] width 254 height 17
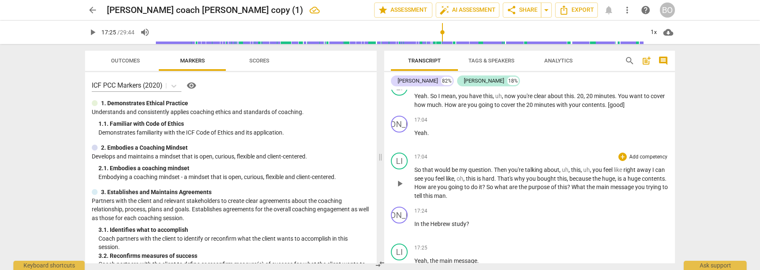
click at [497, 187] on p "So that would be my question . Then you're talking about , uh , this , uh , you…" at bounding box center [542, 183] width 254 height 34
click at [573, 186] on p "So that would be my question . Then you're talking about , uh , this , uh , you…" at bounding box center [542, 183] width 254 height 34
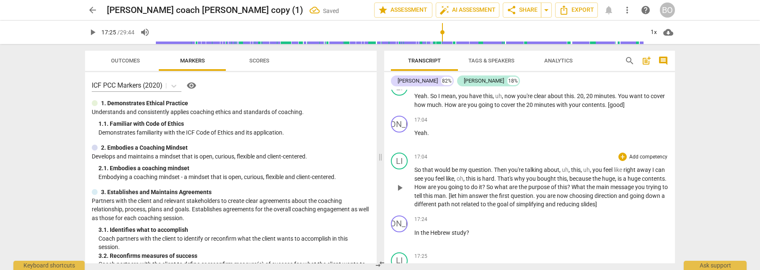
click at [655, 192] on span ". [let him answer the first question. you are now choosing direction and going …" at bounding box center [540, 200] width 251 height 16
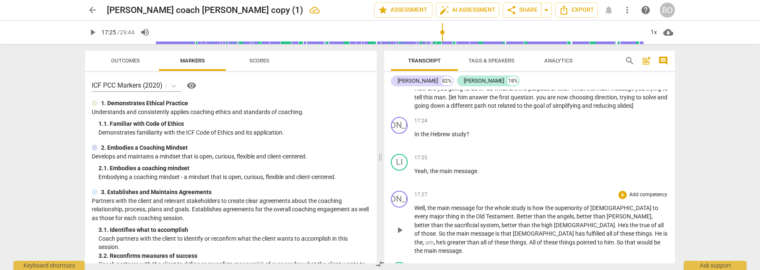
scroll to position [5549, 0]
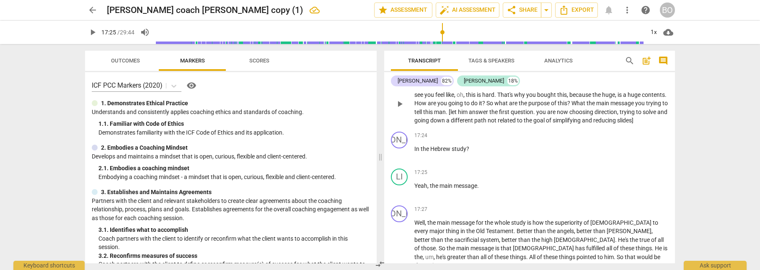
click at [453, 120] on span ". [let him answer the first question. you are now choosing direction, trying to…" at bounding box center [541, 117] width 253 height 16
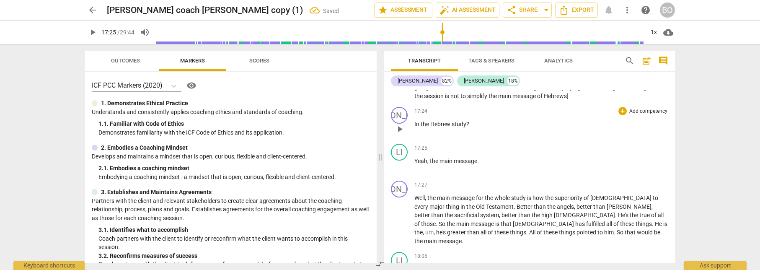
scroll to position [5591, 0]
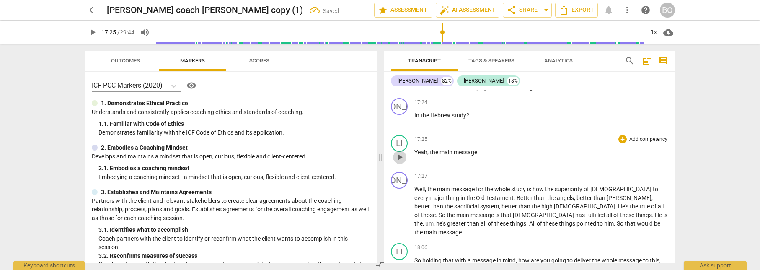
click at [402, 152] on span "play_arrow" at bounding box center [400, 157] width 10 height 10
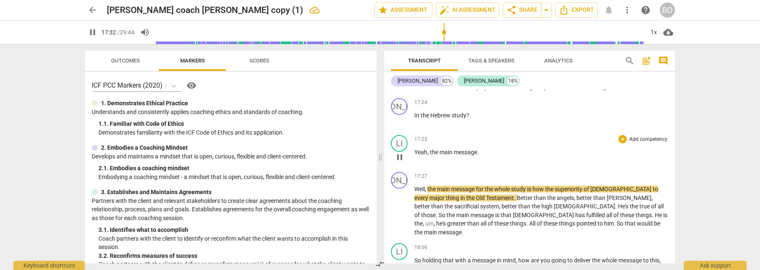
click at [493, 148] on p "Yeah , the main message ." at bounding box center [542, 152] width 254 height 9
type input "1053"
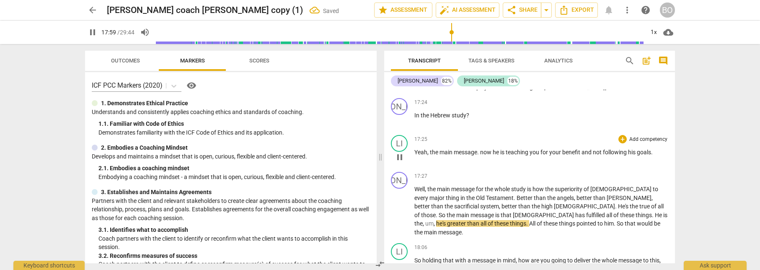
click at [481, 149] on span ". now he is teaching you for your benefit and not following his goals." at bounding box center [565, 152] width 176 height 7
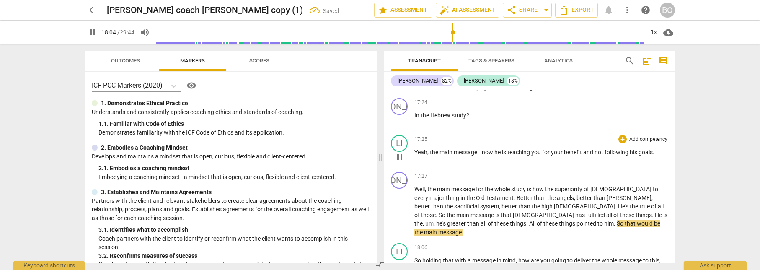
click at [655, 149] on span ". [now he is teaching you for your benefit and not following his goals." at bounding box center [565, 152] width 177 height 7
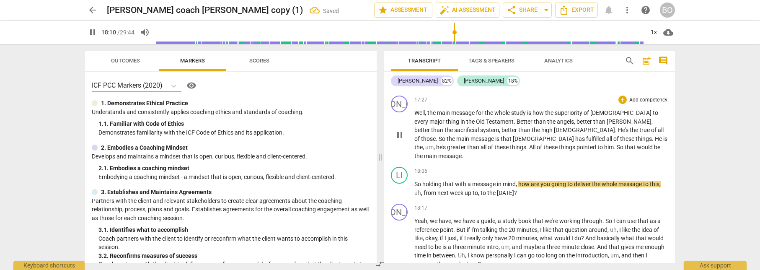
scroll to position [5675, 0]
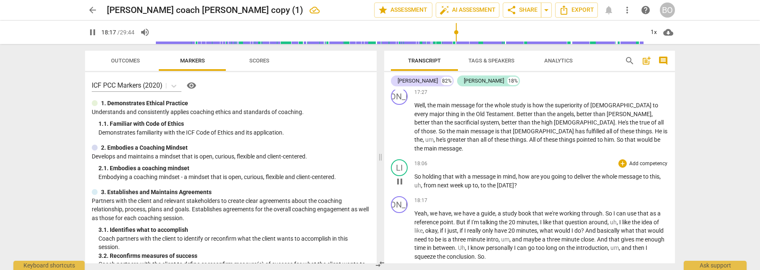
click at [547, 172] on p "So holding that with a message in mind , how are you going to deliver the whole…" at bounding box center [542, 180] width 254 height 17
type input "1099"
click at [401, 176] on span "pause" at bounding box center [400, 181] width 10 height 10
type input "1115"
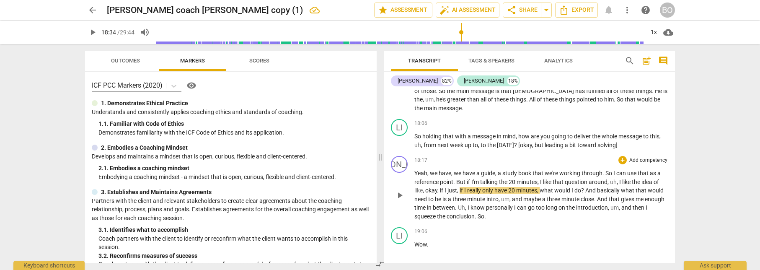
scroll to position [5717, 0]
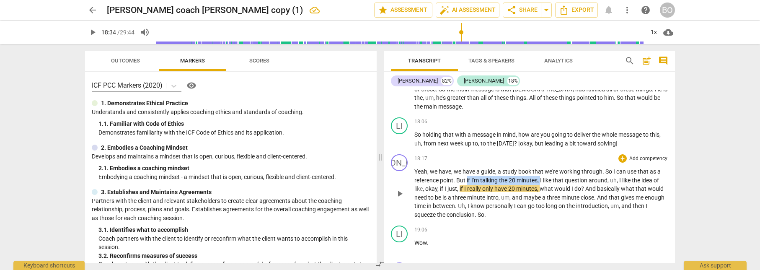
drag, startPoint x: 467, startPoint y: 163, endPoint x: 542, endPoint y: 163, distance: 75.0
click at [542, 167] on p "Yeah , we have , we have a guide , a study book that we're working through . So…" at bounding box center [542, 193] width 254 height 52
click at [568, 149] on span "keyboard_arrow_down" at bounding box center [569, 152] width 10 height 10
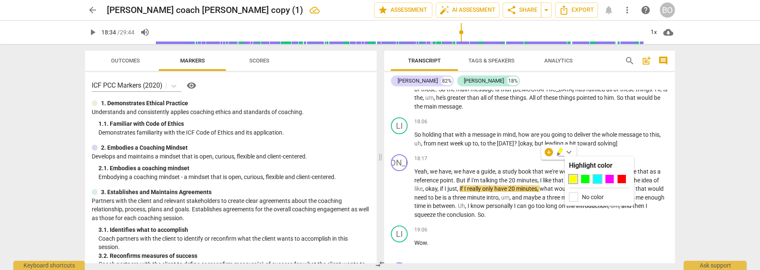
click at [596, 175] on div at bounding box center [598, 179] width 8 height 8
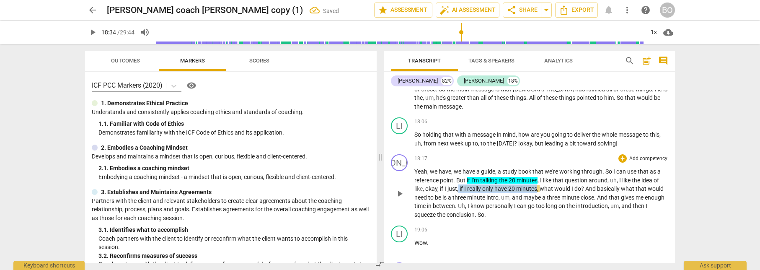
drag, startPoint x: 471, startPoint y: 171, endPoint x: 539, endPoint y: 171, distance: 68.7
click at [539, 171] on p "Yeah , we have , we have a guide , a study book that we're working through . So…" at bounding box center [542, 193] width 254 height 52
click at [554, 160] on div "+ keyboard_arrow_down" at bounding box center [556, 160] width 35 height 15
click at [516, 185] on span "20" at bounding box center [512, 188] width 8 height 7
drag, startPoint x: 460, startPoint y: 171, endPoint x: 586, endPoint y: 173, distance: 126.2
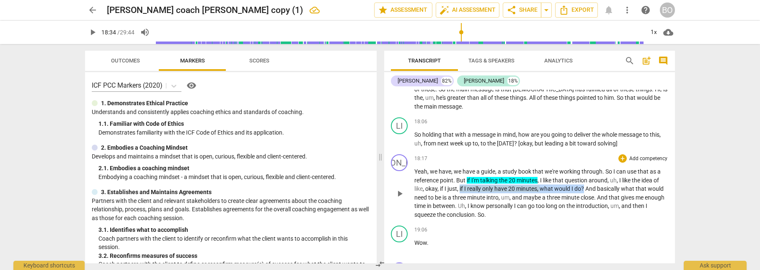
click at [586, 173] on p "Yeah , we have , we have a guide , a study book that we're working through . So…" at bounding box center [542, 193] width 254 height 52
click at [607, 161] on icon "button" at bounding box center [606, 159] width 5 height 6
click at [587, 185] on span "And" at bounding box center [592, 188] width 12 height 7
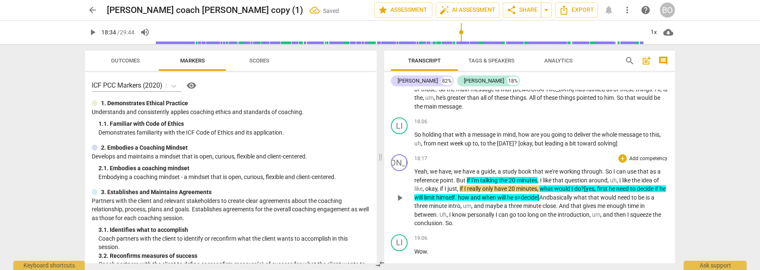
click at [531, 185] on span "? [yes, first he need to decide if he will limit himself. how and when will he …" at bounding box center [541, 193] width 252 height 16
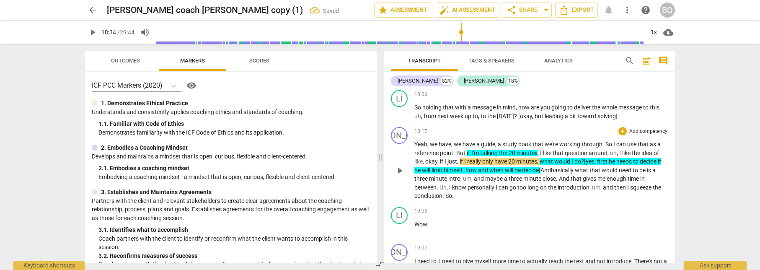
scroll to position [5759, 0]
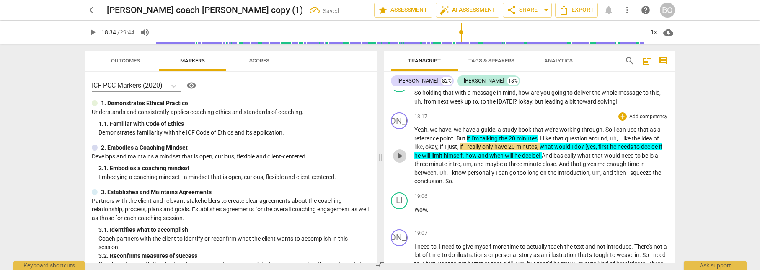
click at [401, 151] on span "play_arrow" at bounding box center [400, 156] width 10 height 10
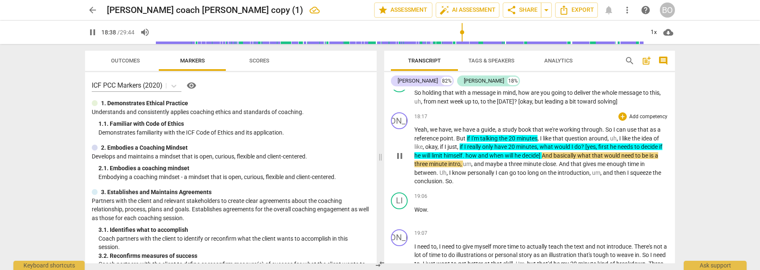
click at [542, 152] on span "decide]" at bounding box center [532, 155] width 20 height 7
type input "1120"
click at [551, 152] on span "decide] Mm" at bounding box center [536, 155] width 29 height 7
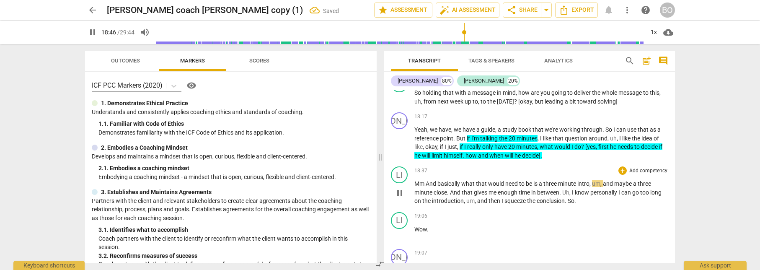
click at [427, 180] on span "And" at bounding box center [432, 183] width 12 height 7
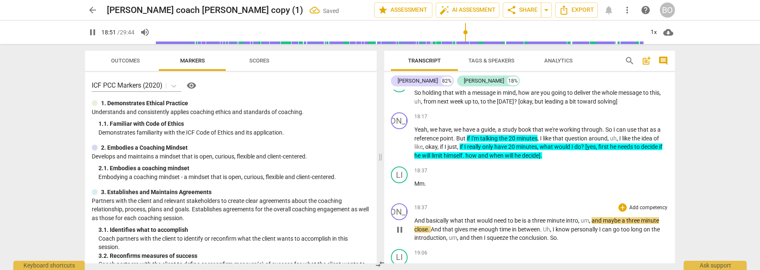
click at [582, 217] on span "um" at bounding box center [585, 220] width 8 height 7
type input "1132"
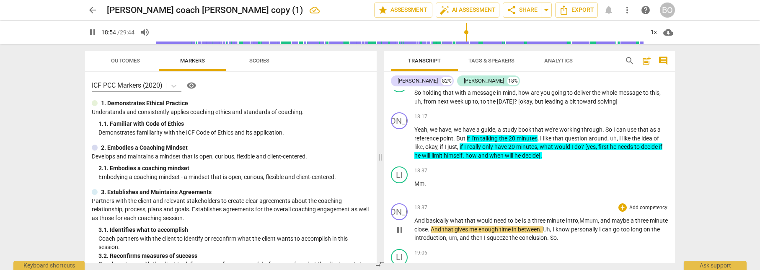
click at [582, 217] on span ", Mm" at bounding box center [583, 220] width 11 height 7
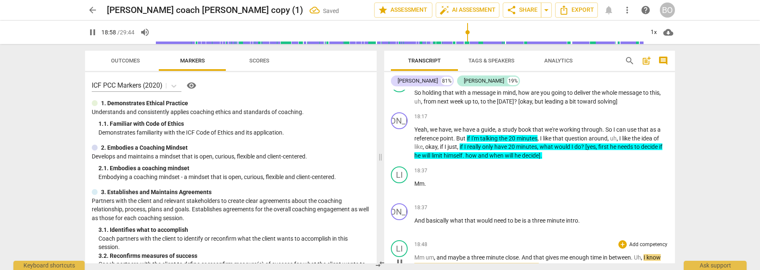
click at [427, 254] on span "um" at bounding box center [430, 257] width 8 height 7
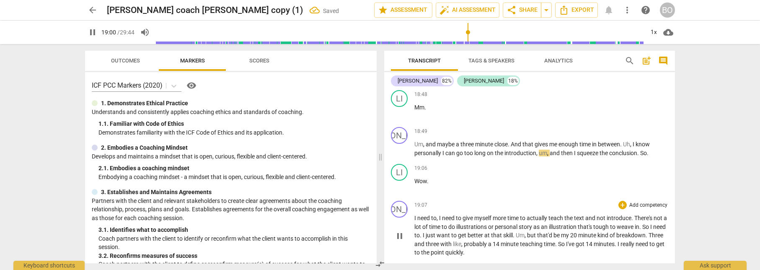
scroll to position [5900, 0]
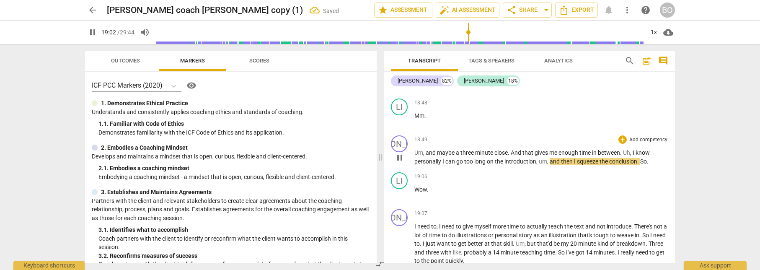
click at [539, 158] on span "," at bounding box center [538, 161] width 3 height 7
type input "1144"
click at [539, 158] on span ", Mm" at bounding box center [542, 161] width 11 height 7
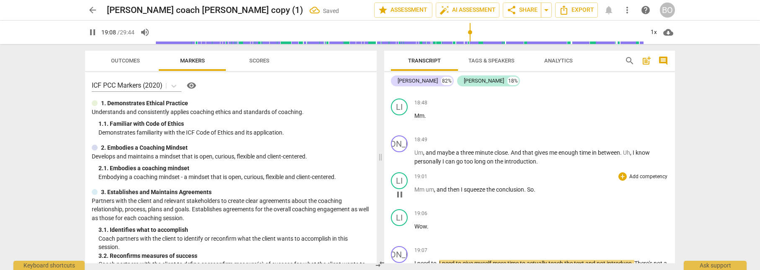
click at [426, 186] on span "um" at bounding box center [430, 189] width 8 height 7
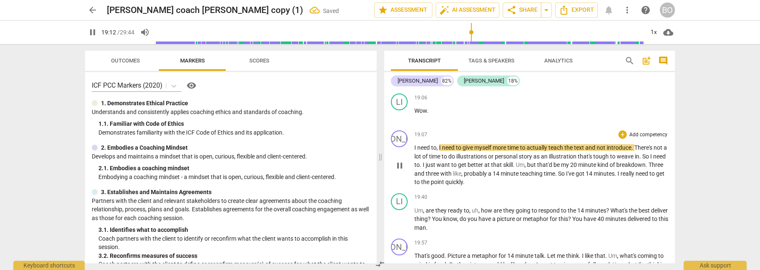
scroll to position [6006, 0]
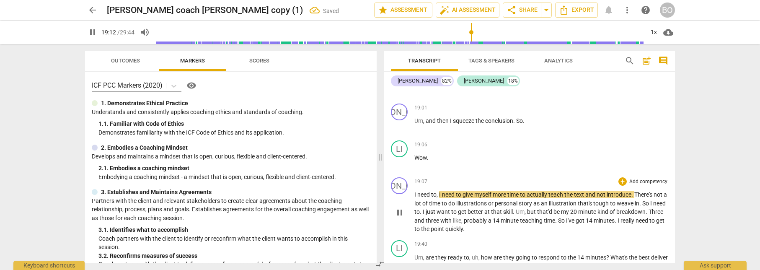
drag, startPoint x: 400, startPoint y: 197, endPoint x: 436, endPoint y: 194, distance: 35.7
click at [400, 207] on span "pause" at bounding box center [400, 212] width 10 height 10
type input "1153"
click at [516, 117] on span "." at bounding box center [515, 120] width 3 height 7
click at [517, 117] on span ". Mm" at bounding box center [520, 120] width 12 height 7
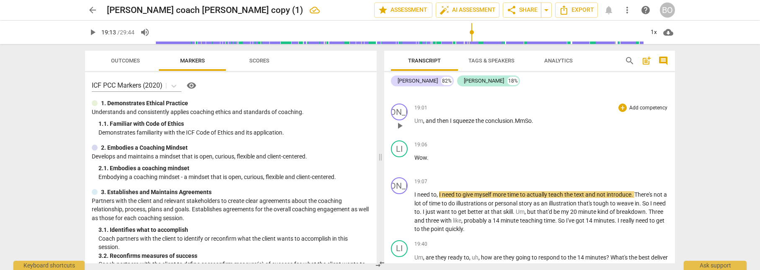
scroll to position [6043, 0]
click at [427, 117] on span "So" at bounding box center [429, 120] width 7 height 7
click at [415, 117] on span "So" at bounding box center [418, 120] width 7 height 7
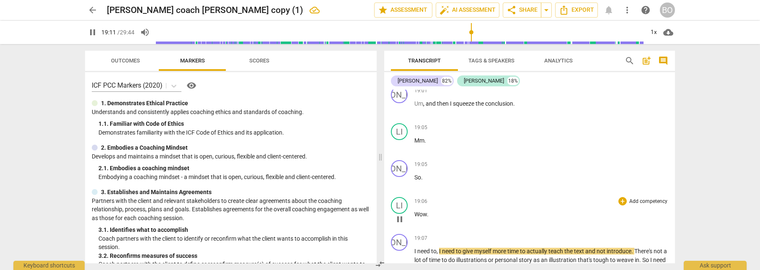
scroll to position [6038, 0]
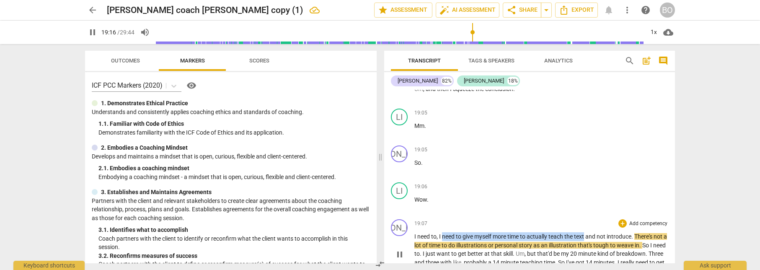
drag, startPoint x: 444, startPoint y: 219, endPoint x: 587, endPoint y: 215, distance: 143.4
click at [587, 232] on p "I need to , I need to give myself more time to actually teach the text and not …" at bounding box center [542, 253] width 254 height 43
click at [604, 206] on icon "button" at bounding box center [607, 208] width 8 height 10
click at [593, 232] on p "I need to , I need to give myself more time to actually teach the text and not …" at bounding box center [542, 253] width 254 height 43
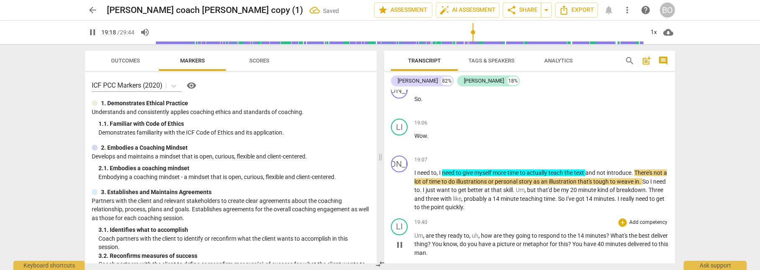
scroll to position [6122, 0]
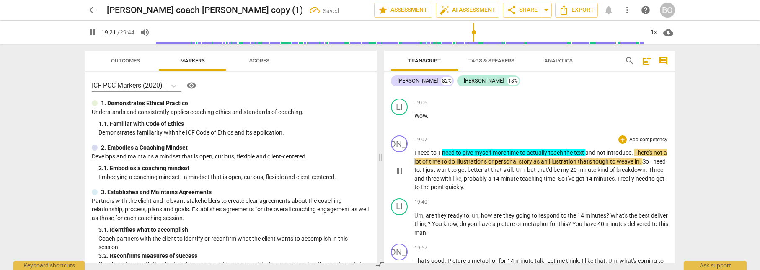
click at [589, 149] on span "and" at bounding box center [591, 152] width 11 height 7
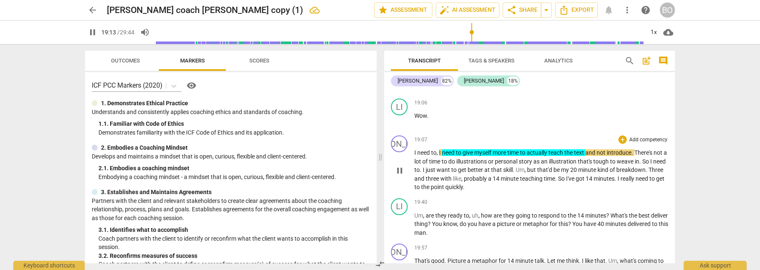
click at [589, 149] on span "and" at bounding box center [591, 152] width 11 height 7
type input "1155"
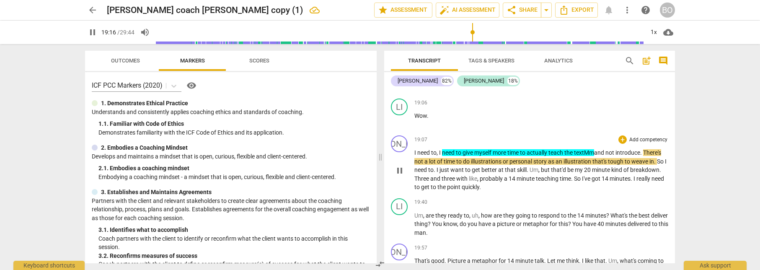
click at [589, 149] on span "text Mm" at bounding box center [584, 152] width 20 height 7
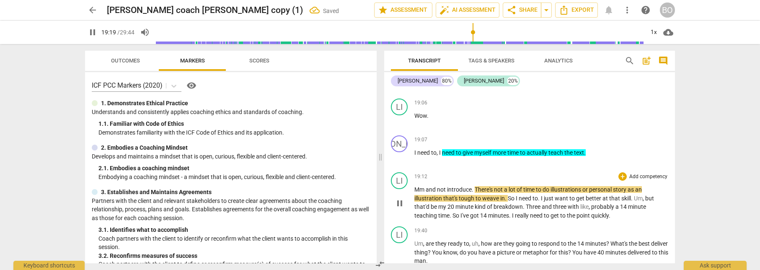
click at [427, 186] on span "and" at bounding box center [431, 189] width 11 height 7
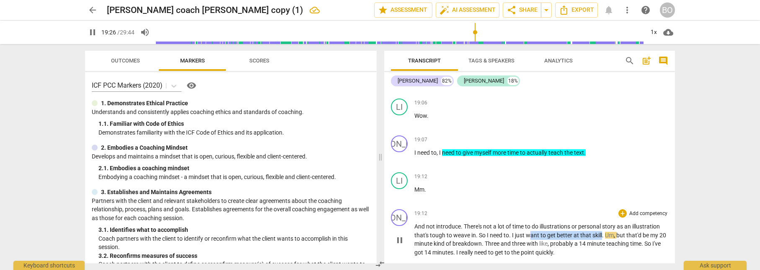
drag, startPoint x: 529, startPoint y: 218, endPoint x: 604, endPoint y: 218, distance: 74.2
click at [604, 222] on p "And not introduce . There's not a lot of time to do illustrations or personal s…" at bounding box center [542, 239] width 254 height 34
click at [624, 208] on icon "button" at bounding box center [622, 207] width 8 height 10
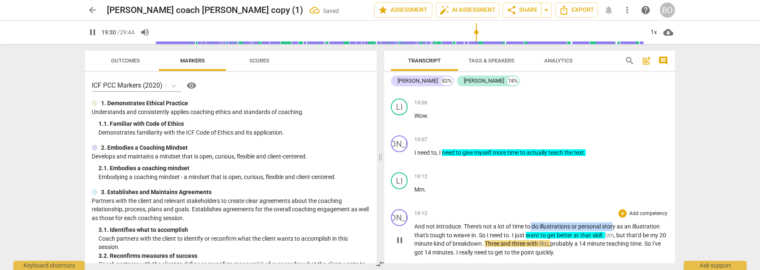
drag, startPoint x: 530, startPoint y: 208, endPoint x: 615, endPoint y: 207, distance: 85.1
click at [615, 222] on p "And not introduce . There's not a lot of time to do illustrations or personal s…" at bounding box center [542, 239] width 254 height 34
click at [636, 198] on icon "button" at bounding box center [637, 197] width 5 height 6
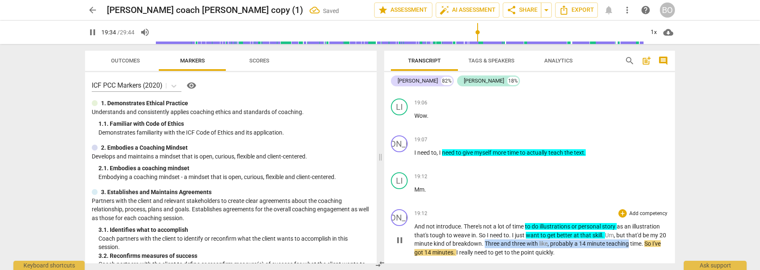
drag, startPoint x: 494, startPoint y: 227, endPoint x: 638, endPoint y: 226, distance: 144.2
click at [638, 226] on p "And not introduce . There's not a lot of time to do illustrations or personal s…" at bounding box center [542, 239] width 254 height 34
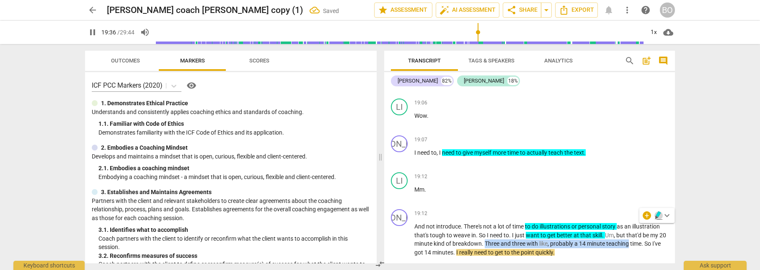
click at [655, 214] on icon "button" at bounding box center [659, 215] width 8 height 10
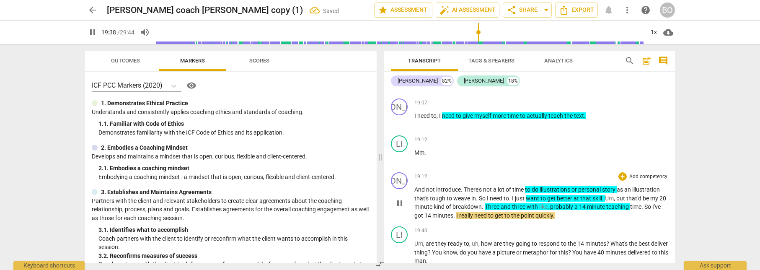
scroll to position [6164, 0]
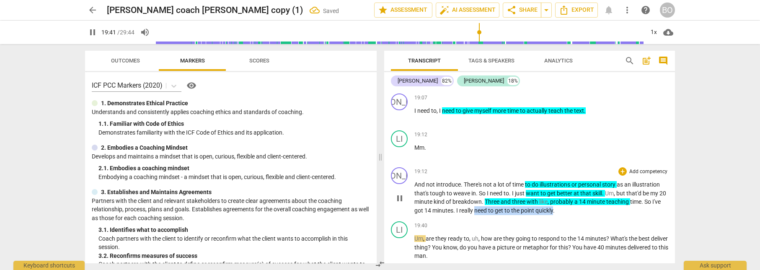
drag, startPoint x: 485, startPoint y: 192, endPoint x: 565, endPoint y: 193, distance: 80.1
click at [565, 193] on p "And not introduce . There's not a lot of time to do illustrations or personal s…" at bounding box center [542, 197] width 254 height 34
click at [582, 183] on icon "button" at bounding box center [582, 184] width 3 height 3
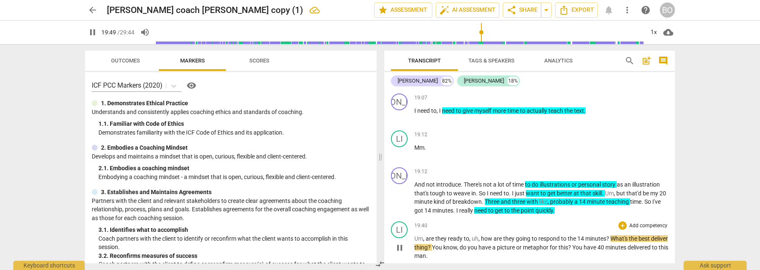
click at [476, 238] on p "Um , are they ready to , uh , how are they going to respond to the 14 minutes ?…" at bounding box center [542, 247] width 254 height 26
type input "1191"
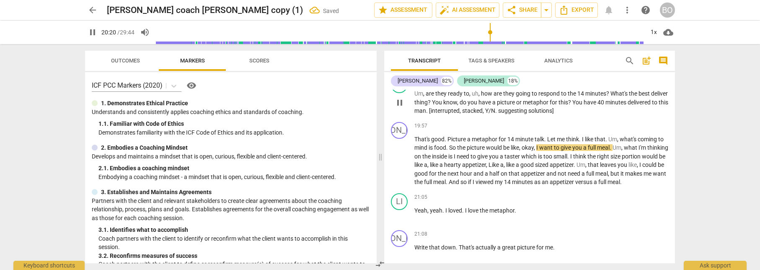
click at [554, 107] on span ". [interrupted, stacked, Y/N. suggesting solutions]" at bounding box center [490, 110] width 128 height 7
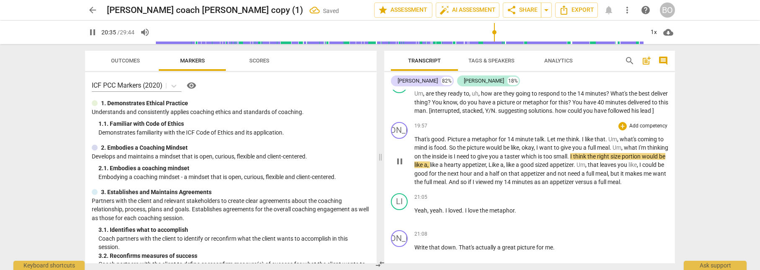
click at [432, 153] on span "the" at bounding box center [428, 156] width 10 height 7
click at [398, 156] on span "pause" at bounding box center [400, 161] width 10 height 10
drag, startPoint x: 622, startPoint y: 147, endPoint x: 533, endPoint y: 154, distance: 89.5
click at [533, 154] on p "That's good . Picture a metaphor for 14 minute talk . Let me think . I like tha…" at bounding box center [542, 161] width 254 height 52
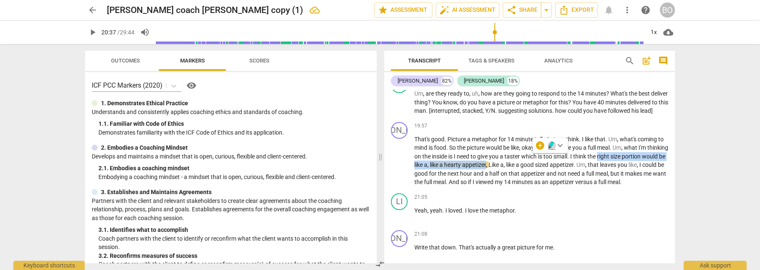
click at [552, 143] on icon "button" at bounding box center [551, 144] width 5 height 6
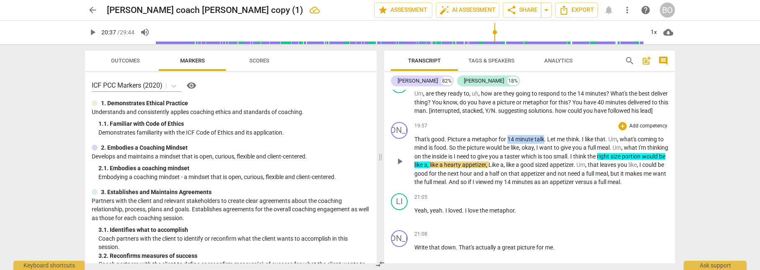
drag, startPoint x: 508, startPoint y: 129, endPoint x: 546, endPoint y: 129, distance: 38.1
click at [546, 135] on p "That's good . Picture a metaphor for 14 minute talk . Let me think . I like tha…" at bounding box center [542, 161] width 254 height 52
drag, startPoint x: 472, startPoint y: 129, endPoint x: 550, endPoint y: 128, distance: 78.4
click at [550, 135] on p "That's good . Picture a metaphor for 14 minute talk . Let me think . I like tha…" at bounding box center [542, 161] width 254 height 52
click at [544, 136] on span "talk" at bounding box center [540, 139] width 10 height 7
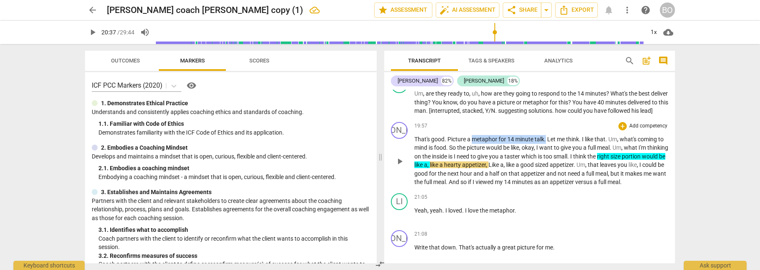
drag, startPoint x: 546, startPoint y: 129, endPoint x: 473, endPoint y: 128, distance: 73.4
click at [473, 135] on p "That's good . Picture a metaphor for 14 minute talk . Let me think . I like tha…" at bounding box center [542, 161] width 254 height 52
click at [565, 119] on icon "button" at bounding box center [567, 119] width 8 height 10
drag, startPoint x: 553, startPoint y: 139, endPoint x: 618, endPoint y: 139, distance: 64.6
click at [618, 139] on p "That's good . Picture a metaphor for 14 minute talk . Let me think . I like tha…" at bounding box center [542, 161] width 254 height 52
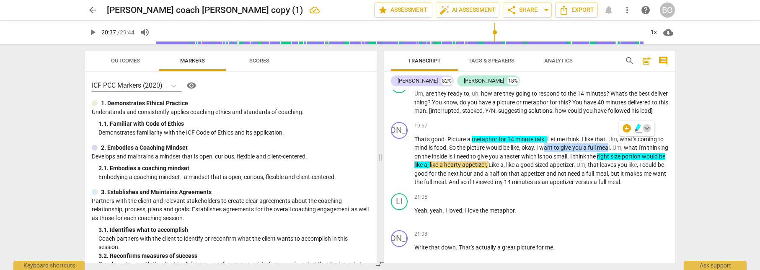
click at [647, 128] on span "keyboard_arrow_down" at bounding box center [647, 128] width 10 height 10
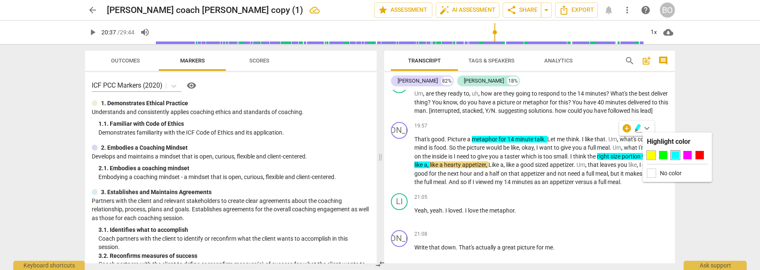
click at [651, 154] on div at bounding box center [651, 155] width 8 height 8
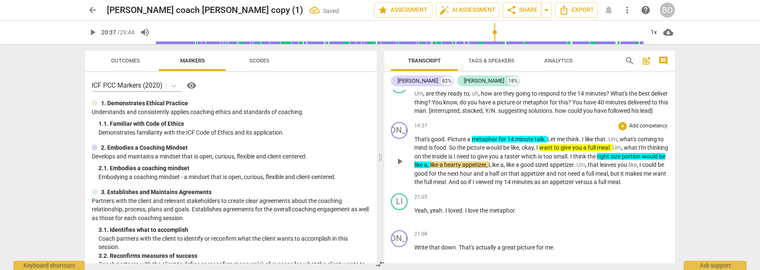
click at [501, 161] on span "Like" at bounding box center [495, 164] width 12 height 7
click at [398, 156] on span "play_arrow" at bounding box center [400, 161] width 10 height 10
click at [577, 161] on span "." at bounding box center [575, 164] width 3 height 7
type input "1250"
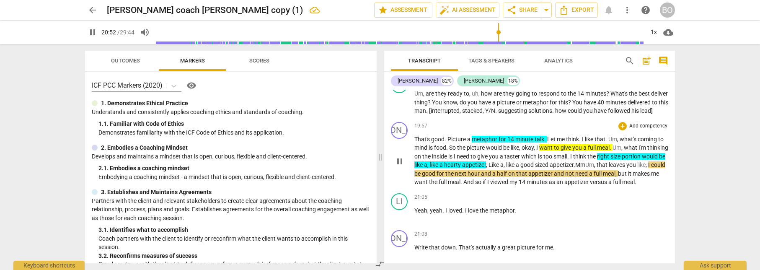
click at [586, 161] on span ". Mm" at bounding box center [580, 164] width 12 height 7
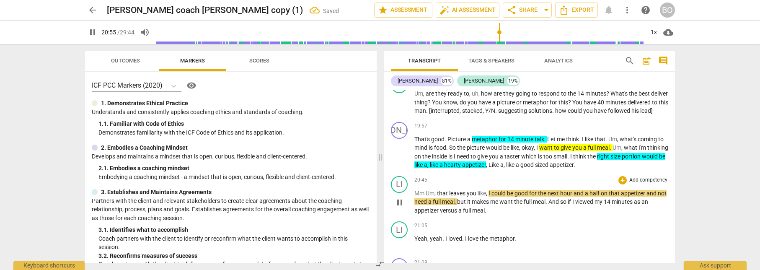
click at [426, 190] on span "Um" at bounding box center [430, 193] width 9 height 7
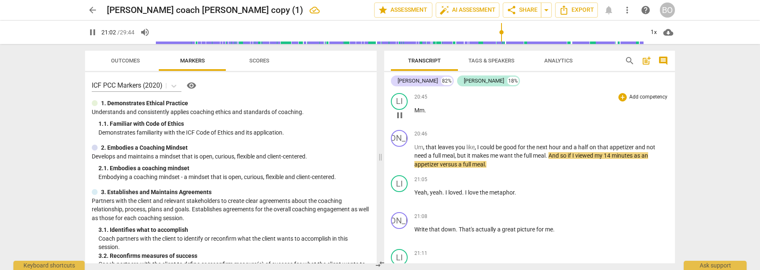
scroll to position [6393, 0]
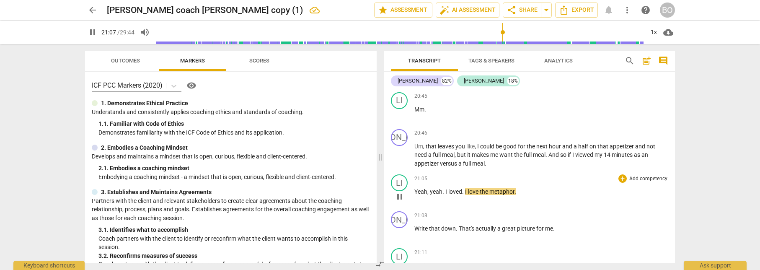
click at [414, 191] on div "play_arrow pause" at bounding box center [403, 196] width 21 height 11
click at [415, 188] on span "Yeah" at bounding box center [421, 191] width 13 height 7
type input "1269"
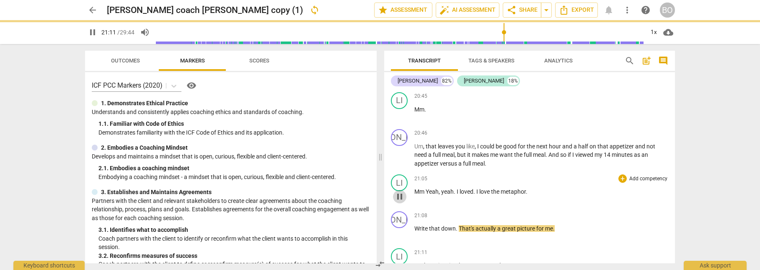
click at [400, 192] on span "pause" at bounding box center [400, 197] width 10 height 10
type input "1272"
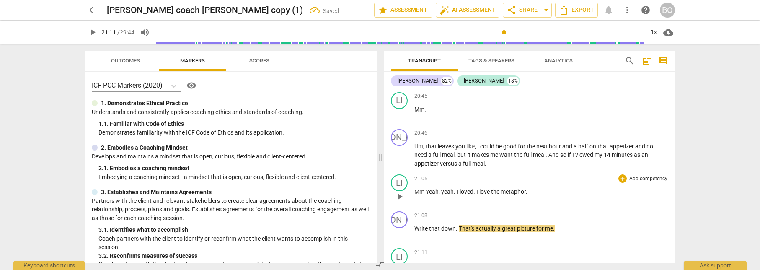
click at [534, 187] on p "Mm Yeah , yeah . I loved . I love the metaphor ." at bounding box center [542, 191] width 254 height 9
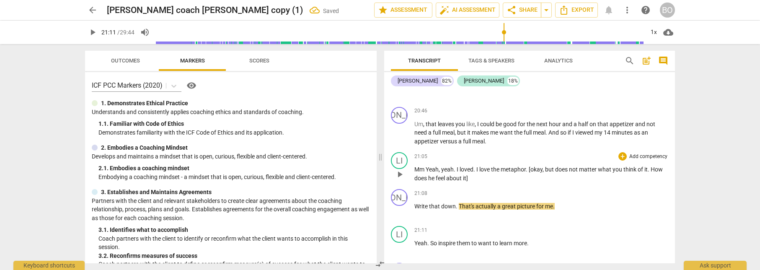
scroll to position [6435, 0]
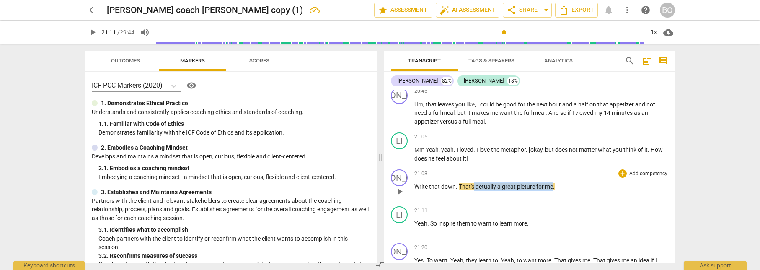
drag, startPoint x: 475, startPoint y: 179, endPoint x: 554, endPoint y: 177, distance: 79.2
click at [554, 182] on p "Write that down . That's actually a great picture for me ." at bounding box center [542, 186] width 254 height 9
click at [584, 168] on span "keyboard_arrow_down" at bounding box center [581, 167] width 10 height 10
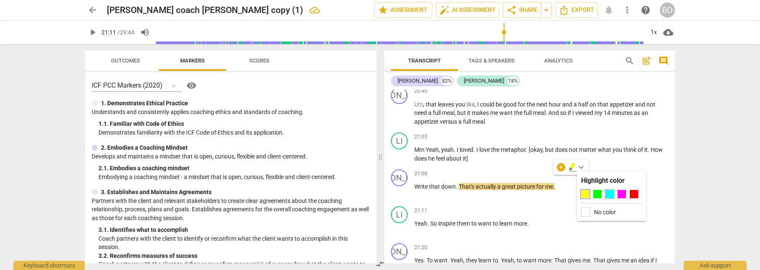
click at [611, 194] on div at bounding box center [610, 194] width 8 height 8
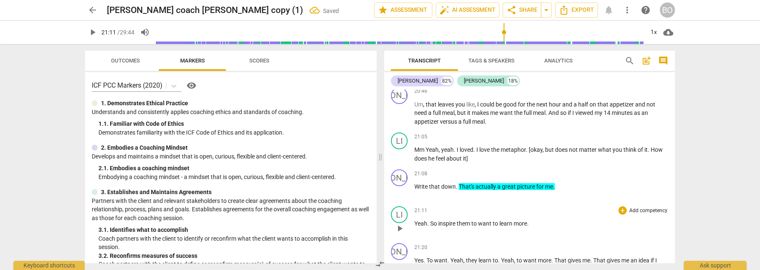
click at [478, 203] on div "LI play_arrow pause 21:11 + Add competency keyboard_arrow_right Yeah . So inspi…" at bounding box center [529, 221] width 291 height 37
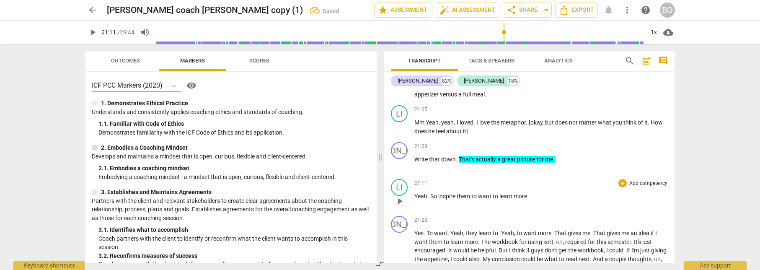
scroll to position [6476, 0]
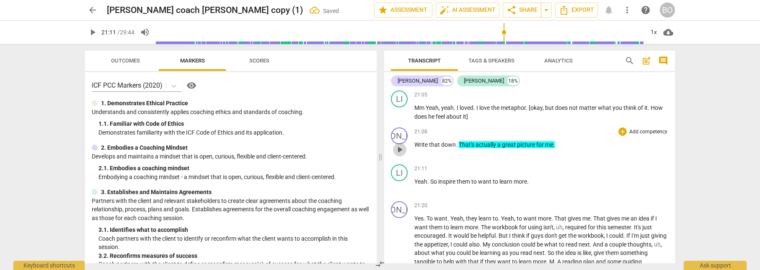
click at [402, 145] on span "play_arrow" at bounding box center [400, 150] width 10 height 10
click at [539, 177] on p "Yeah . So inspire them to want to learn more ." at bounding box center [542, 181] width 254 height 9
type input "1279"
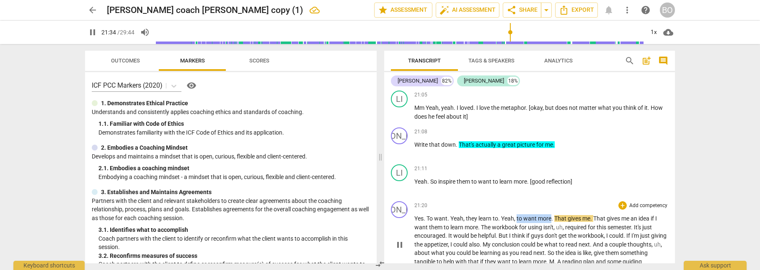
drag, startPoint x: 516, startPoint y: 209, endPoint x: 551, endPoint y: 211, distance: 34.4
click at [551, 214] on p "Yes . To want . Yeah , they learn to . Yeah , to want more . That gives me . Th…" at bounding box center [542, 244] width 254 height 60
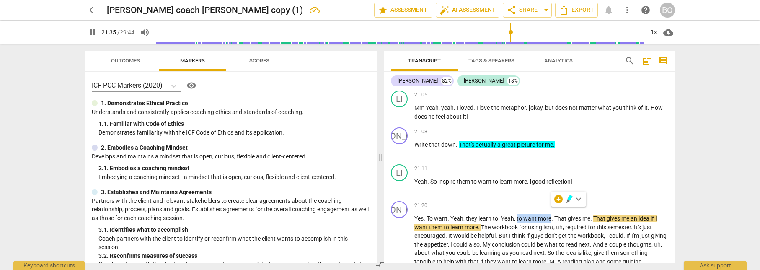
click at [571, 200] on icon "button" at bounding box center [570, 199] width 8 height 10
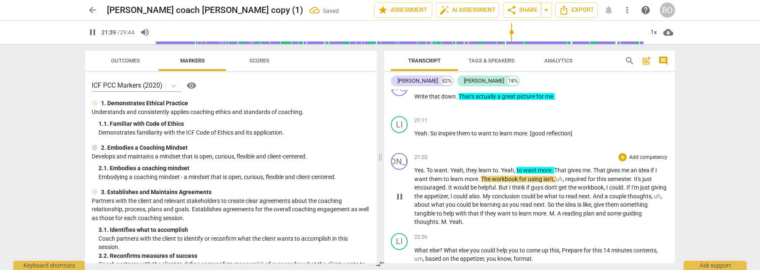
scroll to position [6560, 0]
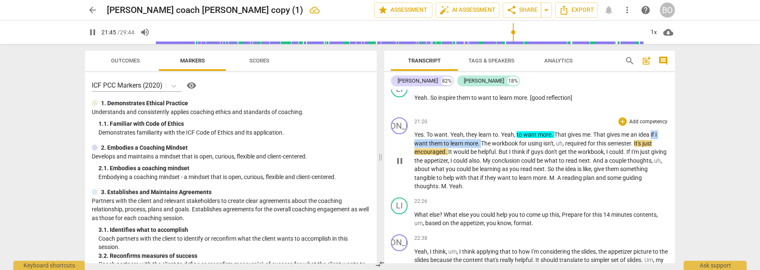
drag, startPoint x: 652, startPoint y: 125, endPoint x: 481, endPoint y: 132, distance: 170.7
click at [481, 132] on p "Yes . To want . Yeah , they learn to . Yeah , to want more . That gives me . Th…" at bounding box center [542, 160] width 254 height 60
click at [500, 123] on icon "button" at bounding box center [500, 122] width 5 height 6
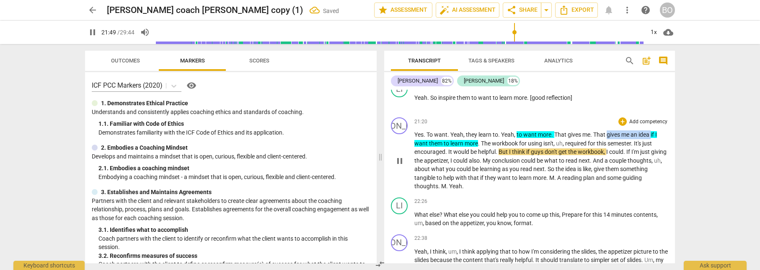
drag, startPoint x: 607, startPoint y: 125, endPoint x: 652, endPoint y: 125, distance: 44.9
click at [652, 130] on p "Yes . To want . Yeah , they learn to . Yeah , to want more . That gives me . Th…" at bounding box center [542, 160] width 254 height 60
click at [670, 114] on icon "button" at bounding box center [671, 114] width 5 height 6
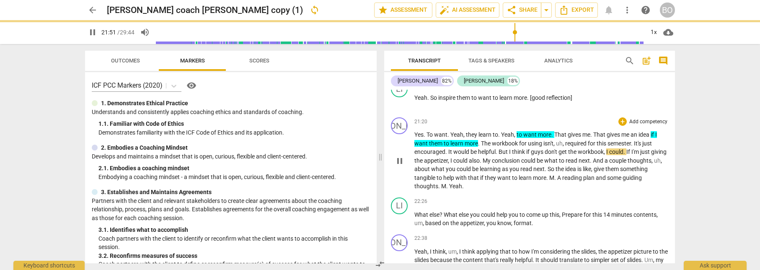
click at [521, 157] on span "conclusion" at bounding box center [506, 160] width 29 height 7
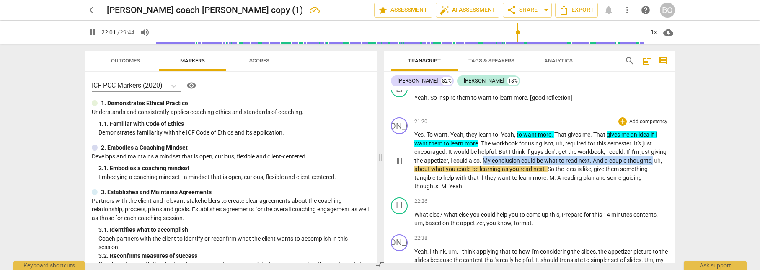
drag, startPoint x: 501, startPoint y: 150, endPoint x: 439, endPoint y: 157, distance: 62.8
click at [439, 157] on p "Yes . To want . Yeah , they learn to . Yeah , to want more . That gives me . Th…" at bounding box center [542, 160] width 254 height 60
click at [459, 151] on icon "button" at bounding box center [459, 148] width 5 height 6
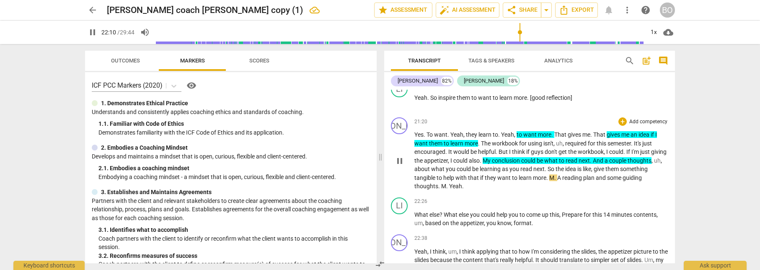
click at [555, 174] on span "M" at bounding box center [552, 177] width 5 height 7
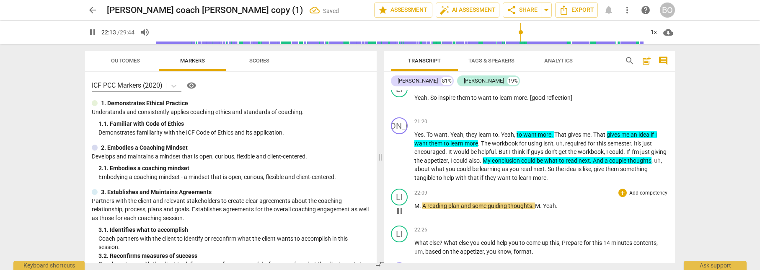
click at [423, 202] on span "A" at bounding box center [425, 205] width 5 height 7
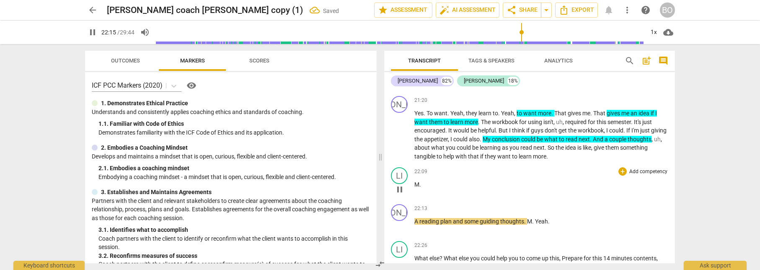
scroll to position [6602, 0]
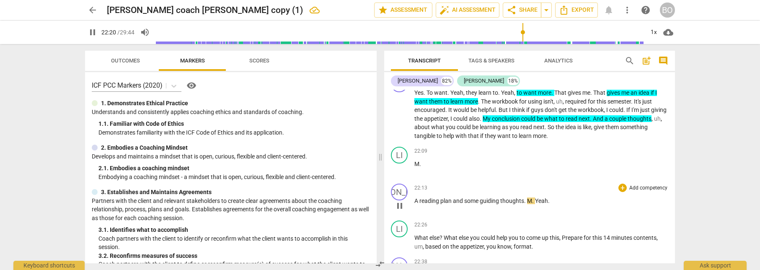
click at [528, 197] on span "M" at bounding box center [529, 200] width 5 height 7
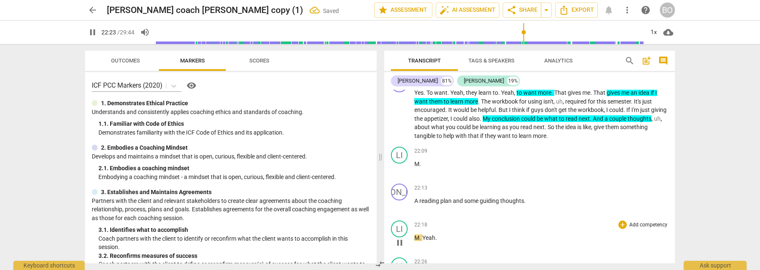
click at [425, 234] on span "Yeah" at bounding box center [429, 237] width 13 height 7
click at [423, 234] on span "Yeah" at bounding box center [429, 237] width 13 height 7
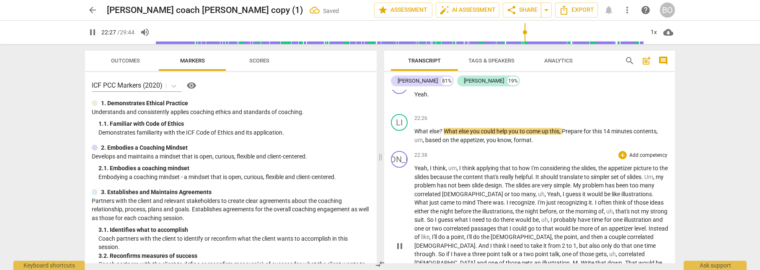
scroll to position [6770, 0]
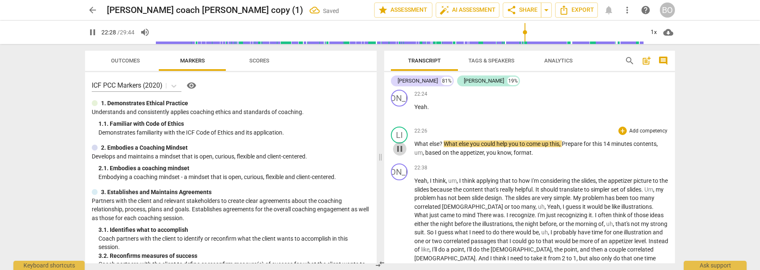
click at [403, 144] on span "pause" at bounding box center [400, 149] width 10 height 10
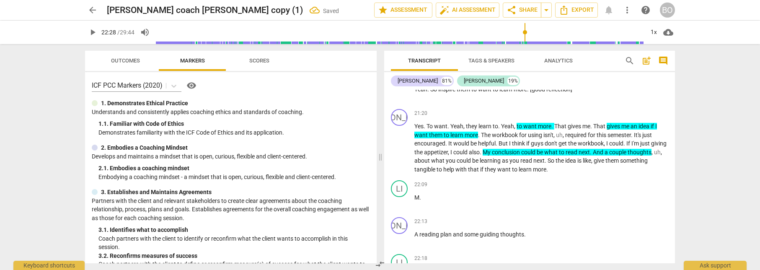
scroll to position [6560, 0]
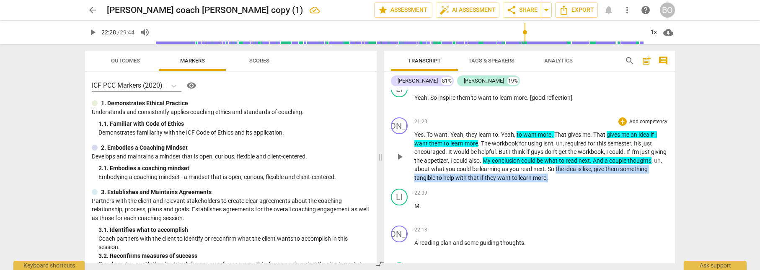
drag, startPoint x: 591, startPoint y: 161, endPoint x: 579, endPoint y: 166, distance: 13.3
click at [579, 166] on p "Yes . To want . Yeah , they learn to . Yeah , to want more . That gives me . Th…" at bounding box center [542, 156] width 254 height 52
click at [597, 157] on icon "button" at bounding box center [596, 157] width 5 height 6
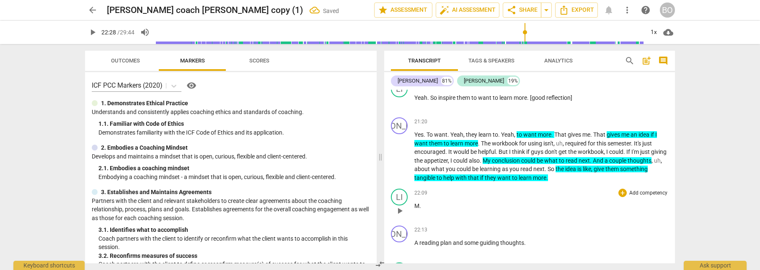
click at [586, 185] on div "LI play_arrow pause 22:09 + Add competency keyboard_arrow_right M ." at bounding box center [529, 203] width 291 height 37
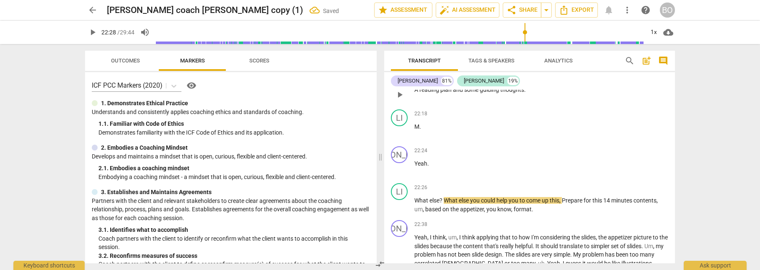
scroll to position [6728, 0]
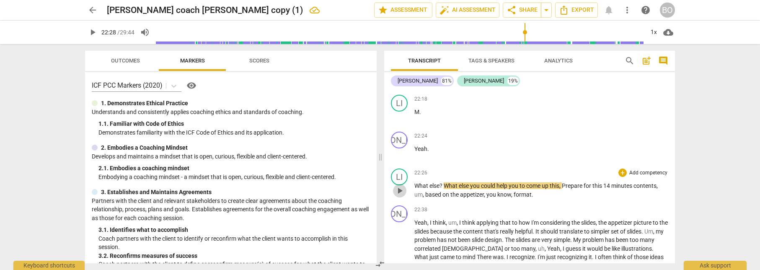
click at [400, 186] on span "play_arrow" at bounding box center [400, 191] width 10 height 10
click at [394, 186] on span "pause" at bounding box center [399, 191] width 13 height 10
type input "1358"
click at [541, 184] on p "What else ? What else you could help you to come up this , Prepare for this 14 …" at bounding box center [542, 190] width 254 height 17
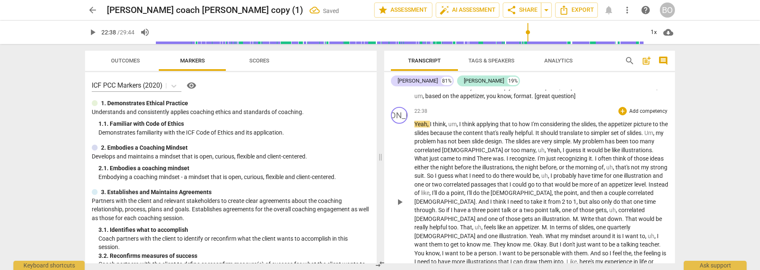
scroll to position [6812, 0]
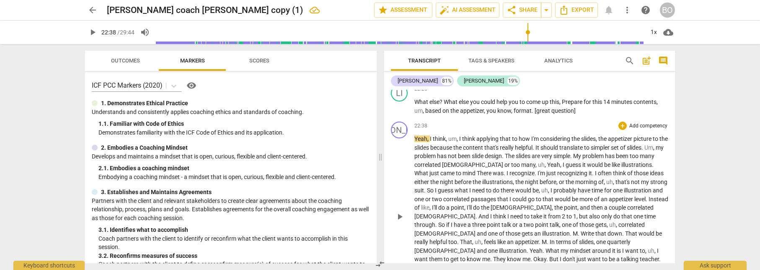
click at [399, 212] on span "play_arrow" at bounding box center [400, 217] width 10 height 10
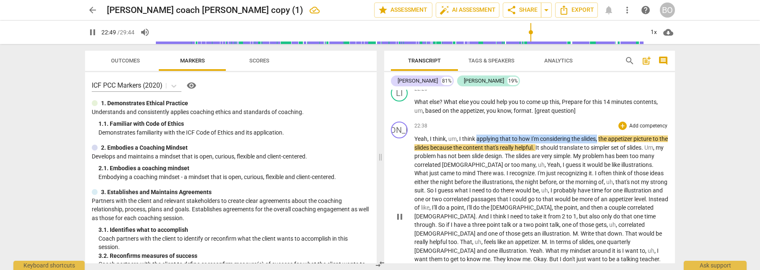
drag, startPoint x: 478, startPoint y: 130, endPoint x: 598, endPoint y: 129, distance: 120.3
click at [598, 135] on p "Yeah , I think , um , I think applying that to how I'm considering the slides ,…" at bounding box center [542, 216] width 254 height 163
click at [620, 118] on icon "button" at bounding box center [618, 118] width 5 height 6
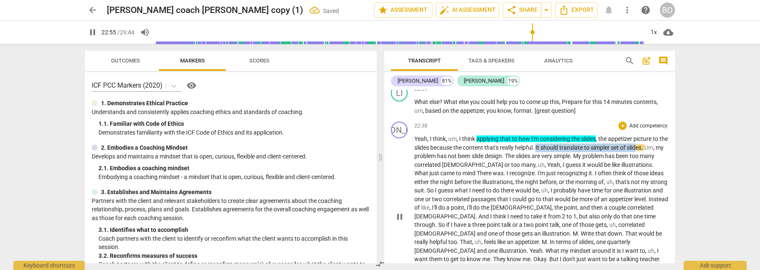
drag, startPoint x: 547, startPoint y: 140, endPoint x: 649, endPoint y: 138, distance: 101.5
click at [649, 138] on p "Yeah , I think , um , I think applying that to how I'm considering the slides ,…" at bounding box center [542, 216] width 254 height 163
click at [672, 127] on icon "button" at bounding box center [674, 128] width 8 height 10
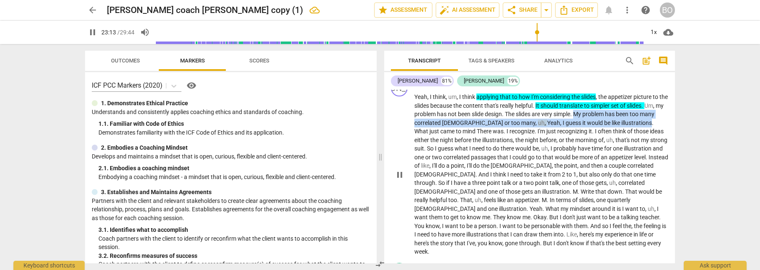
drag, startPoint x: 599, startPoint y: 105, endPoint x: 635, endPoint y: 117, distance: 37.9
click at [635, 117] on p "Yeah , I think , um , I think applying that to how I'm considering the slides ,…" at bounding box center [542, 174] width 254 height 163
click at [664, 102] on span "keyboard_arrow_down" at bounding box center [662, 103] width 10 height 10
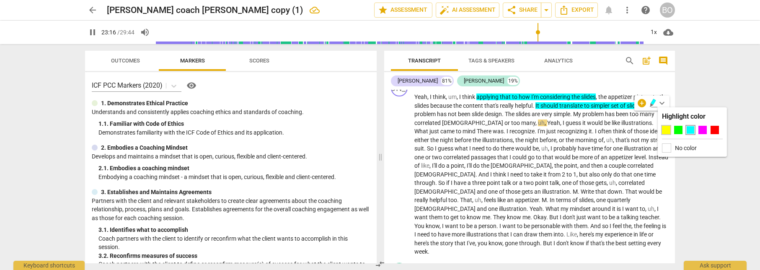
click at [669, 129] on div at bounding box center [666, 130] width 8 height 8
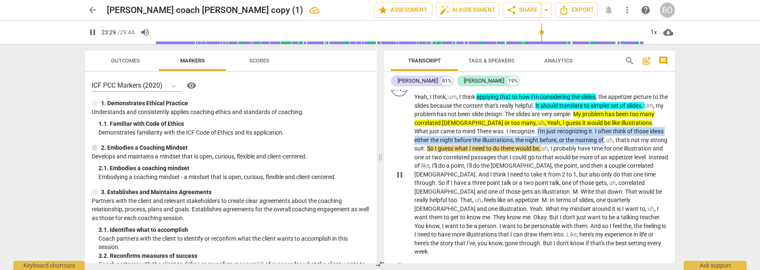
drag, startPoint x: 514, startPoint y: 121, endPoint x: 589, endPoint y: 130, distance: 75.5
click at [589, 130] on p "Yeah , I think , um , I think applying that to how I'm considering the slides ,…" at bounding box center [542, 174] width 254 height 163
click at [607, 119] on icon "button" at bounding box center [607, 119] width 5 height 6
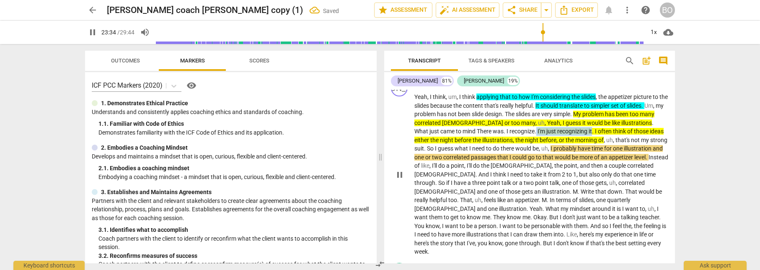
drag, startPoint x: 568, startPoint y: 123, endPoint x: 512, endPoint y: 124, distance: 56.2
click at [512, 124] on p "Yeah , I think , um , I think applying that to how I'm considering the slides ,…" at bounding box center [542, 174] width 254 height 163
click at [596, 110] on span "keyboard_arrow_down" at bounding box center [596, 112] width 10 height 10
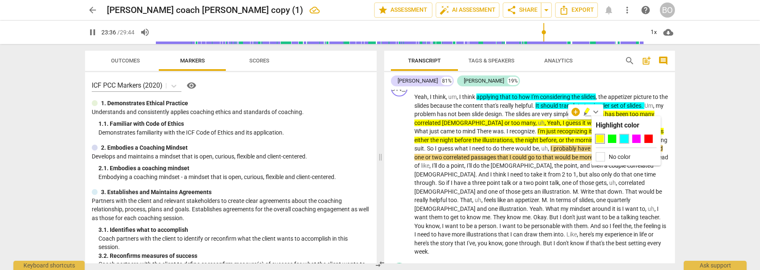
click at [623, 137] on div at bounding box center [624, 139] width 8 height 8
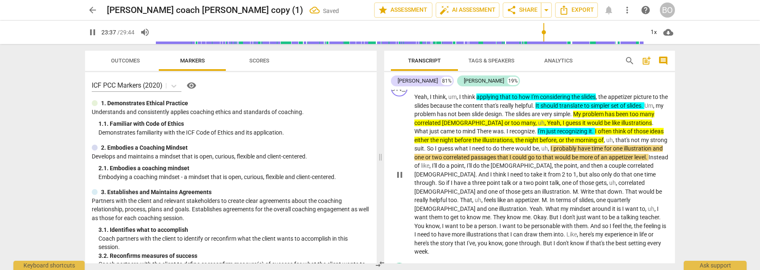
click at [566, 161] on p "Yeah , I think , um , I think applying that to how I'm considering the slides ,…" at bounding box center [542, 174] width 254 height 163
drag, startPoint x: 568, startPoint y: 140, endPoint x: 640, endPoint y: 139, distance: 72.5
click at [640, 139] on p "Yeah , I think , um , I think applying that to how I'm considering the slides ,…" at bounding box center [542, 174] width 254 height 163
click at [657, 128] on icon "button" at bounding box center [661, 129] width 8 height 10
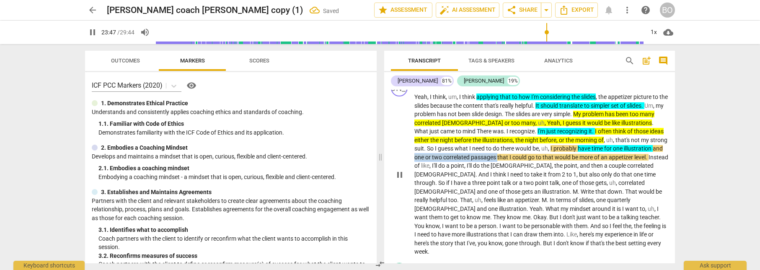
drag, startPoint x: 654, startPoint y: 140, endPoint x: 487, endPoint y: 150, distance: 166.7
click at [487, 150] on p "Yeah , I think , um , I think applying that to how I'm considering the slides ,…" at bounding box center [542, 174] width 254 height 163
click at [504, 138] on icon "button" at bounding box center [505, 136] width 5 height 6
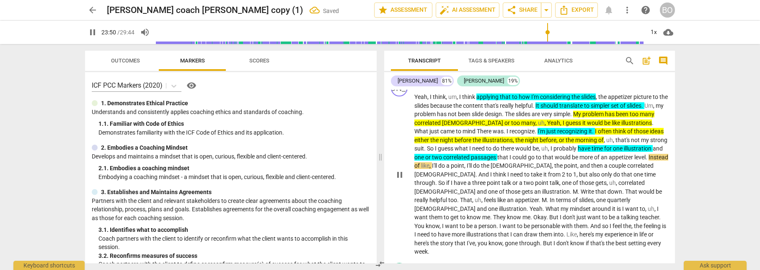
click at [557, 145] on span "probably" at bounding box center [566, 148] width 24 height 7
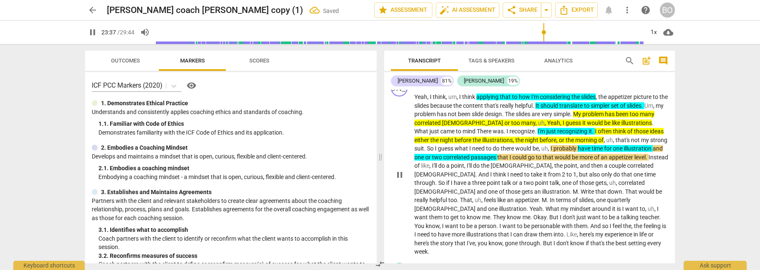
click at [653, 145] on span "and" at bounding box center [658, 148] width 10 height 7
type input "1419"
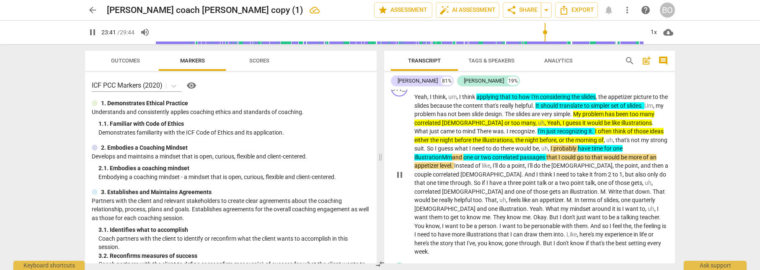
click at [452, 154] on span "illustration Mm" at bounding box center [434, 157] width 38 height 7
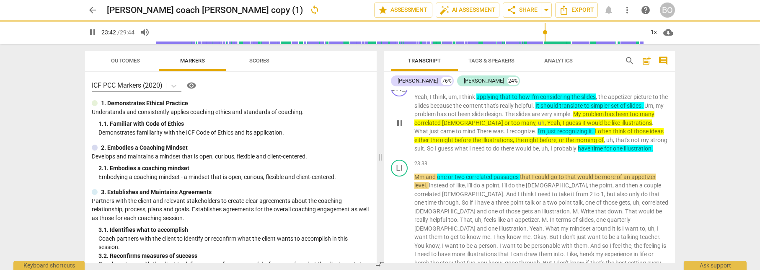
scroll to position [6873, 0]
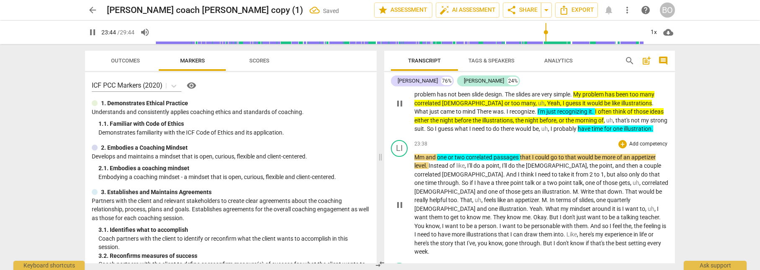
click at [427, 154] on span "and" at bounding box center [431, 157] width 11 height 7
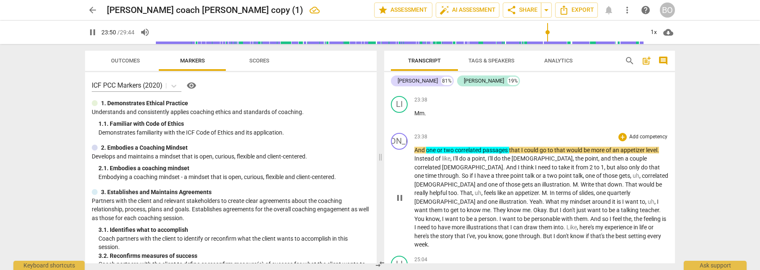
scroll to position [6915, 0]
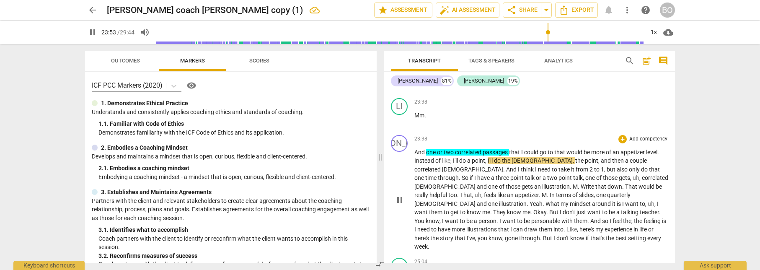
click at [555, 149] on span "that" at bounding box center [561, 152] width 12 height 7
type input "1434"
click at [555, 149] on span "to Mm" at bounding box center [556, 152] width 16 height 7
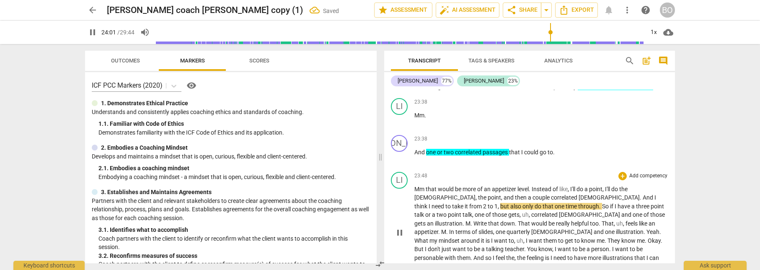
click at [426, 186] on span "that" at bounding box center [432, 189] width 12 height 7
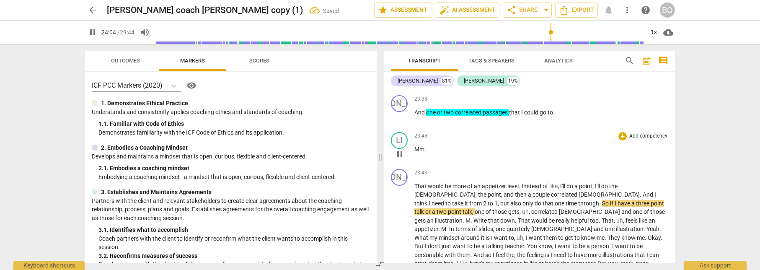
scroll to position [6957, 0]
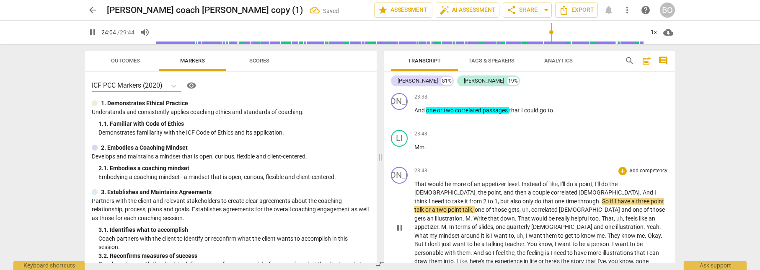
click at [643, 189] on span "And" at bounding box center [649, 192] width 12 height 7
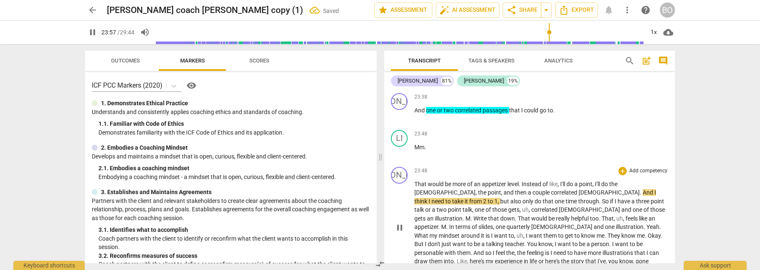
click at [579, 189] on span "[DEMOGRAPHIC_DATA]" at bounding box center [609, 192] width 61 height 7
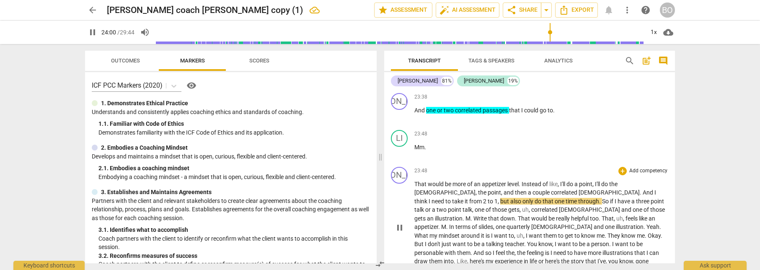
click at [396, 223] on span "pause" at bounding box center [400, 228] width 10 height 10
type input "1441"
drag, startPoint x: 568, startPoint y: 183, endPoint x: 635, endPoint y: 183, distance: 67.5
click at [635, 183] on p "That would be more of an appetizer level . Instead of like , I'll do a point , …" at bounding box center [542, 227] width 254 height 95
click at [655, 171] on icon "button" at bounding box center [656, 172] width 5 height 6
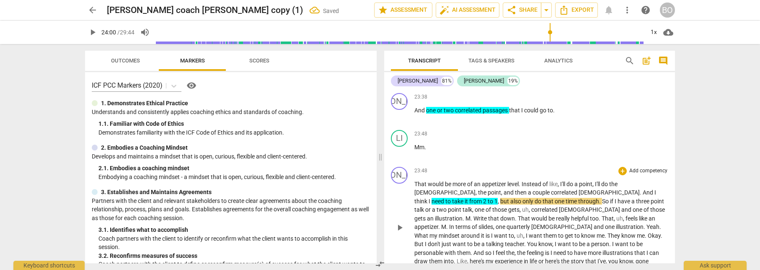
click at [501, 198] on span "," at bounding box center [499, 201] width 3 height 7
click at [509, 198] on span ", Mm" at bounding box center [503, 201] width 11 height 7
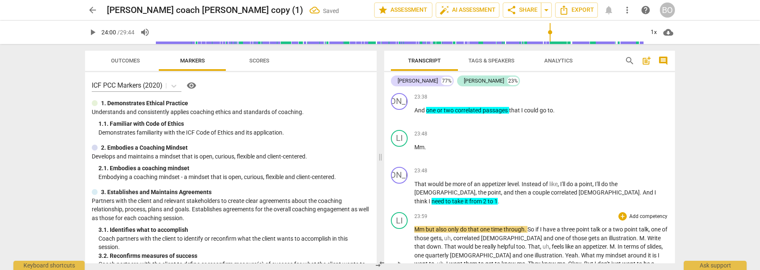
click at [425, 226] on span "Mm" at bounding box center [420, 229] width 11 height 7
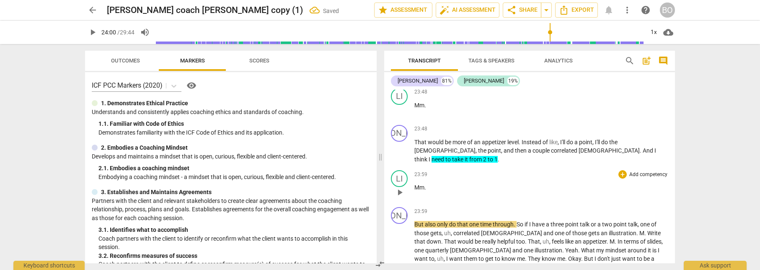
scroll to position [7041, 0]
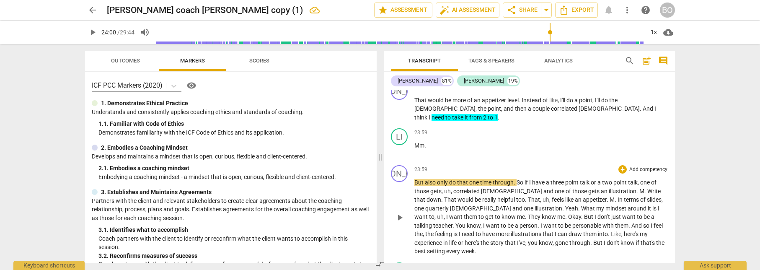
click at [399, 213] on span "play_arrow" at bounding box center [400, 218] width 10 height 10
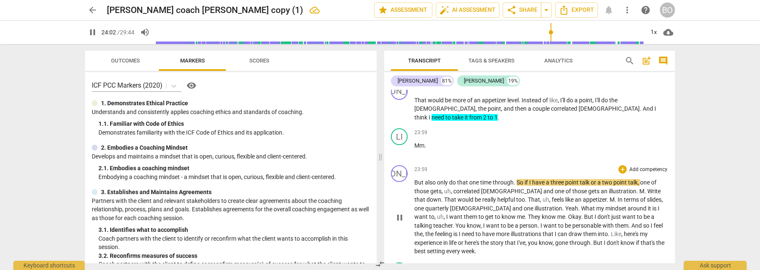
scroll to position [7083, 0]
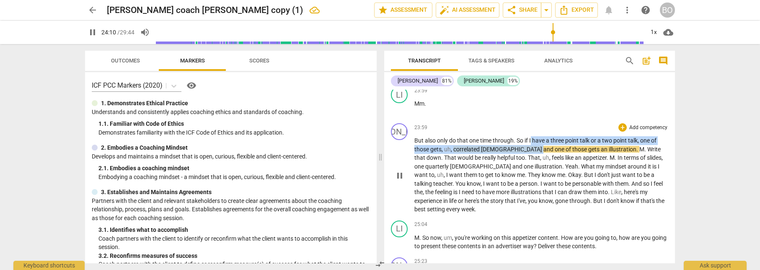
drag, startPoint x: 532, startPoint y: 122, endPoint x: 506, endPoint y: 130, distance: 27.7
click at [506, 136] on p "But also only do that one time through . So if I have a three point talk or a t…" at bounding box center [542, 175] width 254 height 78
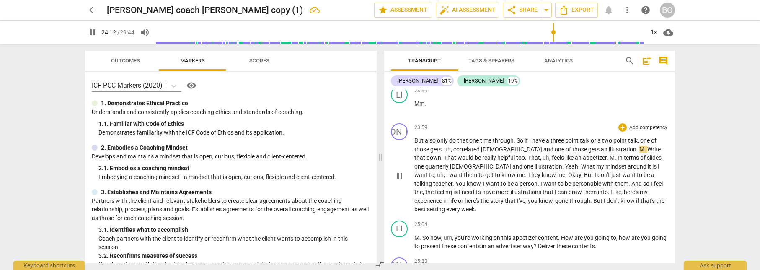
click at [531, 137] on span "I" at bounding box center [530, 140] width 3 height 7
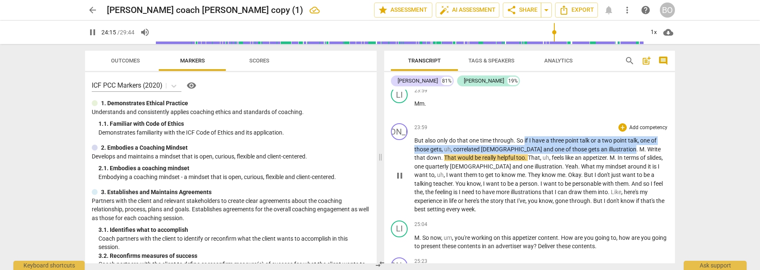
drag, startPoint x: 525, startPoint y: 123, endPoint x: 600, endPoint y: 130, distance: 75.3
click at [600, 136] on p "But also only do that one time through . So if I have a three point talk or a t…" at bounding box center [542, 175] width 254 height 78
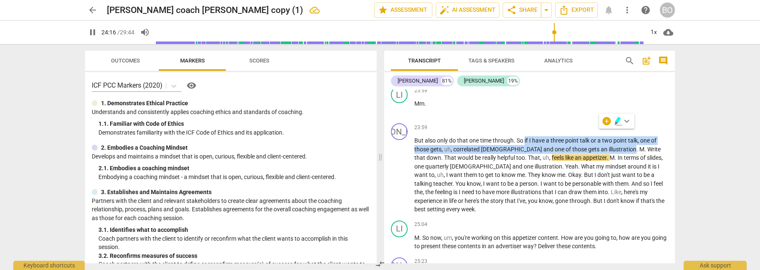
click at [615, 123] on icon "button" at bounding box center [619, 121] width 8 height 10
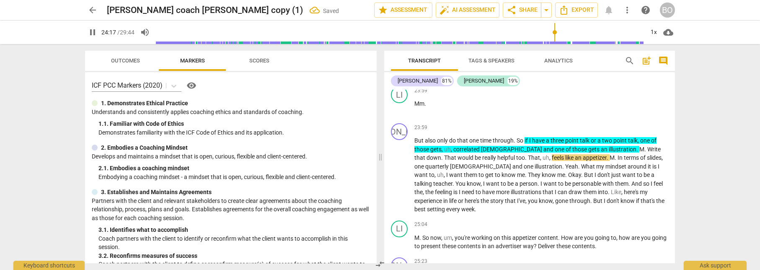
click at [640, 146] on span "M" at bounding box center [642, 149] width 5 height 7
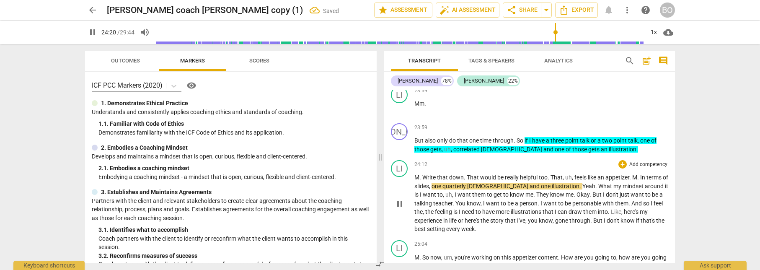
click at [422, 174] on span "." at bounding box center [421, 177] width 3 height 7
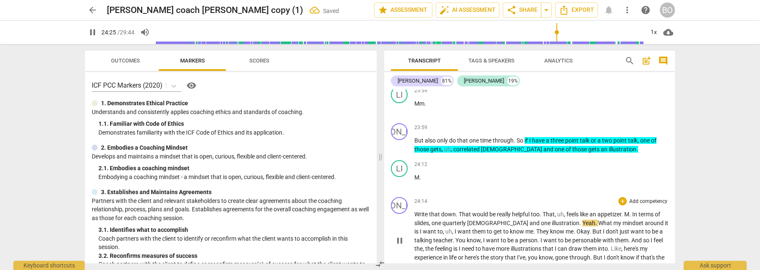
click at [626, 211] on span "M" at bounding box center [627, 214] width 5 height 7
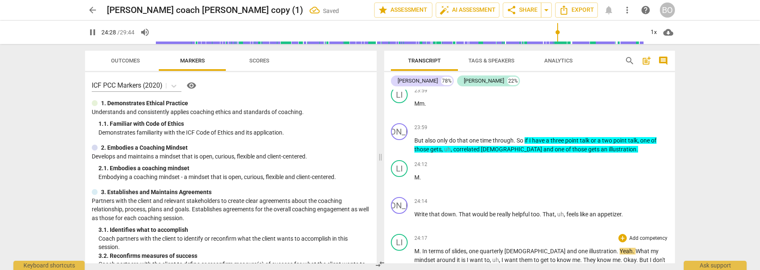
click at [423, 248] on span "In" at bounding box center [426, 251] width 6 height 7
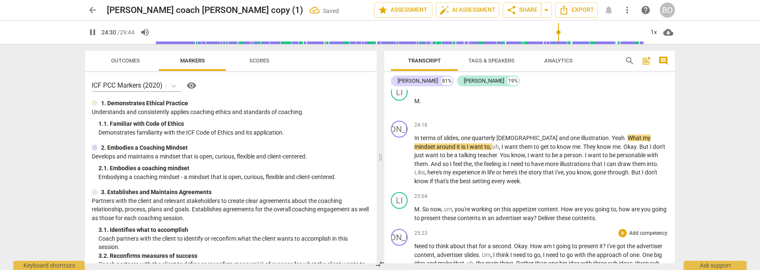
scroll to position [7218, 0]
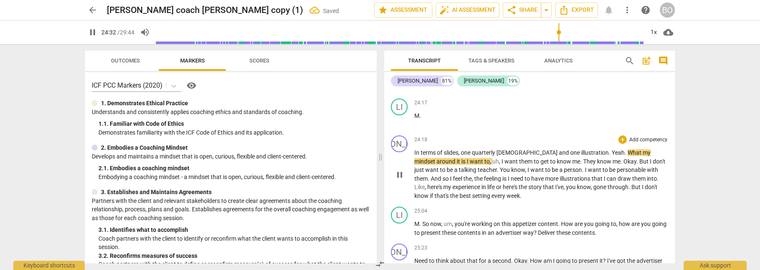
click at [628, 149] on span "What" at bounding box center [635, 152] width 15 height 7
type input "1474"
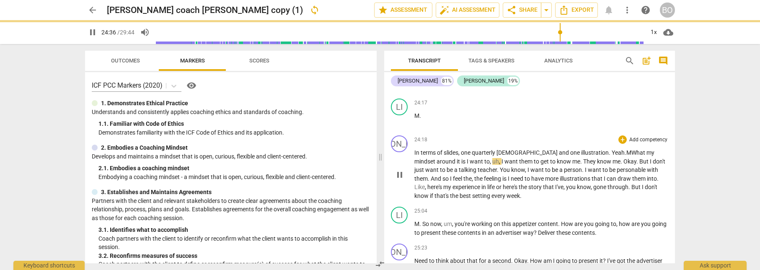
click at [625, 149] on span ". M" at bounding box center [628, 152] width 7 height 7
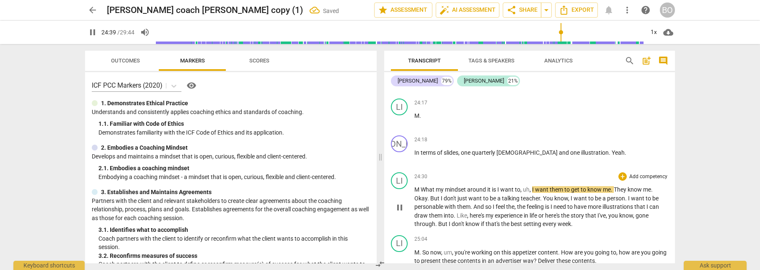
click at [422, 186] on span "What" at bounding box center [428, 189] width 15 height 7
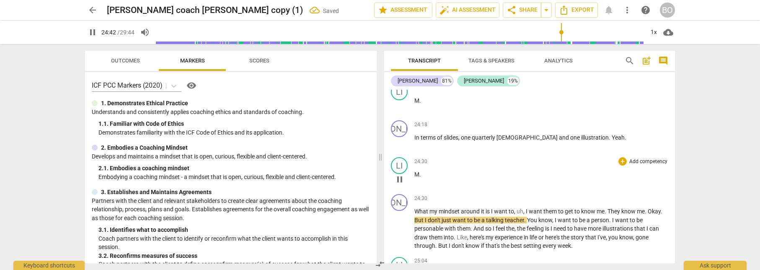
scroll to position [7260, 0]
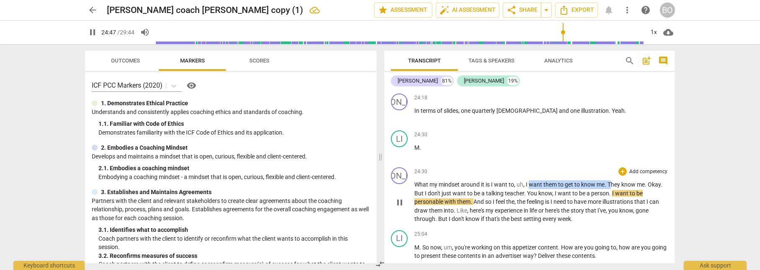
drag, startPoint x: 531, startPoint y: 165, endPoint x: 612, endPoint y: 166, distance: 80.9
click at [612, 180] on p "What my mindset around it is I want to , uh , I want them to get to know me . T…" at bounding box center [542, 201] width 254 height 43
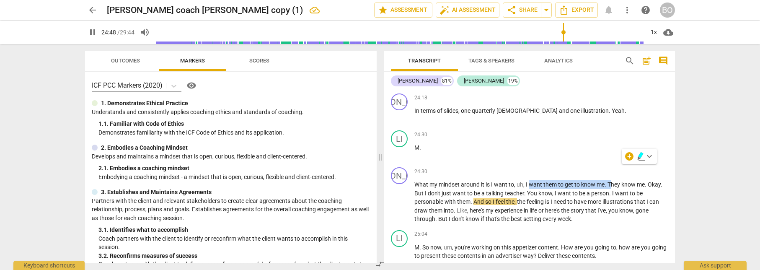
click at [638, 155] on icon "button" at bounding box center [641, 156] width 8 height 10
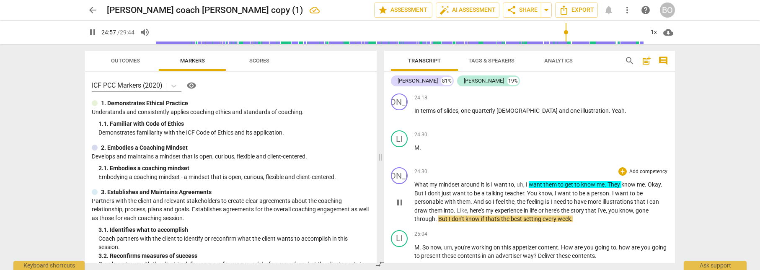
click at [539, 207] on span "life" at bounding box center [534, 210] width 9 height 7
type input "1499"
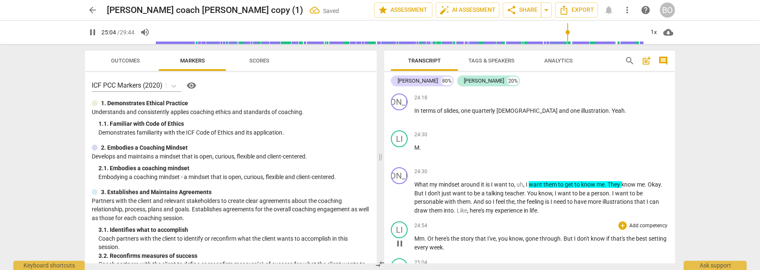
click at [428, 235] on span "Or" at bounding box center [432, 238] width 8 height 7
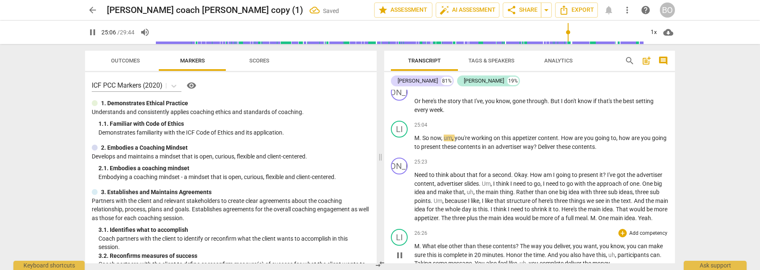
scroll to position [7420, 0]
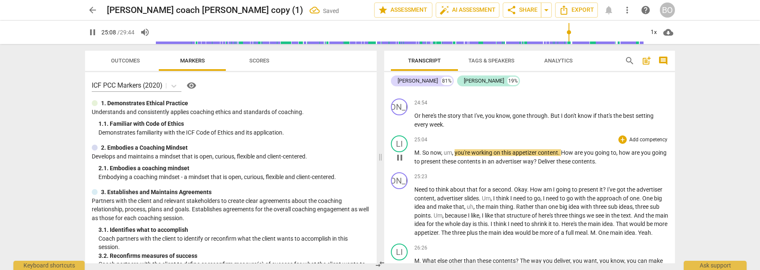
click at [422, 149] on span "." at bounding box center [421, 152] width 3 height 7
type input "1510"
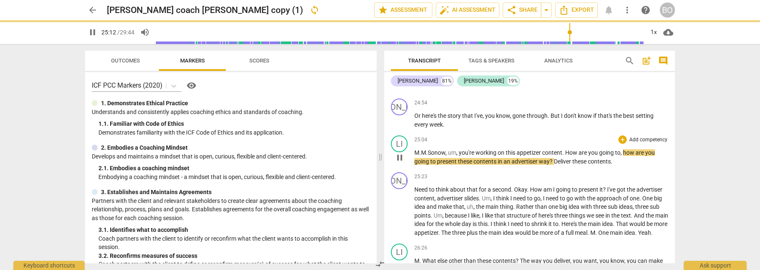
scroll to position [7378, 0]
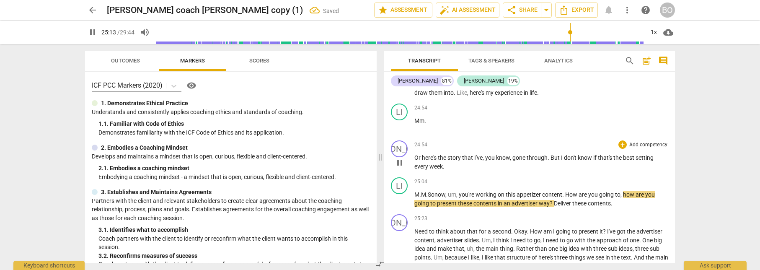
click at [402, 158] on span "pause" at bounding box center [400, 163] width 10 height 10
type input "1514"
drag, startPoint x: 560, startPoint y: 140, endPoint x: 638, endPoint y: 142, distance: 77.6
click at [638, 153] on p "Or here's the story that I've , you know , gone through . But I don't know if t…" at bounding box center [542, 161] width 254 height 17
click at [664, 128] on span "keyboard_arrow_down" at bounding box center [664, 129] width 10 height 10
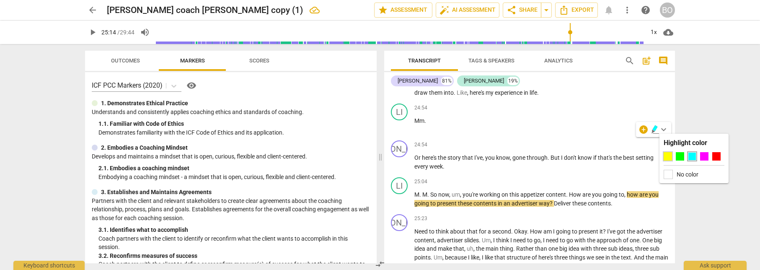
click at [668, 156] on div at bounding box center [668, 156] width 8 height 8
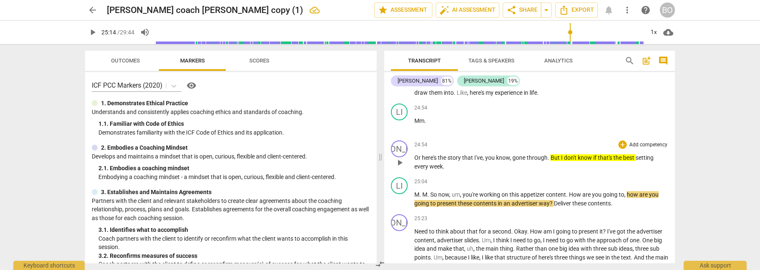
click at [461, 153] on p "Or here's the story that I've , you know , gone through . But I don't know if t…" at bounding box center [542, 161] width 254 height 17
click at [494, 163] on span ". [how will he 'know']" at bounding box center [469, 166] width 52 height 7
click at [483, 190] on p "M . M . So now , um , you're working on this appetizer content . How are you go…" at bounding box center [542, 198] width 254 height 17
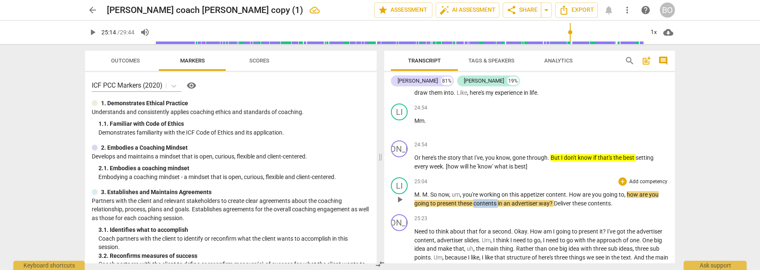
click at [483, 190] on p "M . M . So now , um , you're working on this appetizer content . How are you go…" at bounding box center [542, 198] width 254 height 17
click at [434, 200] on span "to" at bounding box center [434, 203] width 7 height 7
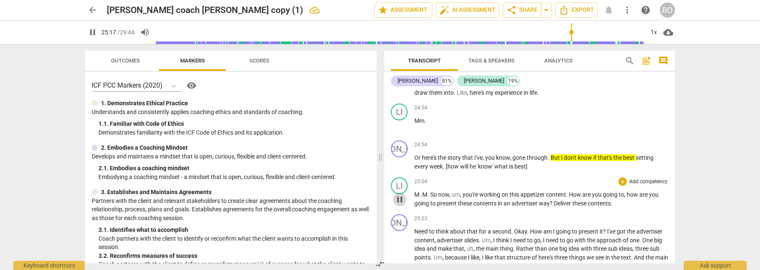
click at [400, 195] on span "pause" at bounding box center [400, 200] width 10 height 10
type input "1518"
click at [538, 200] on span "advertiser" at bounding box center [525, 203] width 27 height 7
drag, startPoint x: 546, startPoint y: 176, endPoint x: 522, endPoint y: 174, distance: 23.6
click at [522, 191] on span "appetizer" at bounding box center [534, 194] width 26 height 7
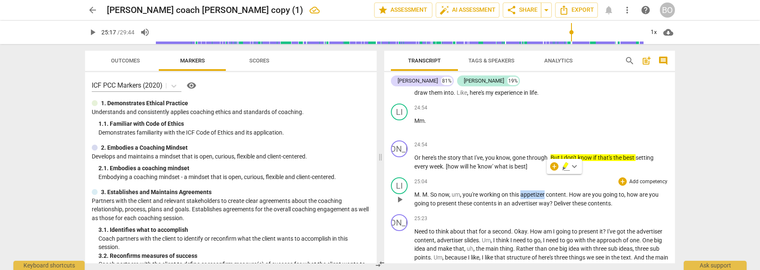
copy span "appetizer"
drag, startPoint x: 539, startPoint y: 186, endPoint x: 514, endPoint y: 186, distance: 25.2
click at [514, 200] on span "advertiser" at bounding box center [525, 203] width 27 height 7
paste p
click at [621, 190] on p "M . M . So now , um , you're working on this appetizer content . How are you go…" at bounding box center [542, 198] width 254 height 17
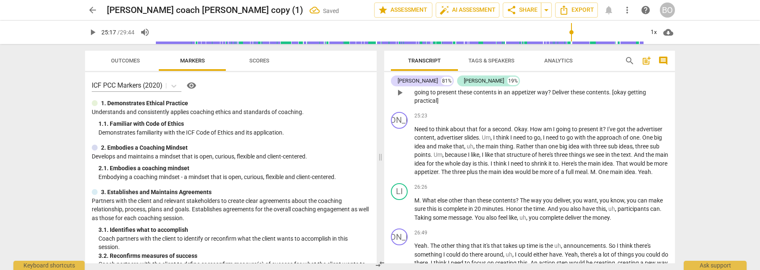
scroll to position [7504, 0]
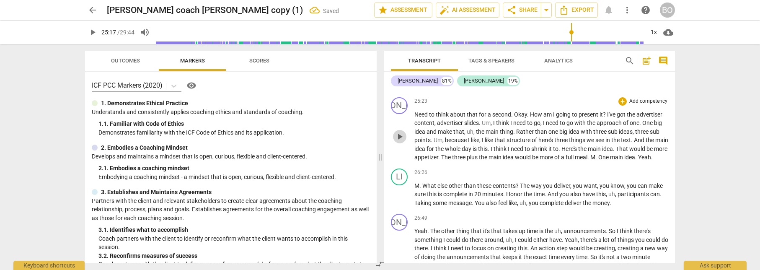
click at [405, 132] on span "play_arrow" at bounding box center [400, 137] width 10 height 10
click at [405, 132] on span "pause" at bounding box center [400, 137] width 10 height 10
click at [399, 132] on span "play_arrow" at bounding box center [400, 137] width 10 height 10
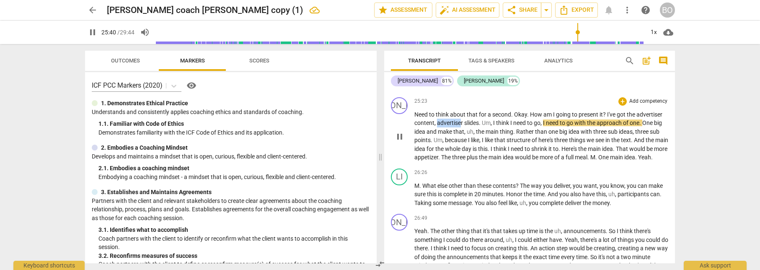
drag, startPoint x: 462, startPoint y: 106, endPoint x: 437, endPoint y: 106, distance: 24.7
click at [437, 119] on span "advertiser" at bounding box center [450, 122] width 27 height 7
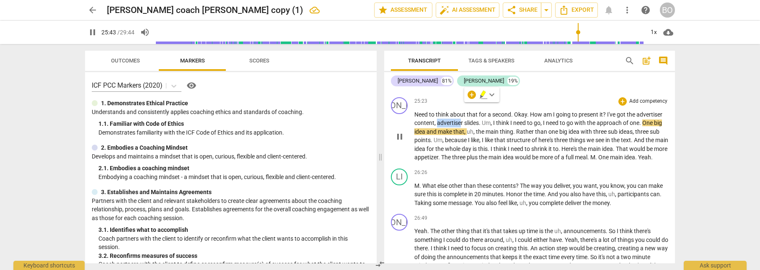
type input "1544"
paste p
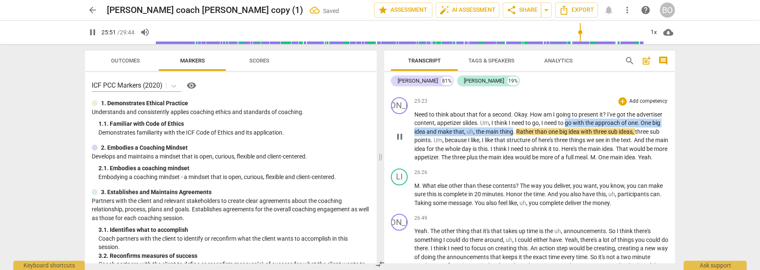
drag, startPoint x: 567, startPoint y: 106, endPoint x: 513, endPoint y: 114, distance: 54.3
click at [513, 114] on p "Need to think about that for a second . Okay . How am I going to present it ? I…" at bounding box center [542, 136] width 254 height 52
click at [540, 103] on span "keyboard_arrow_down" at bounding box center [541, 104] width 10 height 10
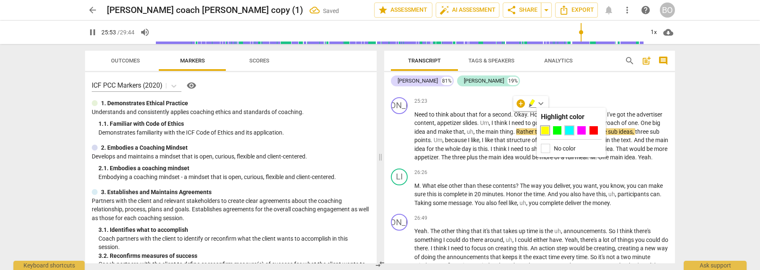
click at [569, 129] on div at bounding box center [569, 130] width 8 height 8
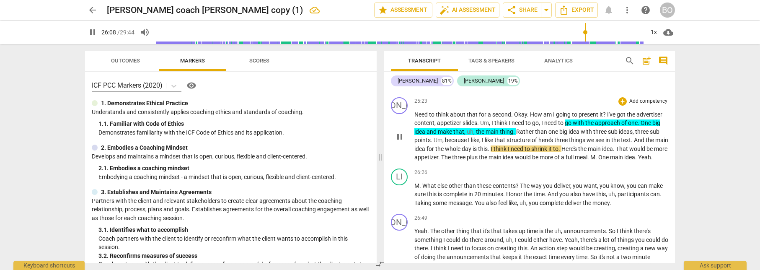
click at [596, 154] on span "M" at bounding box center [593, 157] width 5 height 7
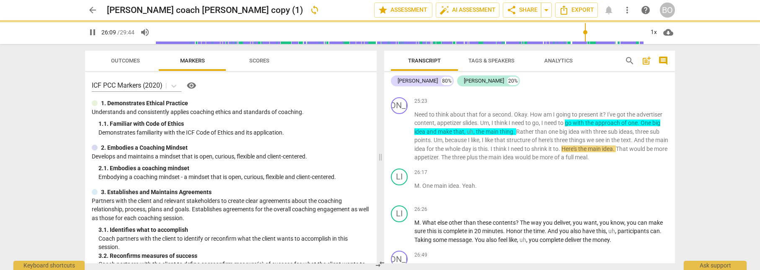
scroll to position [7532, 0]
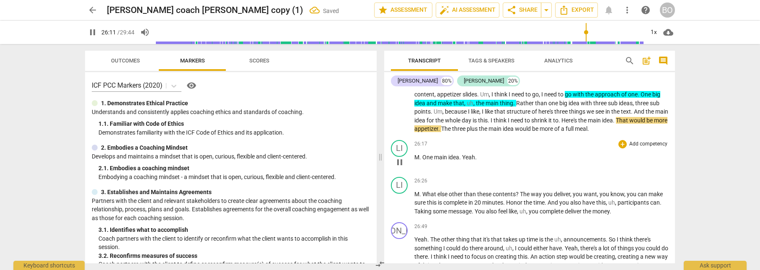
click at [424, 154] on span "One" at bounding box center [429, 157] width 12 height 7
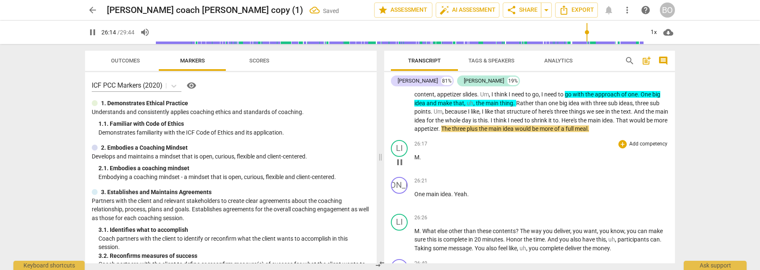
click at [400, 157] on span "pause" at bounding box center [400, 162] width 10 height 10
click at [553, 117] on span "it" at bounding box center [551, 120] width 5 height 7
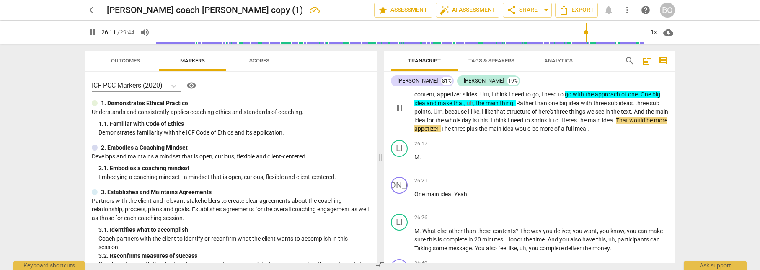
click at [630, 117] on span "That" at bounding box center [622, 120] width 13 height 7
type input "1573"
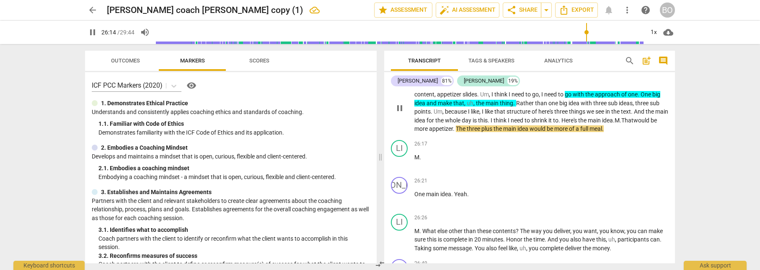
click at [622, 117] on span ". M." at bounding box center [617, 120] width 8 height 7
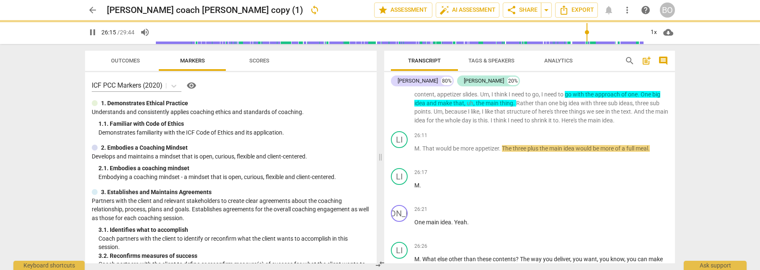
scroll to position [7560, 0]
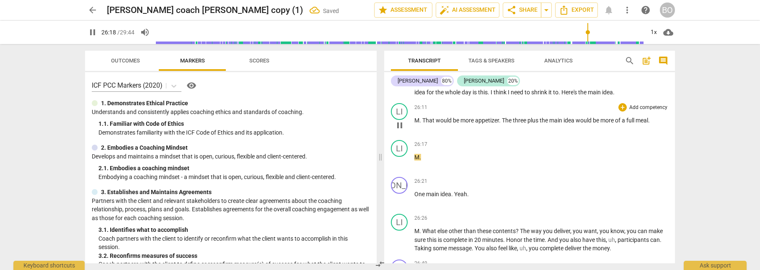
click at [503, 117] on span "The" at bounding box center [507, 120] width 11 height 7
type input "1580"
click at [423, 117] on span "That" at bounding box center [429, 120] width 13 height 7
click at [495, 117] on span "M" at bounding box center [496, 120] width 5 height 7
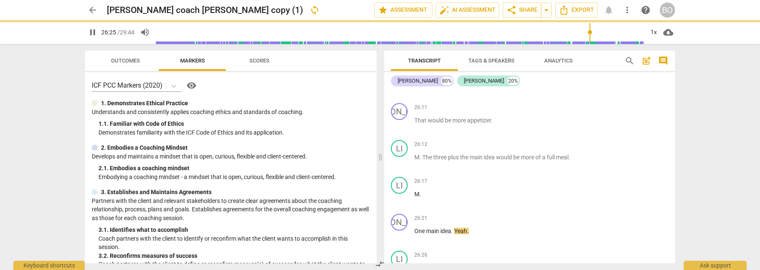
scroll to position [7634, 0]
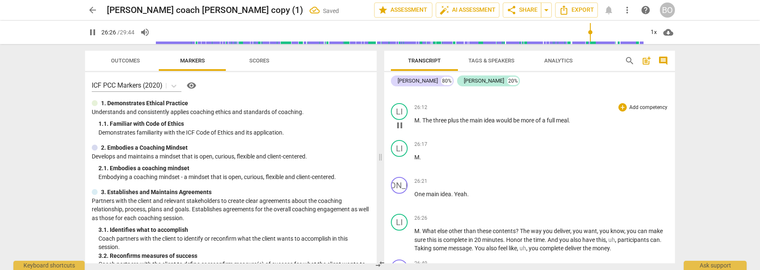
click at [423, 117] on span "The" at bounding box center [428, 120] width 11 height 7
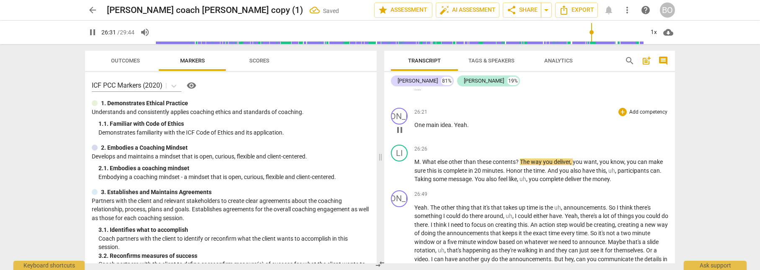
scroll to position [7755, 0]
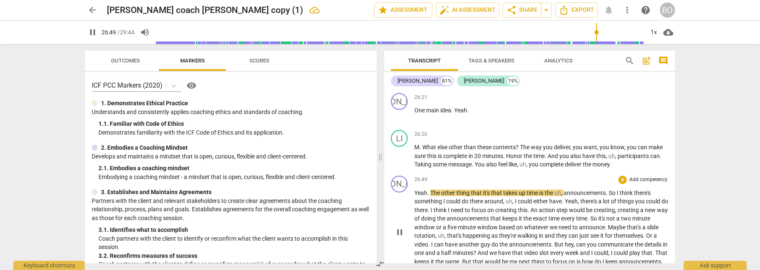
drag, startPoint x: 397, startPoint y: 214, endPoint x: 436, endPoint y: 205, distance: 40.2
click at [397, 227] on span "pause" at bounding box center [400, 232] width 10 height 10
type input "1610"
click at [610, 161] on span "money" at bounding box center [601, 164] width 17 height 7
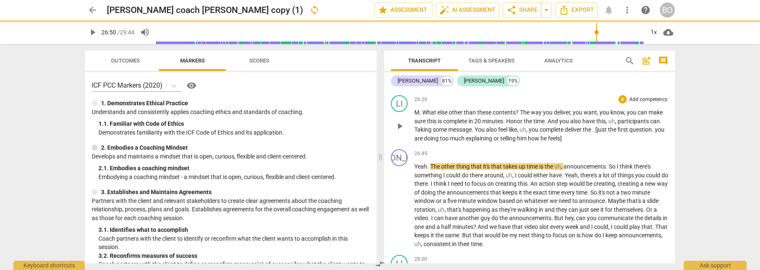
scroll to position [7797, 0]
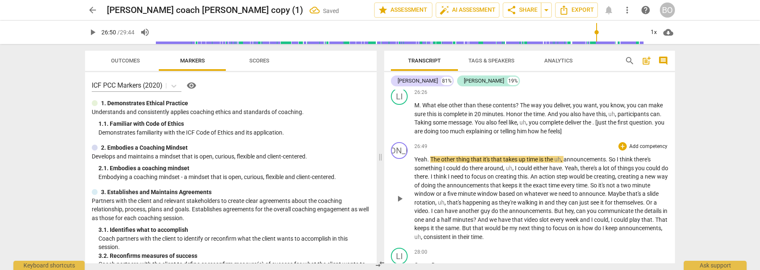
click at [399, 194] on span "play_arrow" at bounding box center [400, 199] width 10 height 10
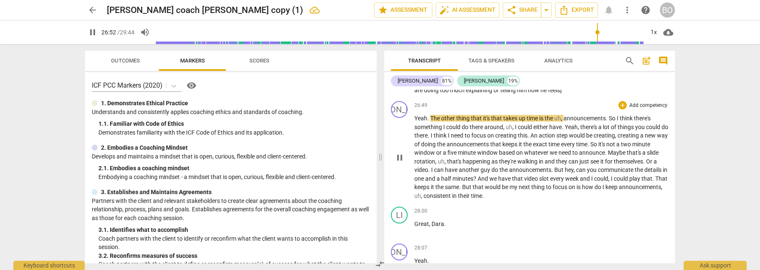
scroll to position [7839, 0]
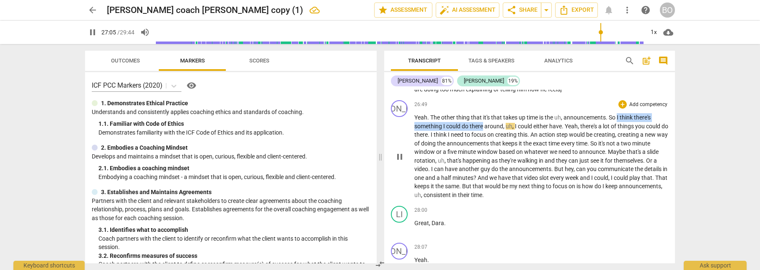
drag, startPoint x: 619, startPoint y: 100, endPoint x: 484, endPoint y: 107, distance: 135.2
click at [484, 113] on p "Yeah . The other thing that it's that takes up time is the uh , announcements .…" at bounding box center [542, 156] width 254 height 86
click at [501, 100] on icon "button" at bounding box center [505, 98] width 8 height 10
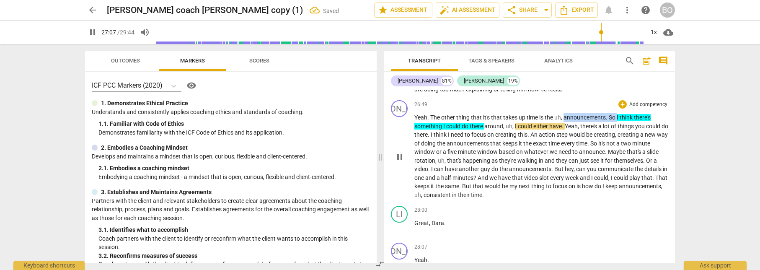
drag, startPoint x: 565, startPoint y: 101, endPoint x: 619, endPoint y: 98, distance: 53.3
click at [619, 113] on p "Yeah . The other thing that it's that takes up time is the uh , announcements .…" at bounding box center [542, 156] width 254 height 86
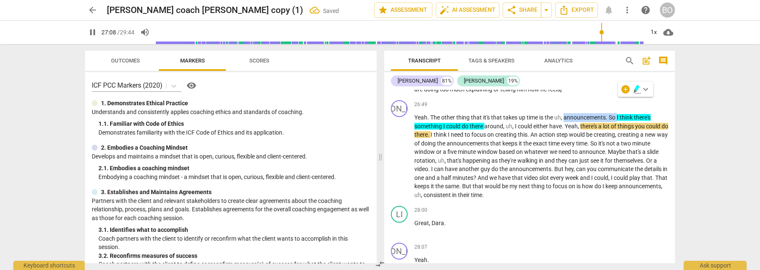
click at [640, 90] on icon "button" at bounding box center [637, 89] width 8 height 10
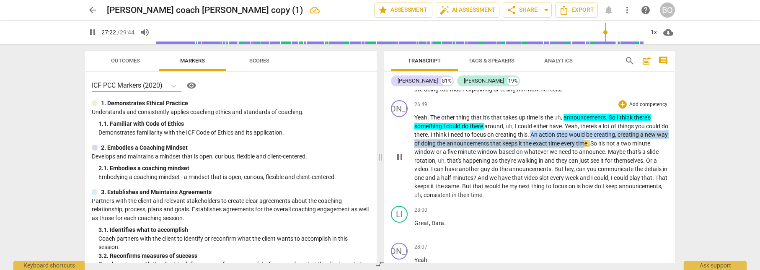
drag, startPoint x: 541, startPoint y: 117, endPoint x: 612, endPoint y: 126, distance: 71.3
click at [612, 126] on p "Yeah . The other thing that it's that takes up time is the uh , announcements .…" at bounding box center [542, 156] width 254 height 86
click at [630, 114] on icon "button" at bounding box center [633, 115] width 8 height 10
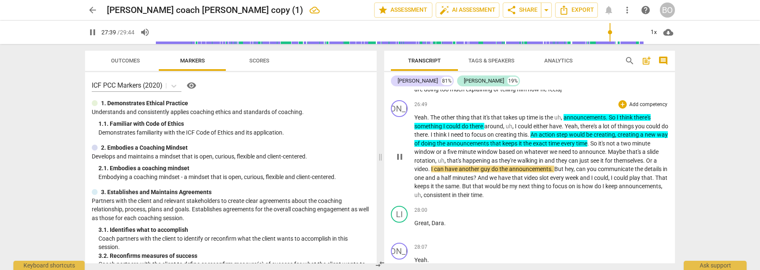
click at [646, 157] on span "Or" at bounding box center [650, 160] width 8 height 7
type input "1661"
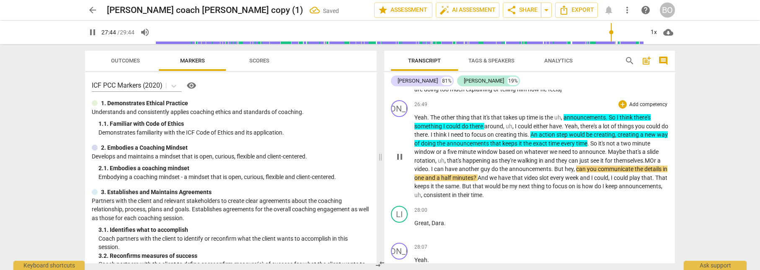
click at [643, 157] on span ". M" at bounding box center [646, 160] width 7 height 7
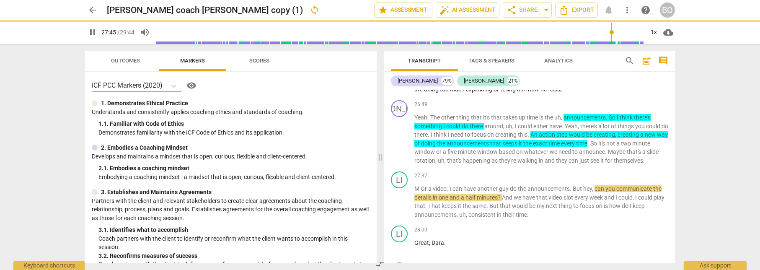
scroll to position [7859, 0]
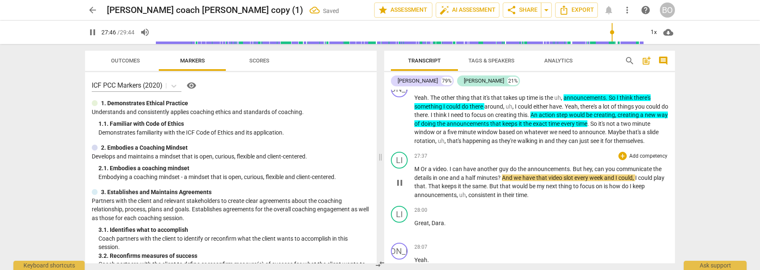
click at [421, 166] on span "Or" at bounding box center [425, 169] width 8 height 7
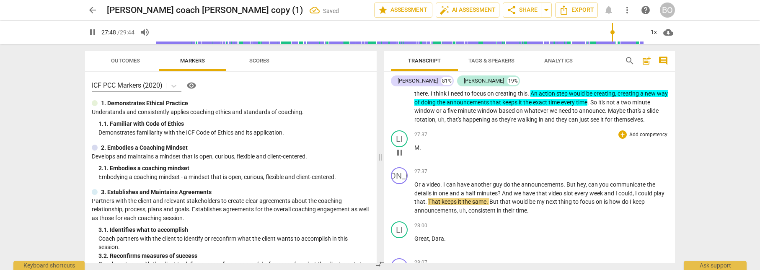
scroll to position [7900, 0]
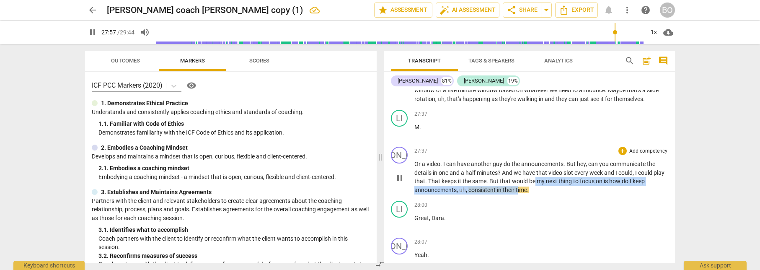
drag, startPoint x: 548, startPoint y: 164, endPoint x: 518, endPoint y: 173, distance: 31.6
click at [518, 173] on p "Or a video . I can have another guy do the announcements . But hey , can you co…" at bounding box center [542, 177] width 254 height 34
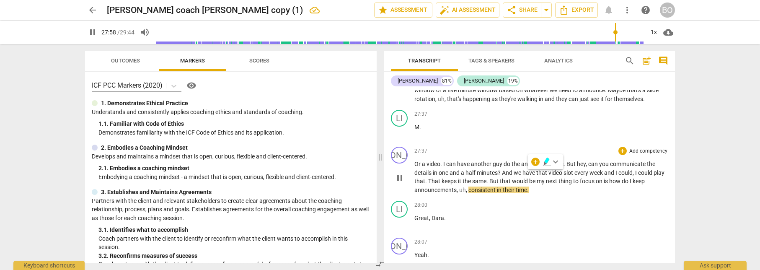
click at [559, 174] on p "Or a video . I can have another guy do the announcements . But hey , can you co…" at bounding box center [542, 177] width 254 height 34
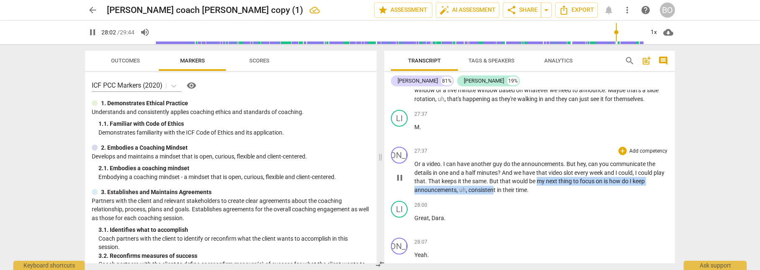
drag, startPoint x: 550, startPoint y: 163, endPoint x: 495, endPoint y: 171, distance: 55.5
click at [495, 171] on p "Or a video . I can have another guy do the announcements . But hey , can you co…" at bounding box center [542, 177] width 254 height 34
click at [515, 159] on icon "button" at bounding box center [516, 162] width 8 height 10
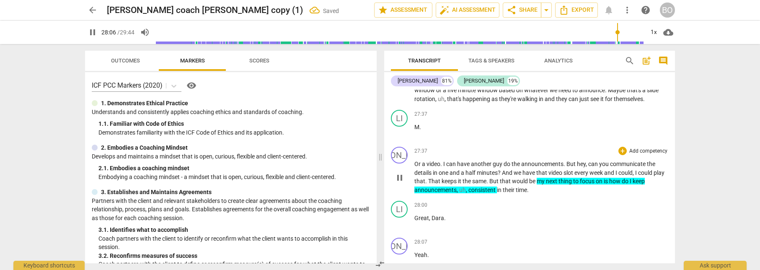
click at [497, 187] on span "consistent" at bounding box center [483, 190] width 29 height 7
type input "1688"
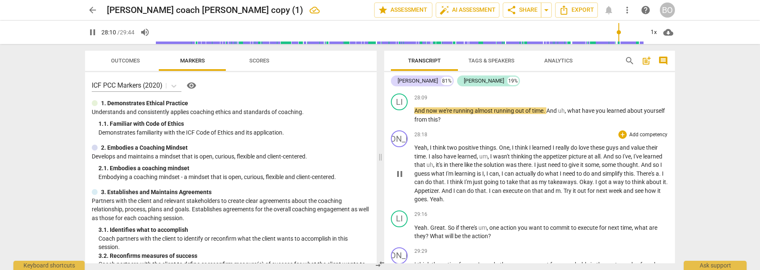
scroll to position [8040, 0]
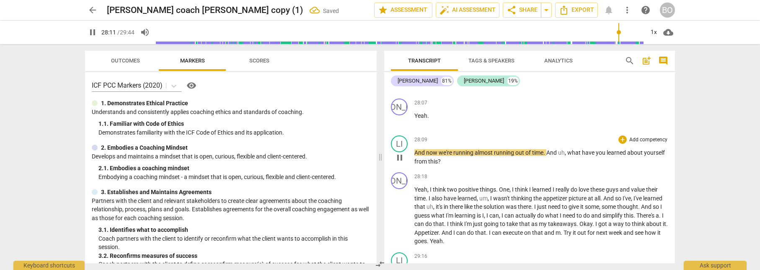
click at [404, 153] on span "pause" at bounding box center [400, 158] width 10 height 10
type input "1692"
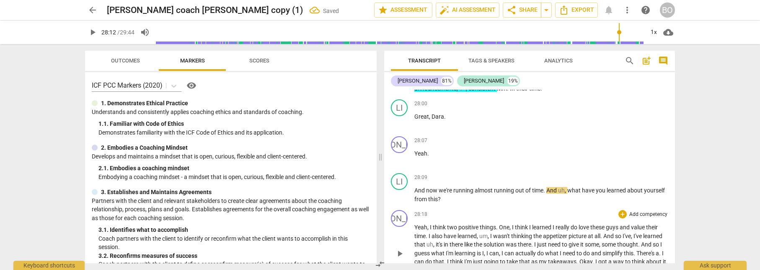
scroll to position [7956, 0]
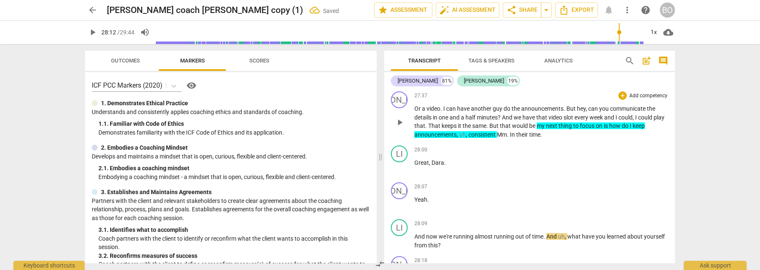
click at [498, 131] on span "Mm" at bounding box center [502, 134] width 10 height 7
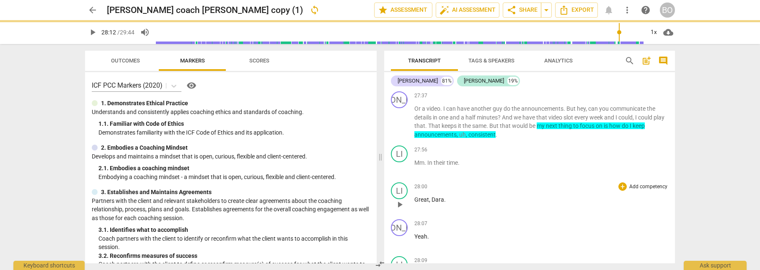
scroll to position [7993, 0]
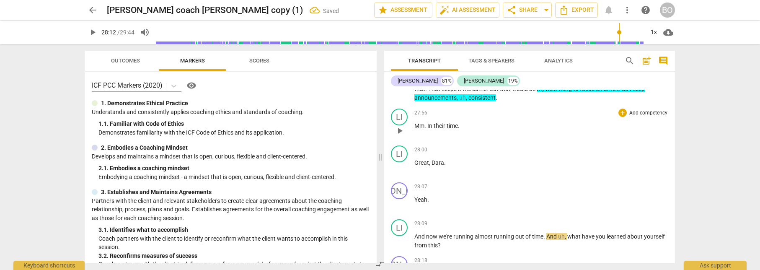
click at [427, 122] on span "." at bounding box center [426, 125] width 3 height 7
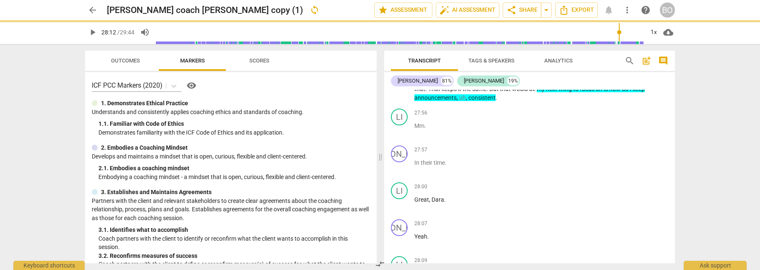
scroll to position [8030, 0]
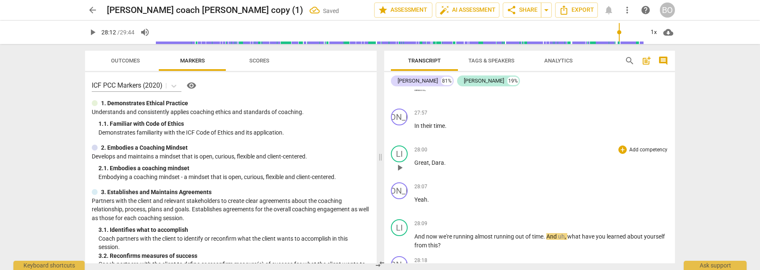
click at [444, 159] on span "." at bounding box center [445, 162] width 2 height 7
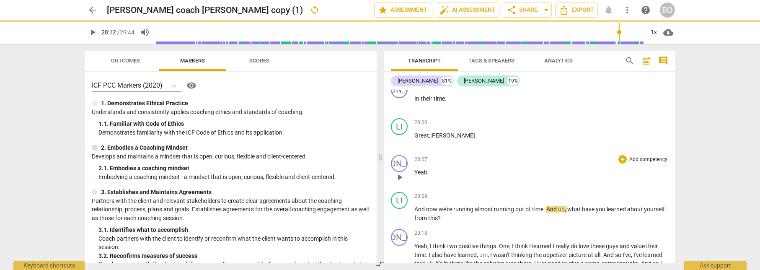
scroll to position [8071, 0]
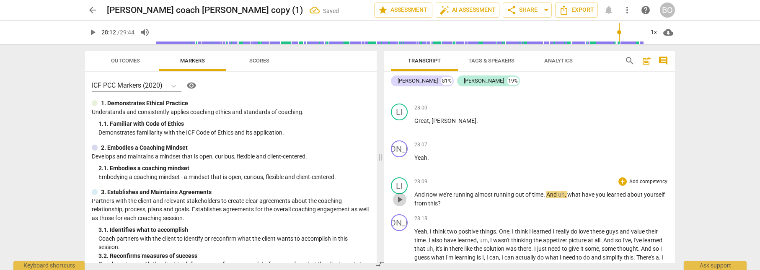
click at [400, 195] on span "play_arrow" at bounding box center [400, 200] width 10 height 10
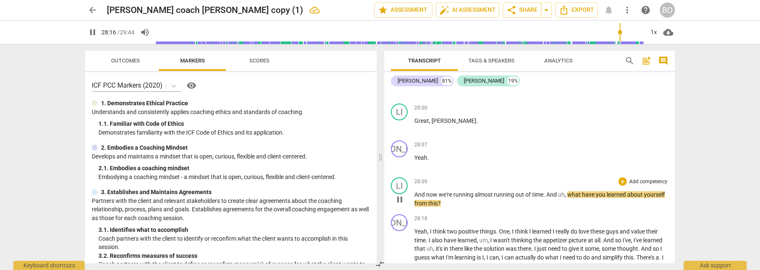
click at [449, 190] on p "And now we're running almost running out of time . And uh , what have you learn…" at bounding box center [542, 198] width 254 height 17
type input "1697"
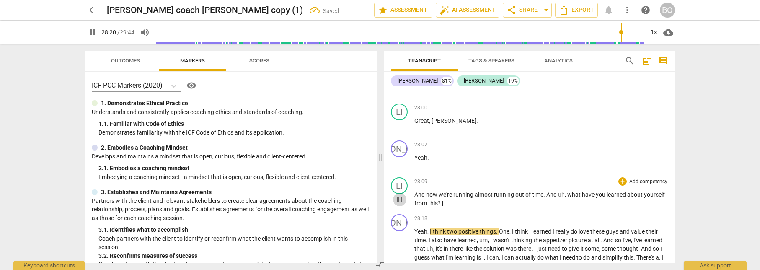
click at [398, 195] on span "pause" at bounding box center [400, 200] width 10 height 10
type input "1701"
click at [452, 117] on p "Great , [PERSON_NAME] ." at bounding box center [542, 121] width 254 height 9
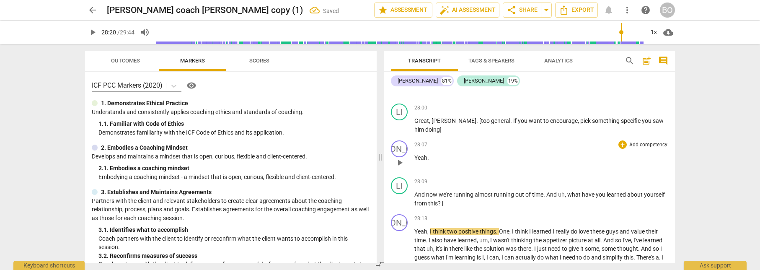
scroll to position [8113, 0]
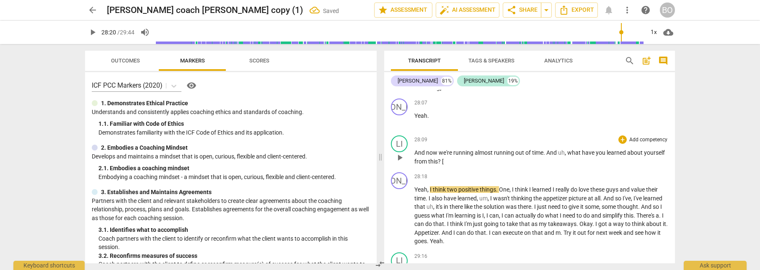
click at [447, 148] on p "And now we're running almost running out of time . And uh , what have you learn…" at bounding box center [542, 156] width 254 height 17
click at [403, 211] on span "play_arrow" at bounding box center [400, 216] width 10 height 10
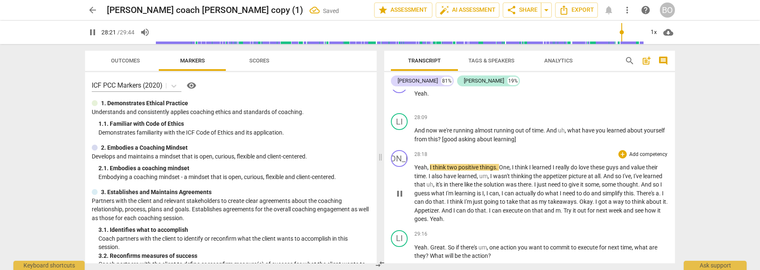
scroll to position [8155, 0]
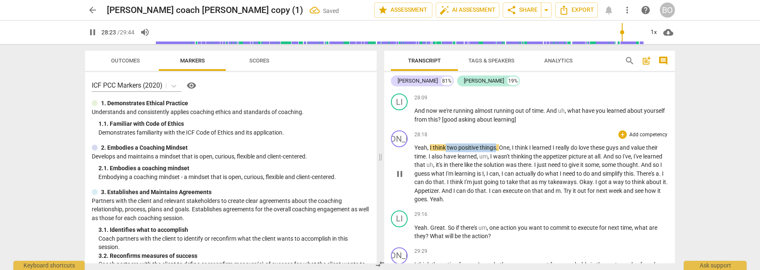
drag, startPoint x: 446, startPoint y: 131, endPoint x: 495, endPoint y: 131, distance: 49.5
click at [495, 143] on p "Yeah , I think two positive things . One , I think I learned I really do love t…" at bounding box center [542, 173] width 254 height 60
click at [514, 119] on icon "button" at bounding box center [515, 118] width 5 height 6
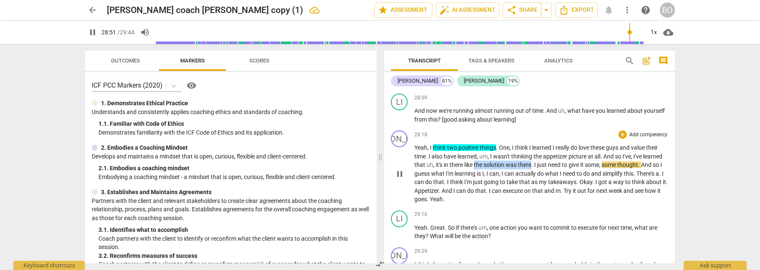
drag, startPoint x: 476, startPoint y: 147, endPoint x: 533, endPoint y: 147, distance: 56.6
click at [533, 147] on p "Yeah , I think two positive things . One , I think I learned I really do love t…" at bounding box center [542, 173] width 254 height 60
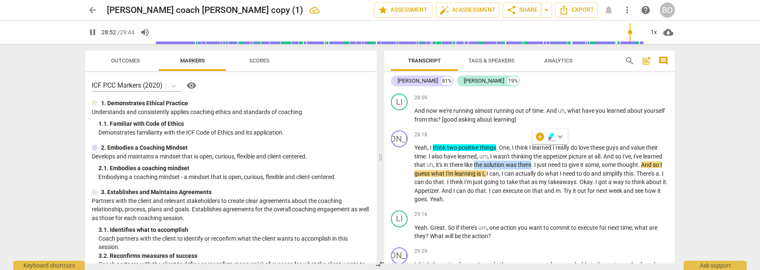
click at [550, 134] on icon "button" at bounding box center [552, 137] width 8 height 10
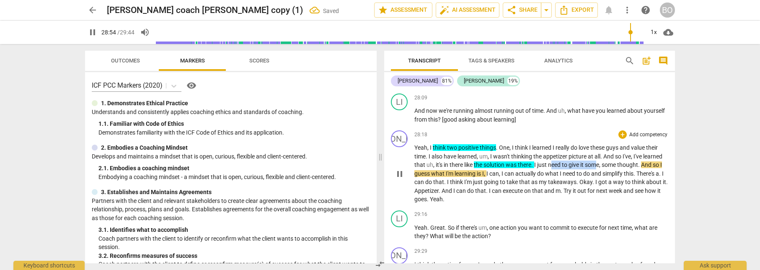
drag, startPoint x: 550, startPoint y: 134, endPoint x: 599, endPoint y: 149, distance: 52.1
click at [599, 149] on p "Yeah , I think two positive things . One , I think I learned I really do love t…" at bounding box center [542, 173] width 254 height 60
click at [620, 135] on icon "button" at bounding box center [621, 135] width 5 height 6
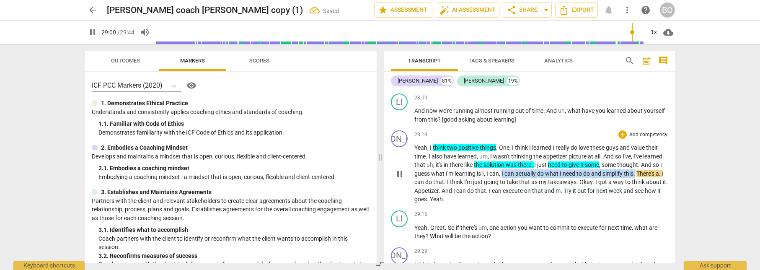
drag, startPoint x: 503, startPoint y: 155, endPoint x: 638, endPoint y: 155, distance: 134.1
click at [638, 155] on p "Yeah , I think two positive things . One , I think I learned I really do love t…" at bounding box center [542, 173] width 254 height 60
click at [657, 144] on icon "button" at bounding box center [657, 144] width 5 height 6
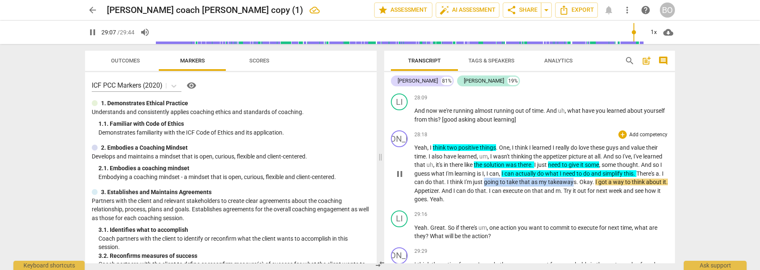
drag, startPoint x: 489, startPoint y: 164, endPoint x: 578, endPoint y: 163, distance: 88.9
click at [578, 163] on p "Yeah , I think two positive things . One , I think I learned I really do love t…" at bounding box center [542, 173] width 254 height 60
click at [597, 153] on icon "button" at bounding box center [598, 153] width 5 height 6
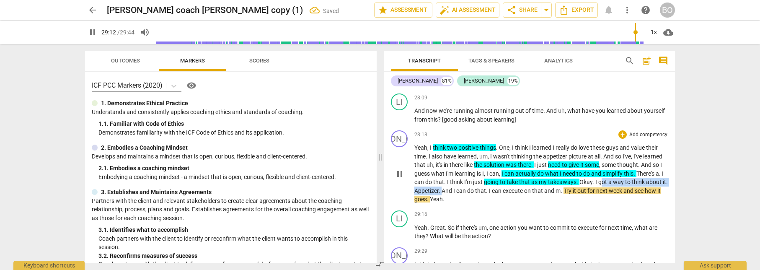
drag, startPoint x: 603, startPoint y: 165, endPoint x: 449, endPoint y: 171, distance: 154.4
click at [449, 171] on p "Yeah , I think two positive things . One , I think I learned I really do love t…" at bounding box center [542, 173] width 254 height 60
click at [466, 163] on icon "button" at bounding box center [467, 161] width 5 height 6
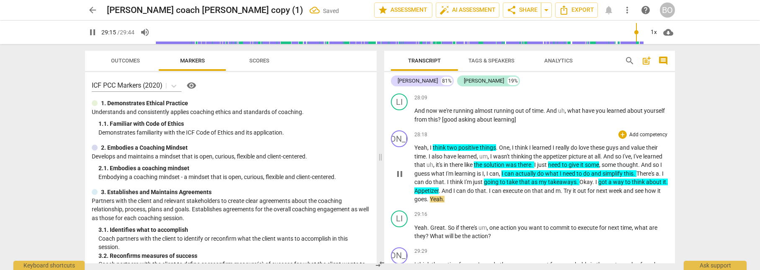
click at [561, 187] on span "m" at bounding box center [558, 190] width 5 height 7
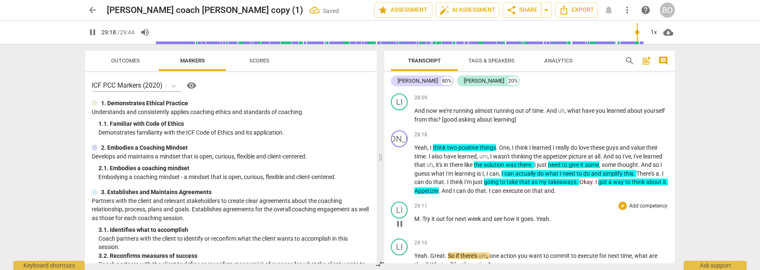
click at [424, 215] on span "Try" at bounding box center [427, 218] width 9 height 7
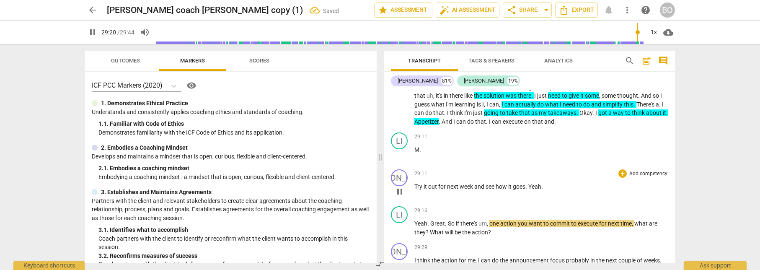
scroll to position [8210, 0]
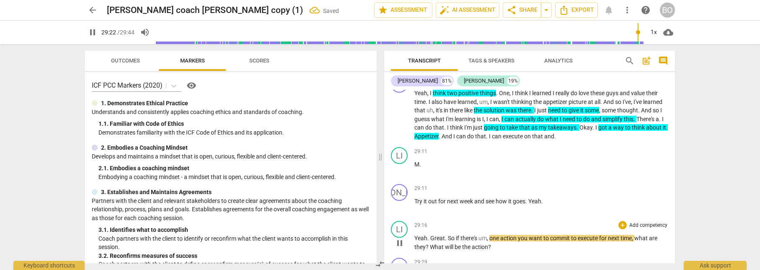
click at [414, 221] on div "LI play_arrow pause" at bounding box center [402, 236] width 23 height 30
click at [415, 235] on span "Yeah" at bounding box center [421, 238] width 13 height 7
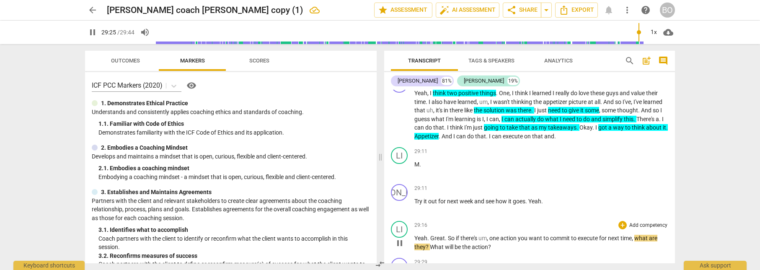
type input "1766"
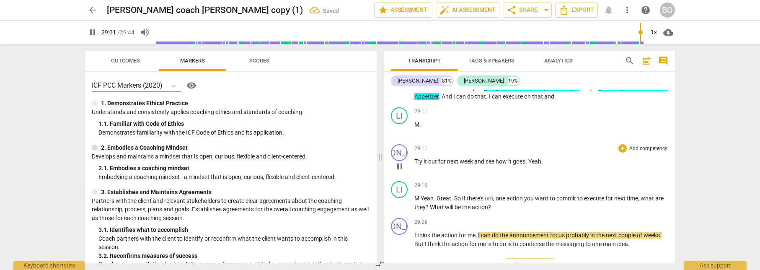
scroll to position [8252, 0]
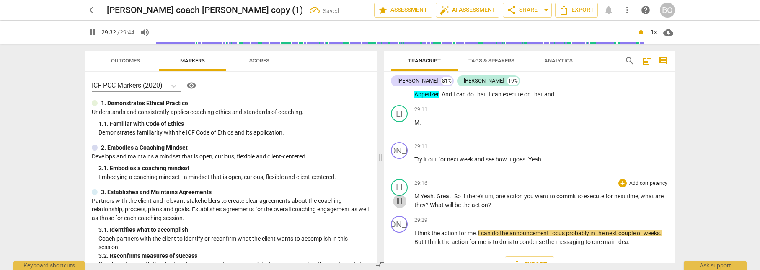
click at [399, 196] on span "pause" at bounding box center [400, 201] width 10 height 10
type input "1773"
click at [419, 193] on span "M" at bounding box center [418, 196] width 6 height 7
click at [450, 193] on span "Great" at bounding box center [445, 196] width 15 height 7
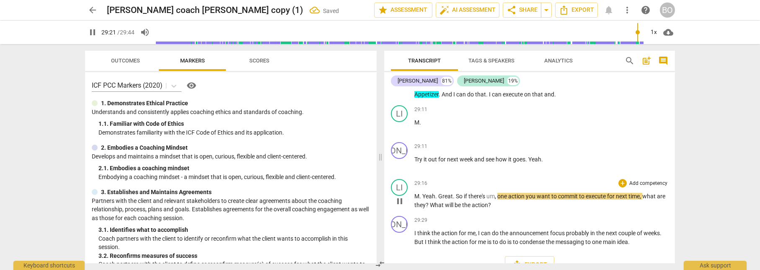
click at [509, 192] on p "M. Yeah . Great . So if there's um , one action you want to commit to execute f…" at bounding box center [542, 200] width 254 height 17
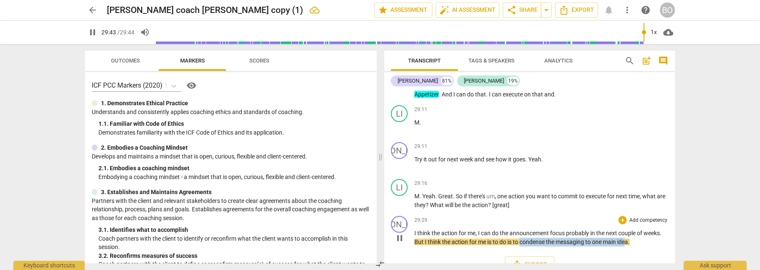
drag, startPoint x: 521, startPoint y: 223, endPoint x: 629, endPoint y: 225, distance: 107.8
click at [629, 229] on p "I think the action for me , I can do the announcement focus probably in the nex…" at bounding box center [542, 237] width 254 height 17
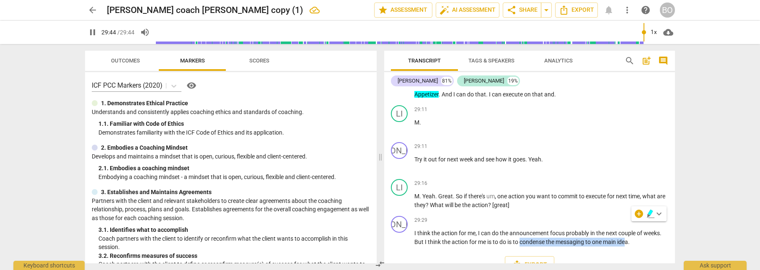
click at [647, 215] on icon "button" at bounding box center [651, 214] width 8 height 10
click at [643, 229] on p "I think the action for me , I can do the announcement focus probably in the nex…" at bounding box center [542, 237] width 254 height 17
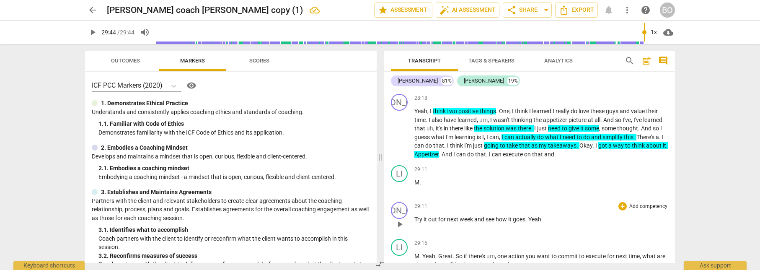
scroll to position [8126, 0]
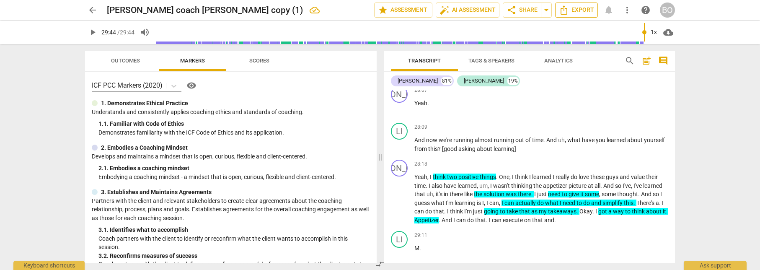
click at [573, 10] on span "Export" at bounding box center [576, 10] width 35 height 10
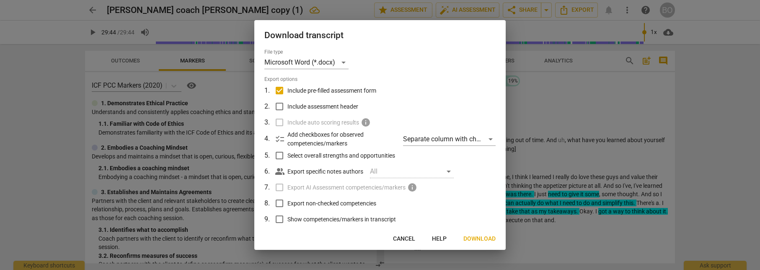
click at [482, 236] on span "Download" at bounding box center [480, 239] width 32 height 8
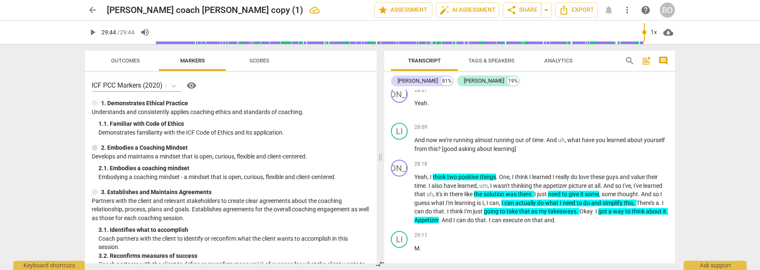
type input "1784"
